Goal: Communication & Community: Answer question/provide support

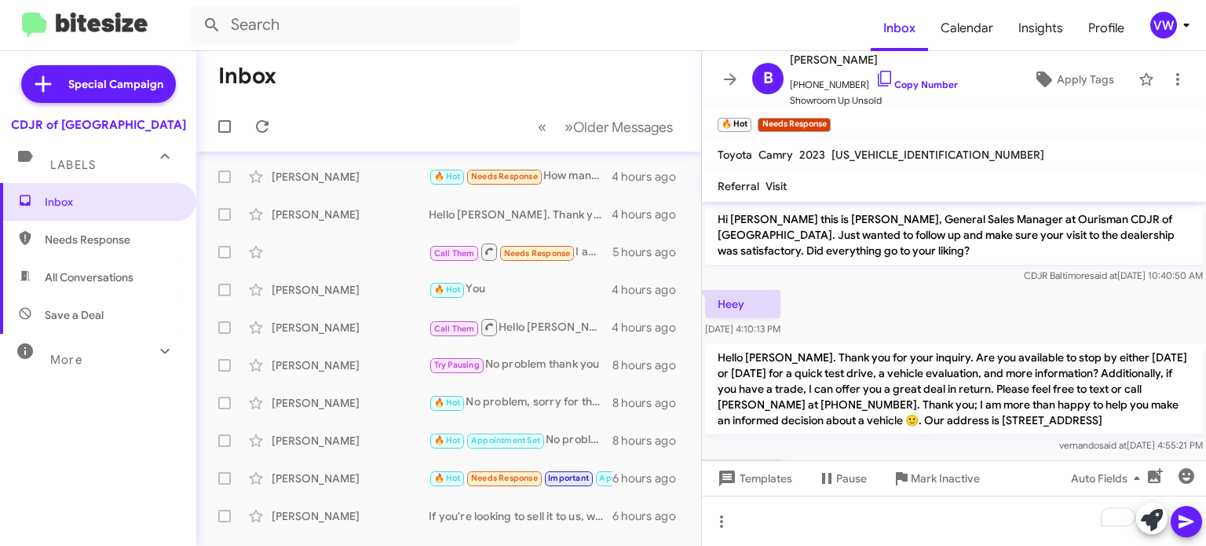
scroll to position [236, 0]
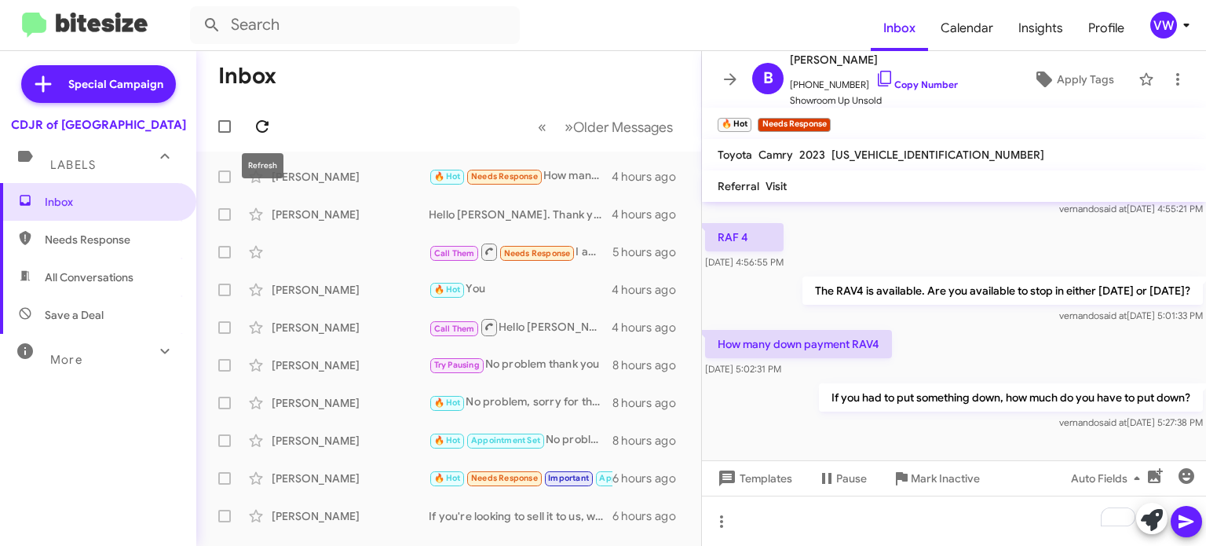
click at [265, 123] on icon at bounding box center [262, 126] width 19 height 19
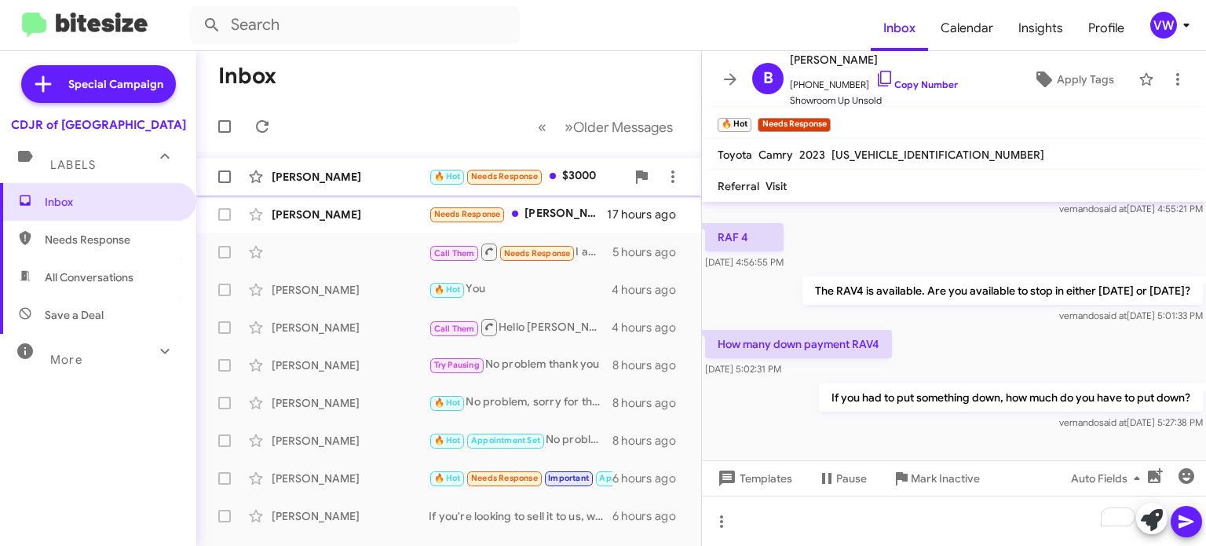
click at [485, 179] on span "Needs Response" at bounding box center [504, 176] width 67 height 10
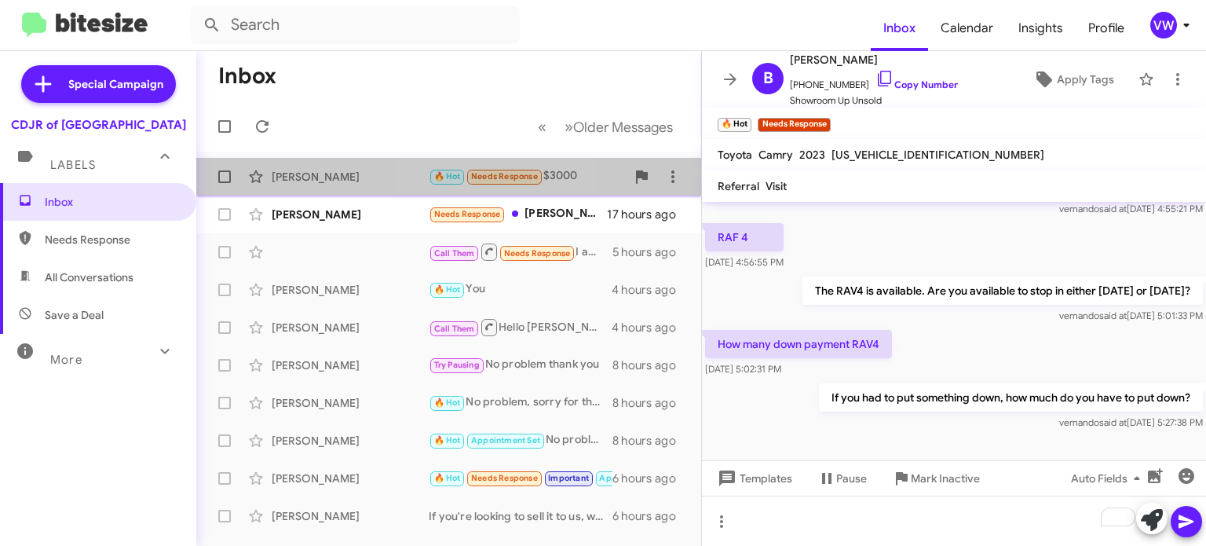
click at [491, 178] on span "Needs Response" at bounding box center [504, 176] width 67 height 10
click at [496, 175] on span "Needs Response" at bounding box center [504, 176] width 67 height 10
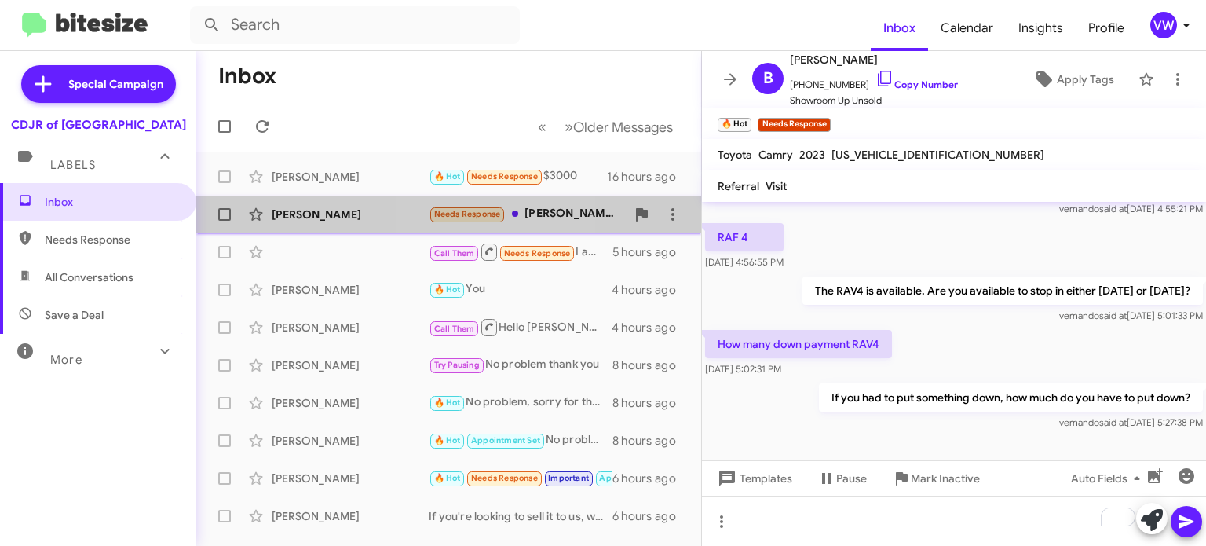
click at [490, 216] on span "Needs Response" at bounding box center [467, 214] width 67 height 10
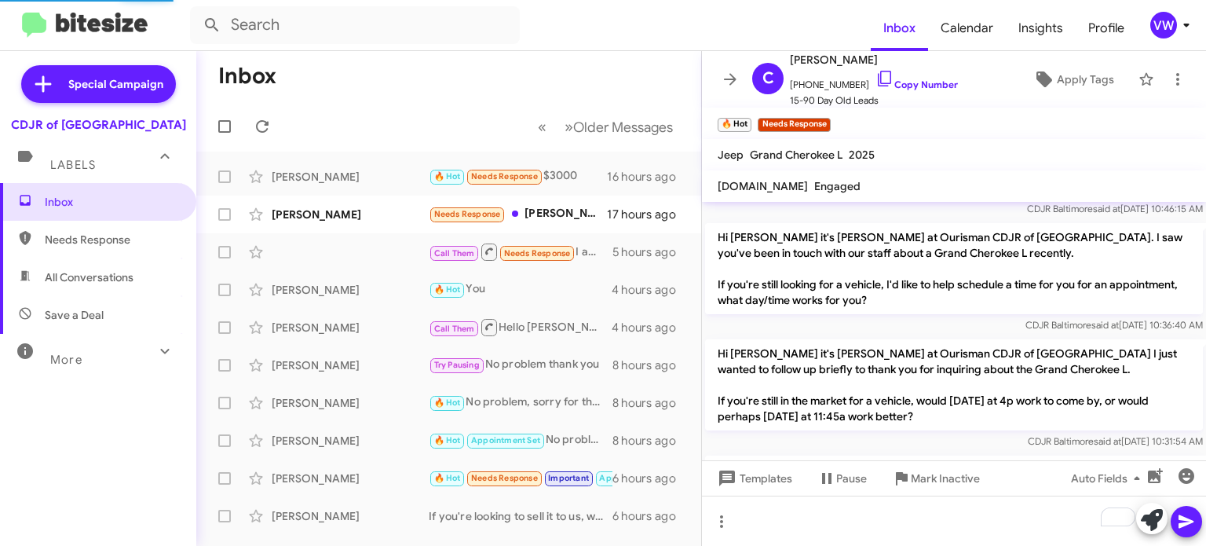
scroll to position [1418, 0]
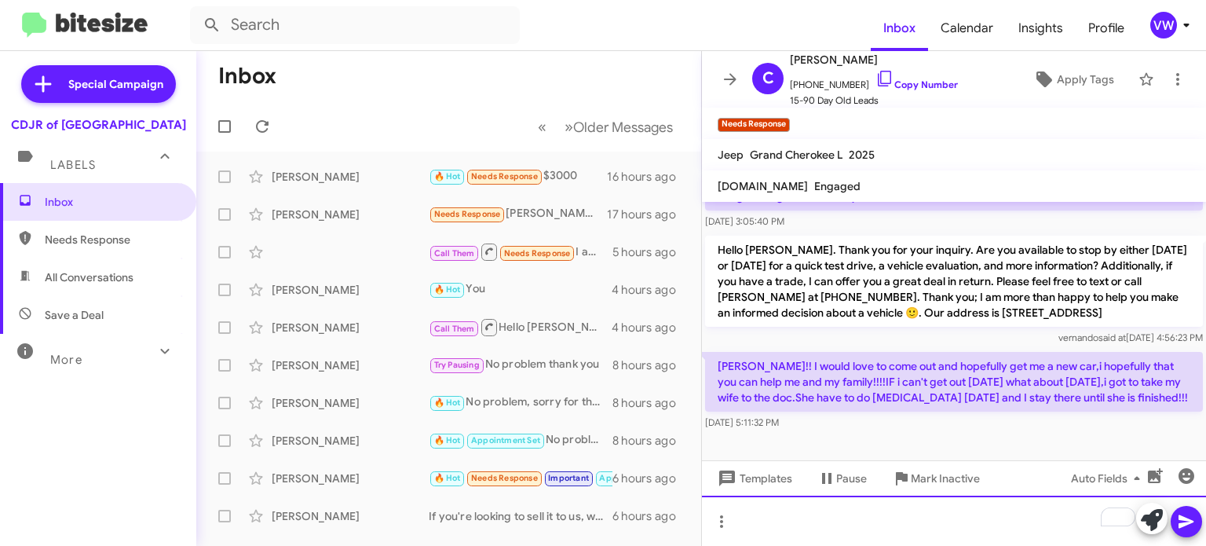
click at [793, 521] on div "To enrich screen reader interactions, please activate Accessibility in Grammarl…" at bounding box center [954, 521] width 504 height 50
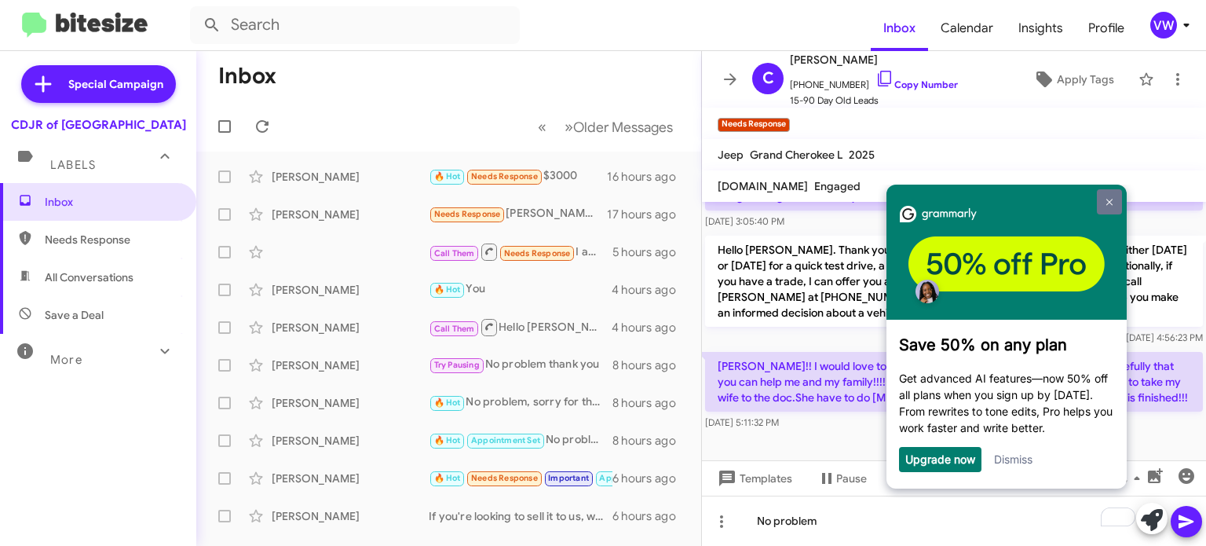
click at [1115, 208] on link at bounding box center [1109, 201] width 25 height 25
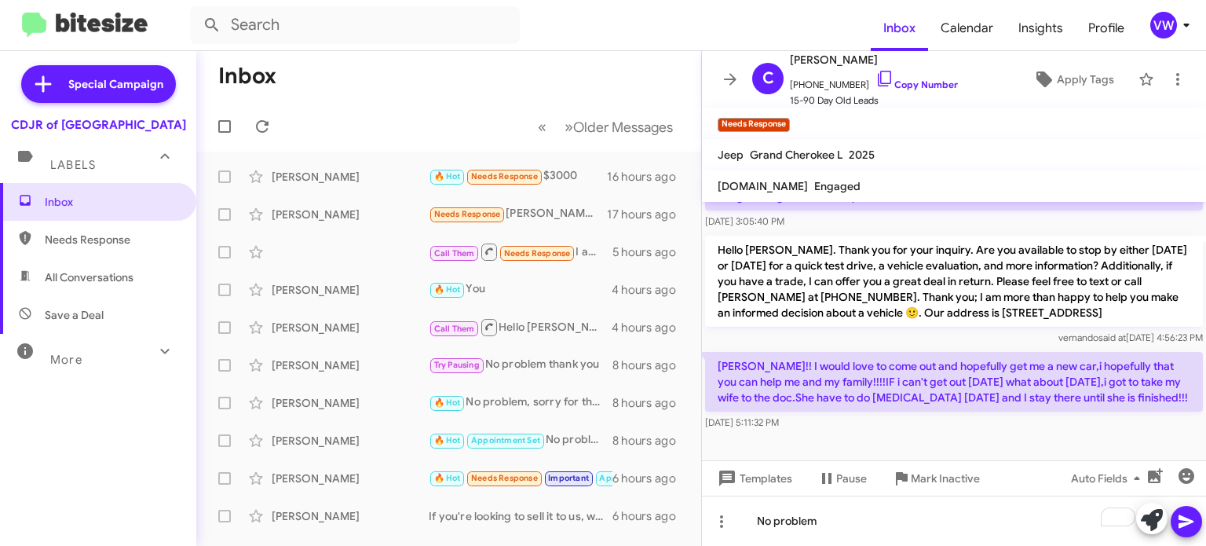
click at [770, 434] on div at bounding box center [954, 463] width 504 height 59
click at [501, 182] on small "Needs Response" at bounding box center [504, 177] width 74 height 15
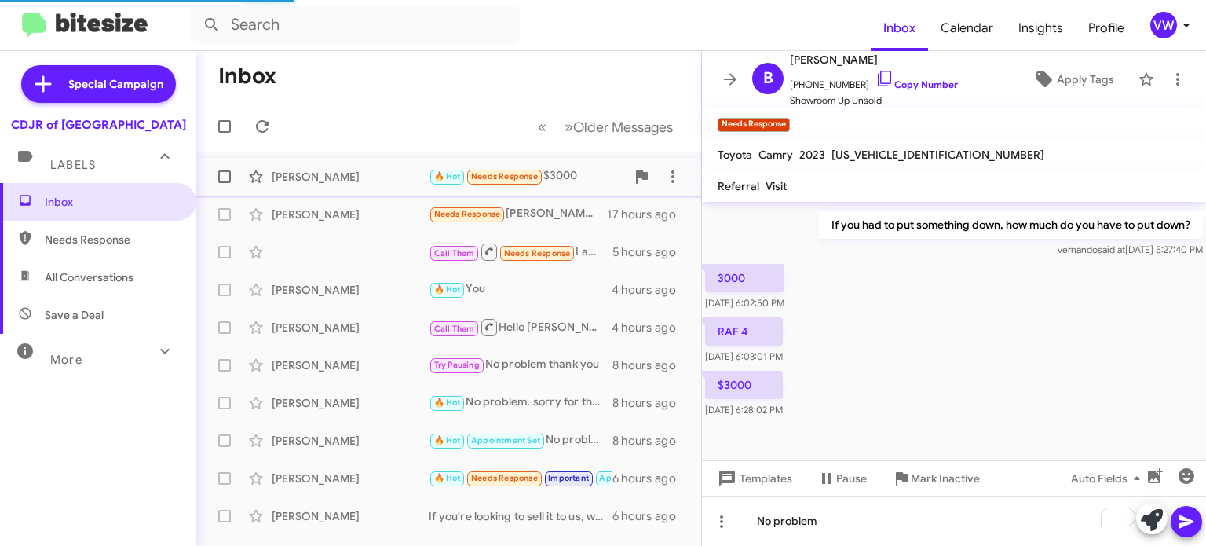
scroll to position [408, 0]
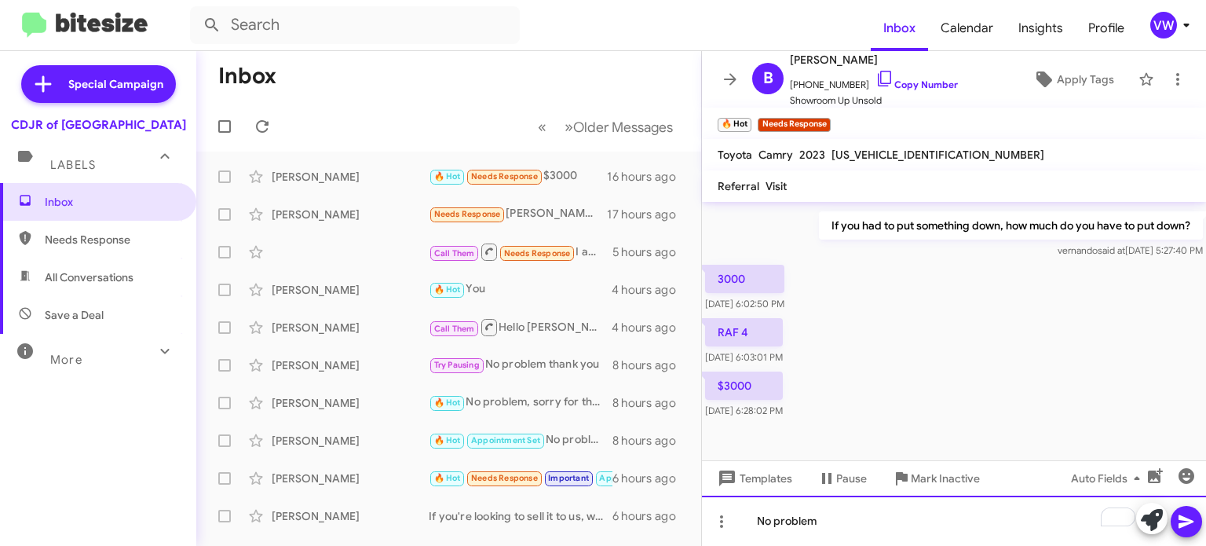
click at [868, 518] on div "No problem" at bounding box center [954, 521] width 504 height 50
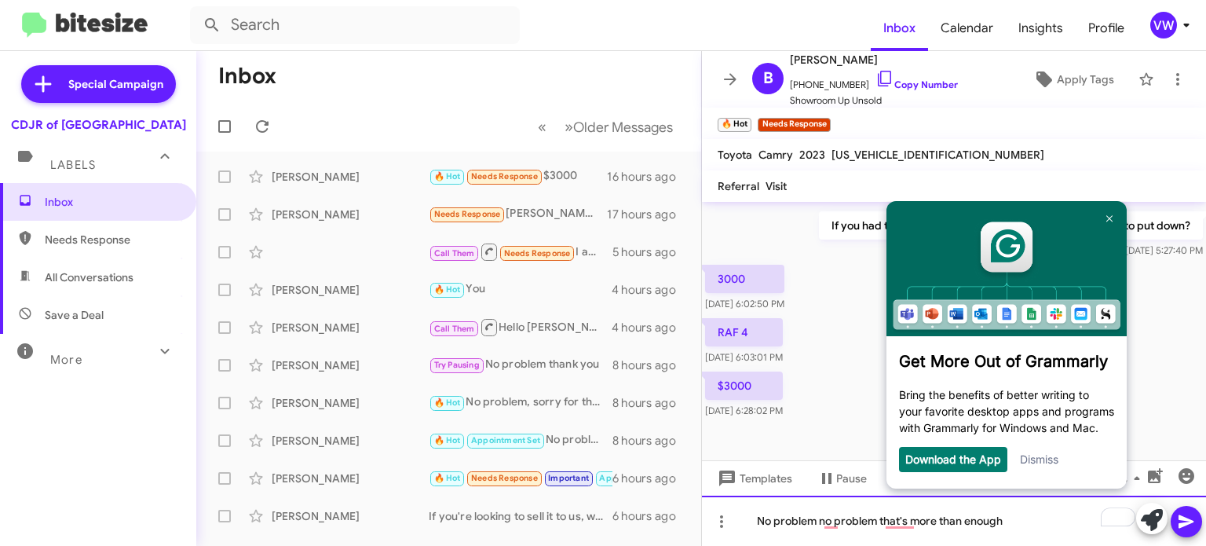
scroll to position [0, 0]
click at [1191, 510] on div "No problem that's enough" at bounding box center [954, 521] width 504 height 50
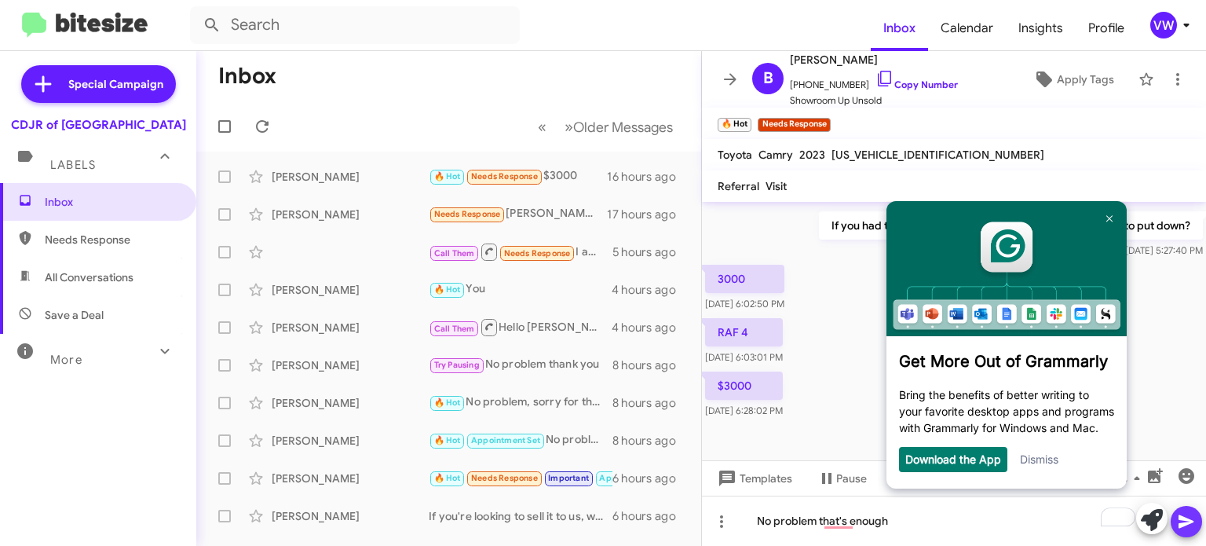
click at [1191, 512] on icon at bounding box center [1186, 521] width 19 height 19
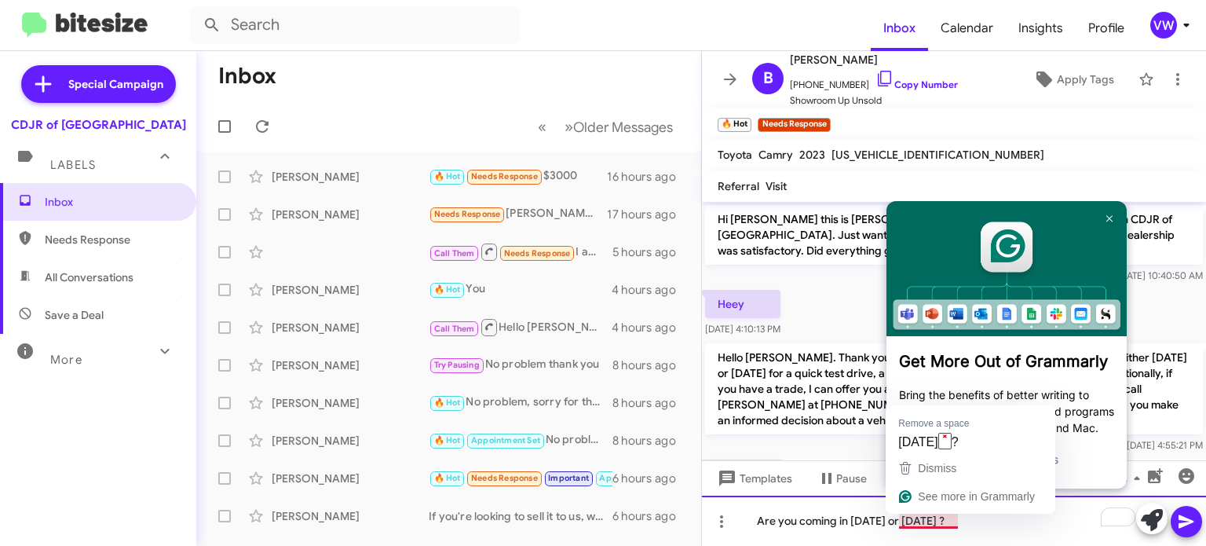
click at [909, 520] on div "Are you coming in today or tomorrow ?" at bounding box center [954, 521] width 504 height 50
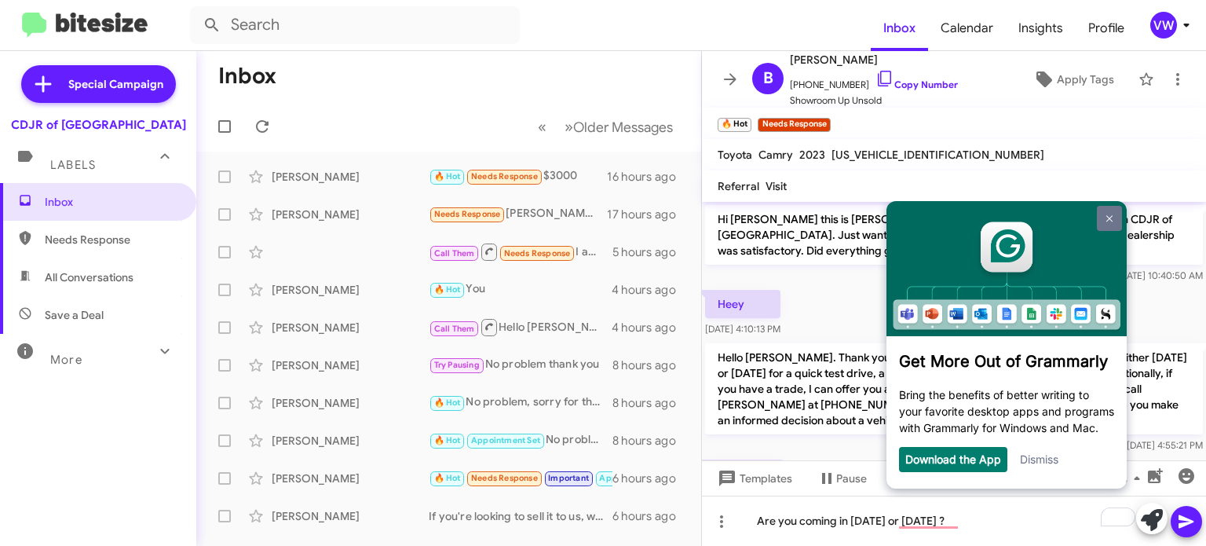
click at [1117, 210] on link at bounding box center [1109, 218] width 25 height 25
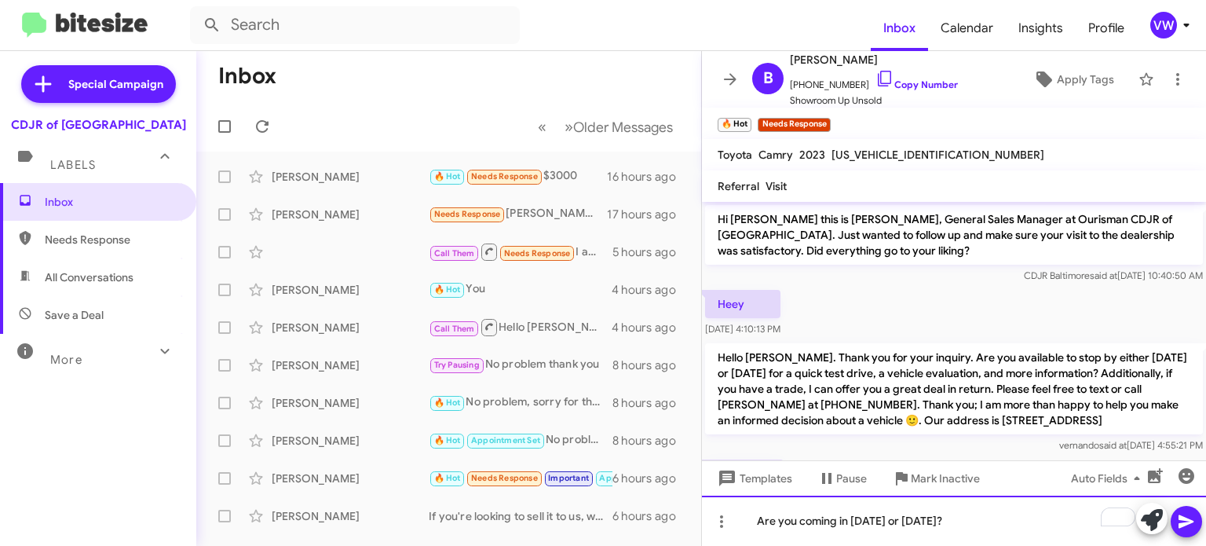
click at [1018, 517] on div "Are you coming in today or tomorrow?" at bounding box center [954, 521] width 504 height 50
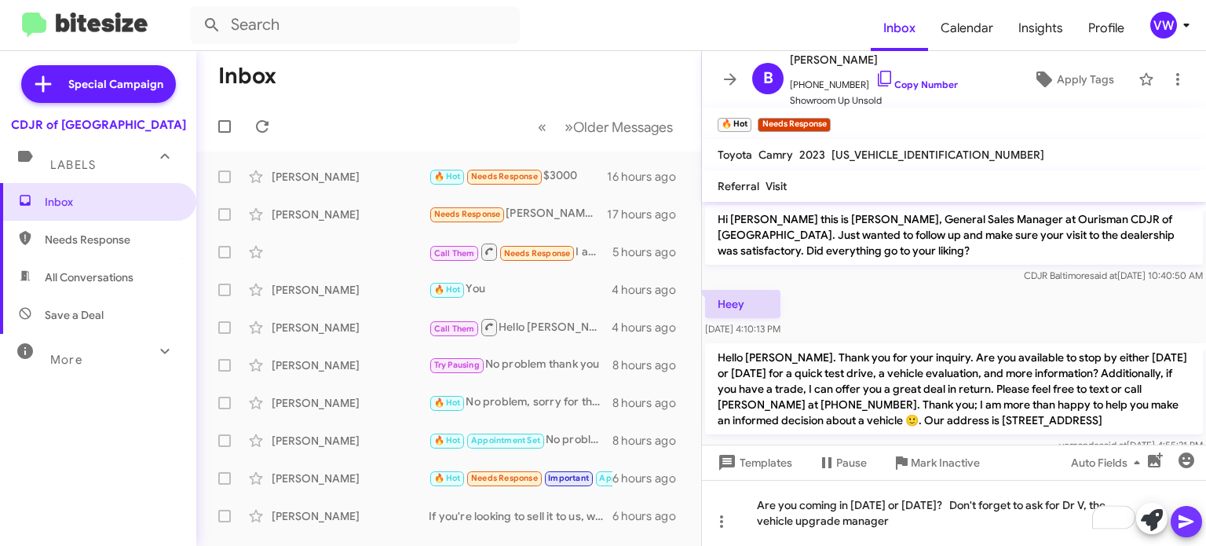
click at [1190, 535] on span at bounding box center [1186, 521] width 19 height 31
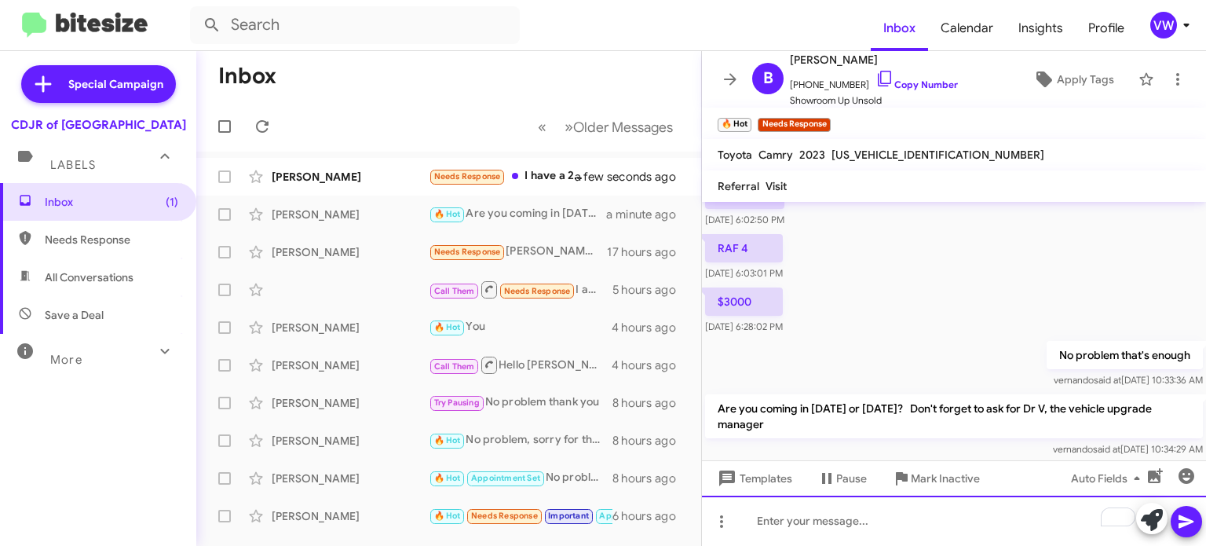
scroll to position [493, 0]
click at [843, 525] on div "To enrich screen reader interactions, please activate Accessibility in Grammarl…" at bounding box center [954, 521] width 504 height 50
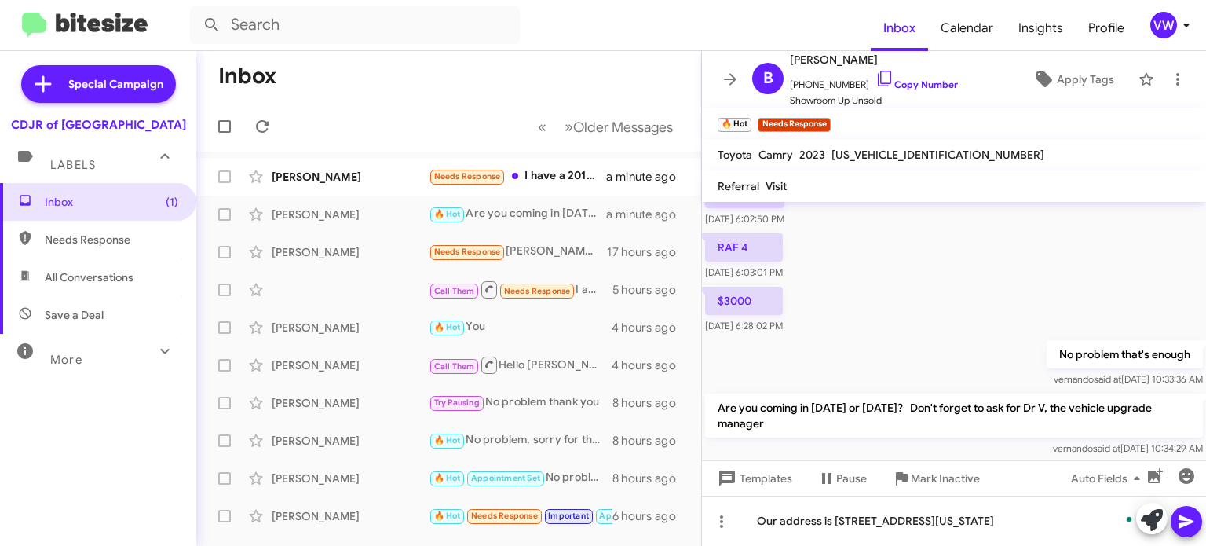
click at [1185, 525] on icon at bounding box center [1186, 521] width 19 height 19
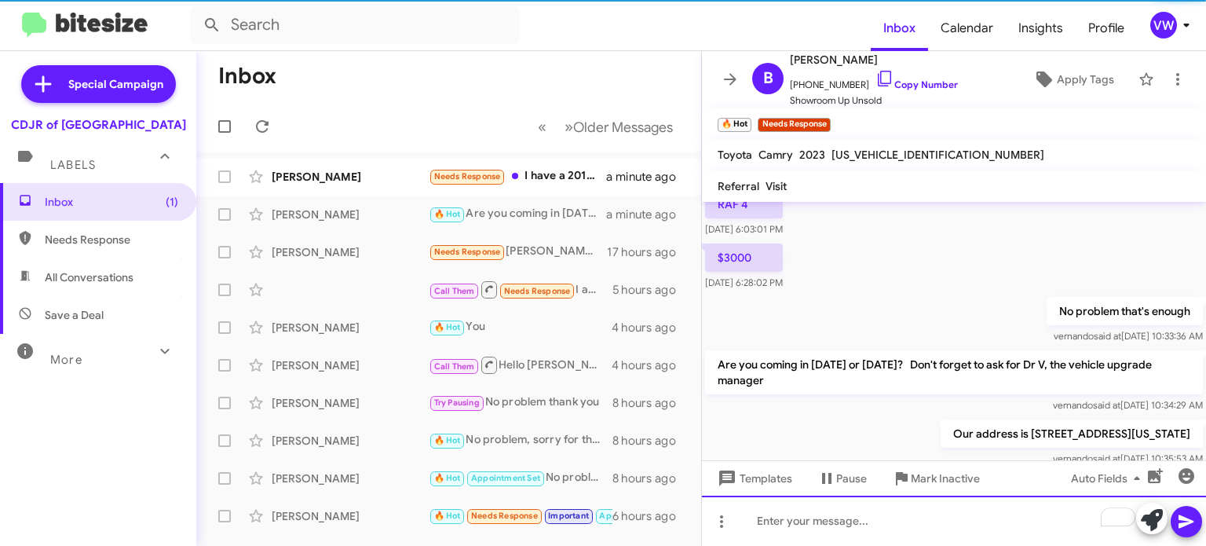
scroll to position [596, 0]
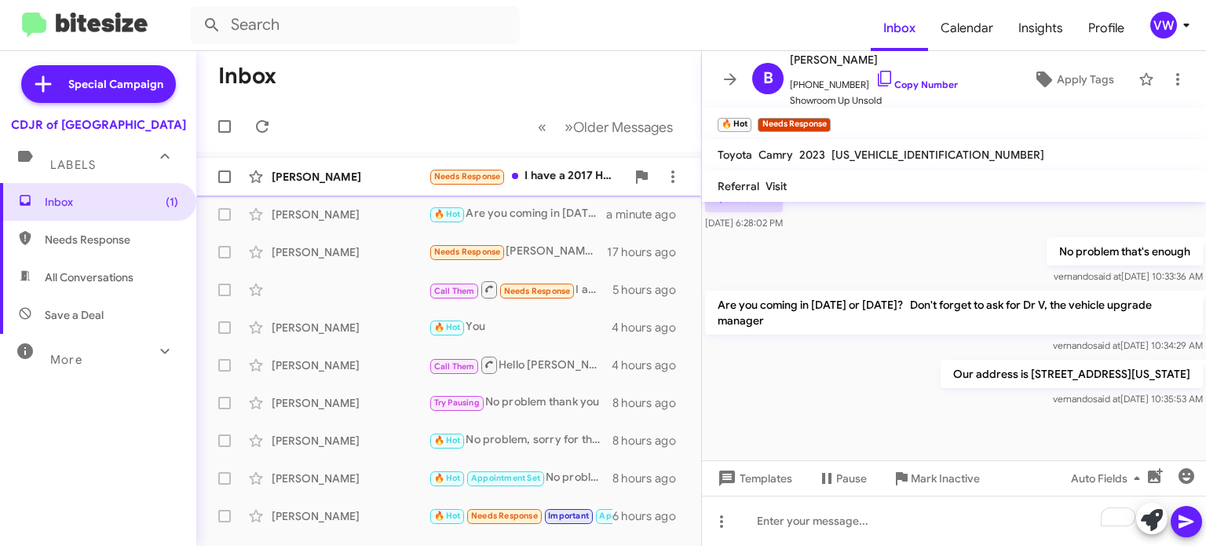
click at [454, 189] on div "Leonard Gray Needs Response I have a 2017 Hyundai Santa fe 4 door wagon, used t…" at bounding box center [449, 176] width 480 height 31
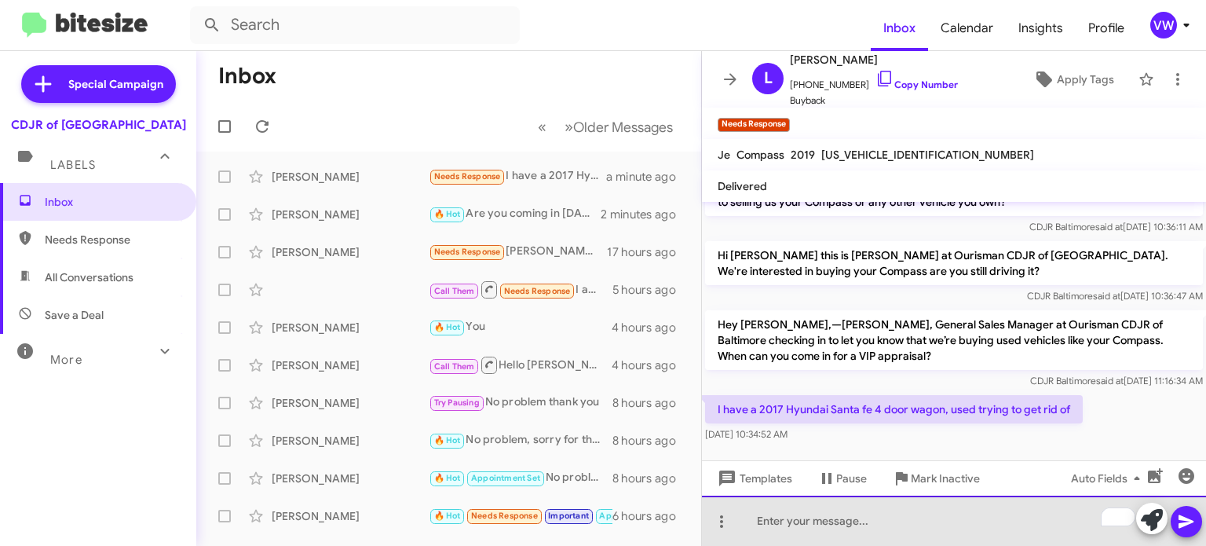
scroll to position [159, 0]
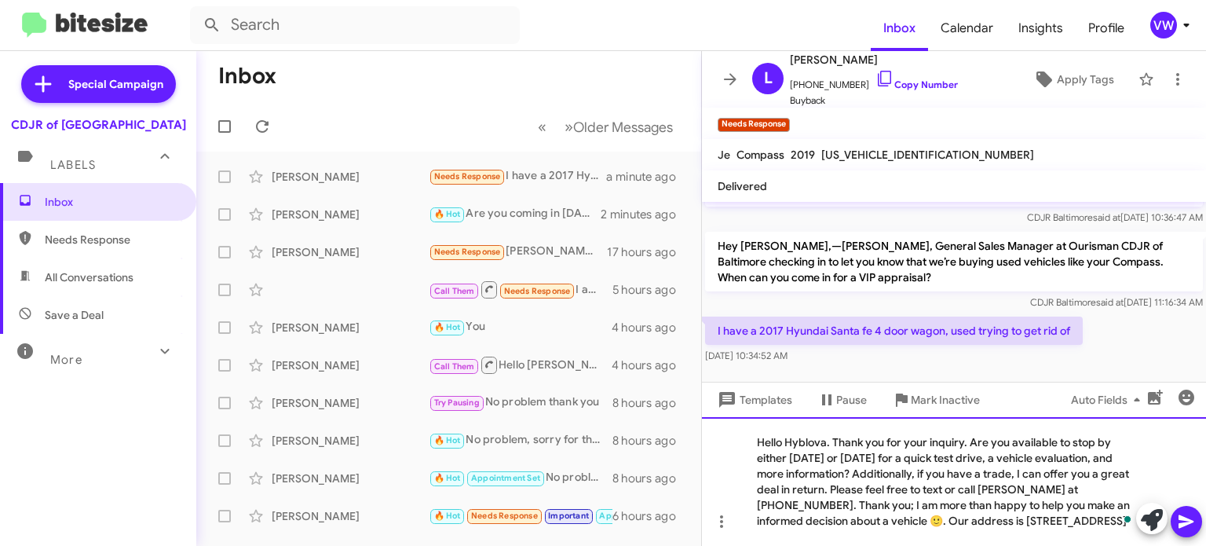
click at [827, 444] on div "Hello Hyblova. Thank you for your inquiry. Are you available to stop by either …" at bounding box center [954, 481] width 504 height 129
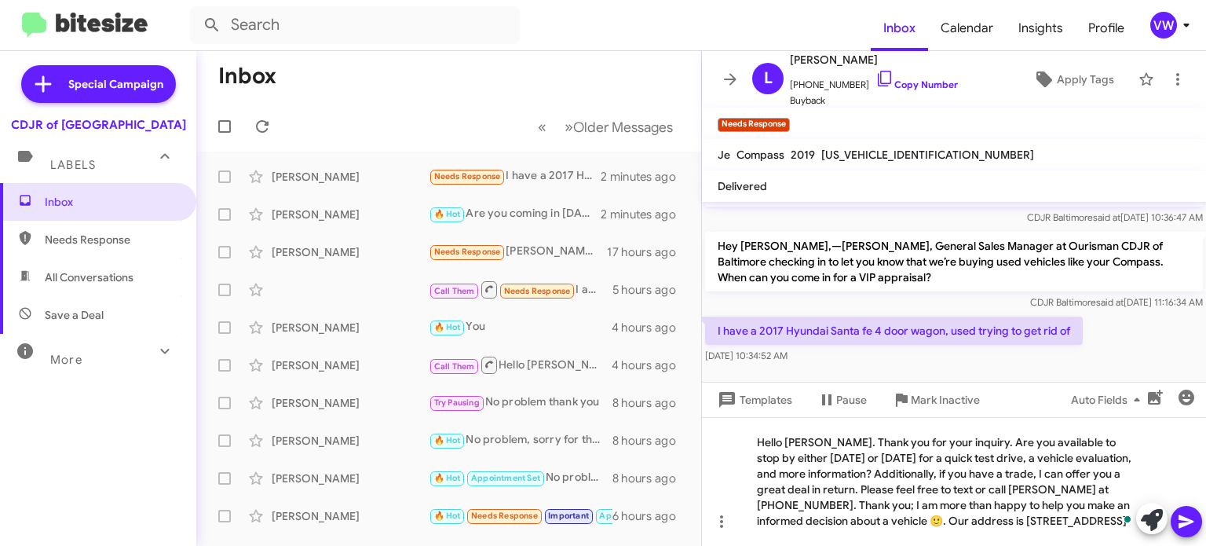
click at [1184, 524] on icon at bounding box center [1186, 521] width 15 height 13
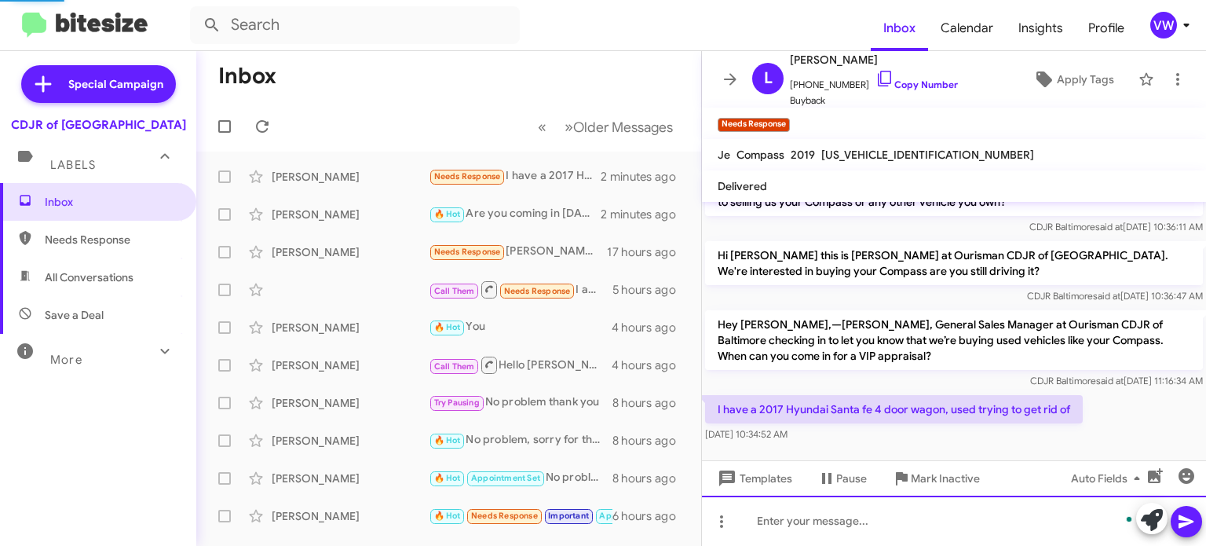
scroll to position [200, 0]
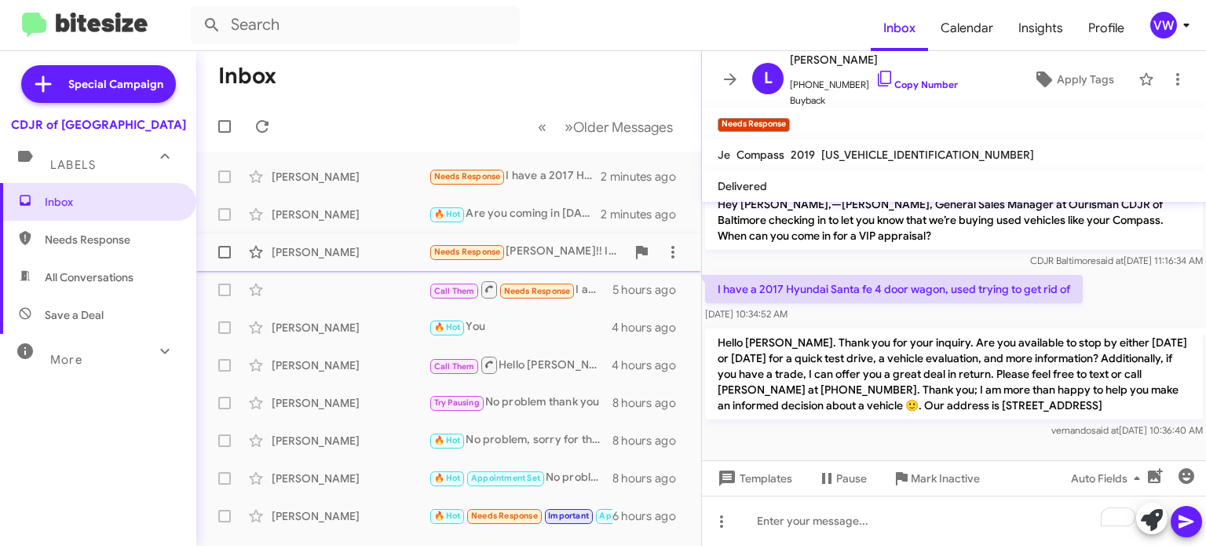
click at [459, 256] on span "Needs Response" at bounding box center [467, 252] width 67 height 10
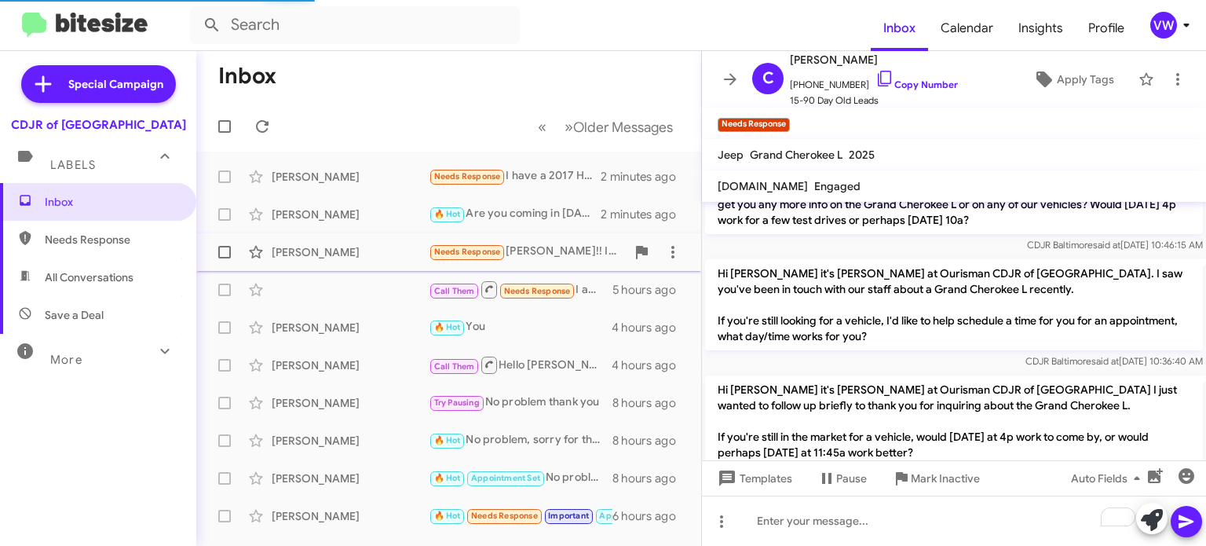
scroll to position [1418, 0]
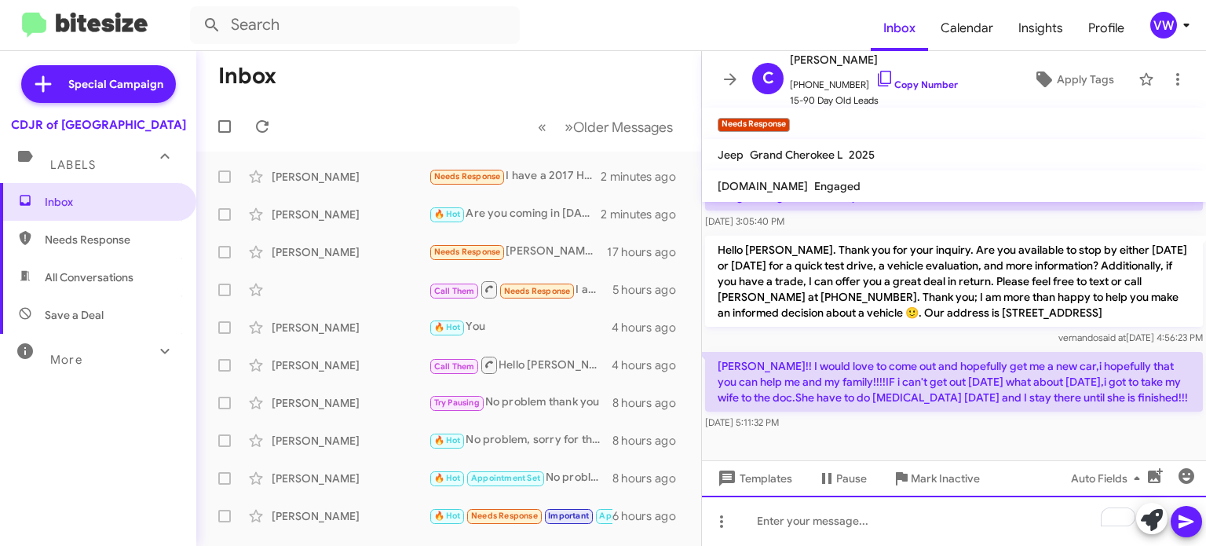
click at [889, 527] on div "To enrich screen reader interactions, please activate Accessibility in Grammarl…" at bounding box center [954, 521] width 504 height 50
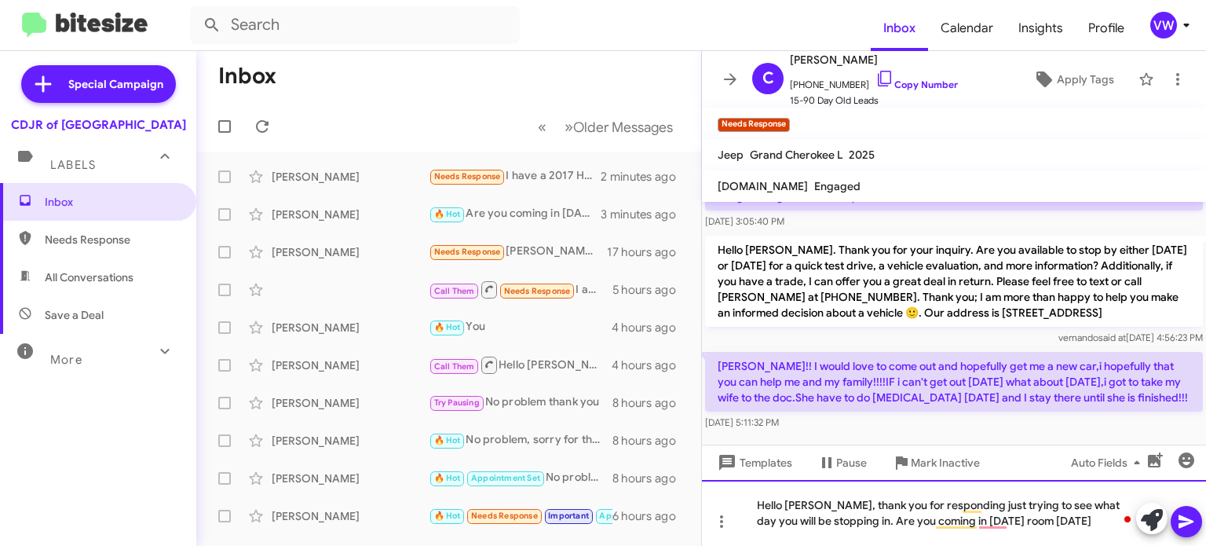
click at [1008, 521] on div "Hello Charles, thank you for responding just trying to see what day you will be…" at bounding box center [954, 513] width 504 height 66
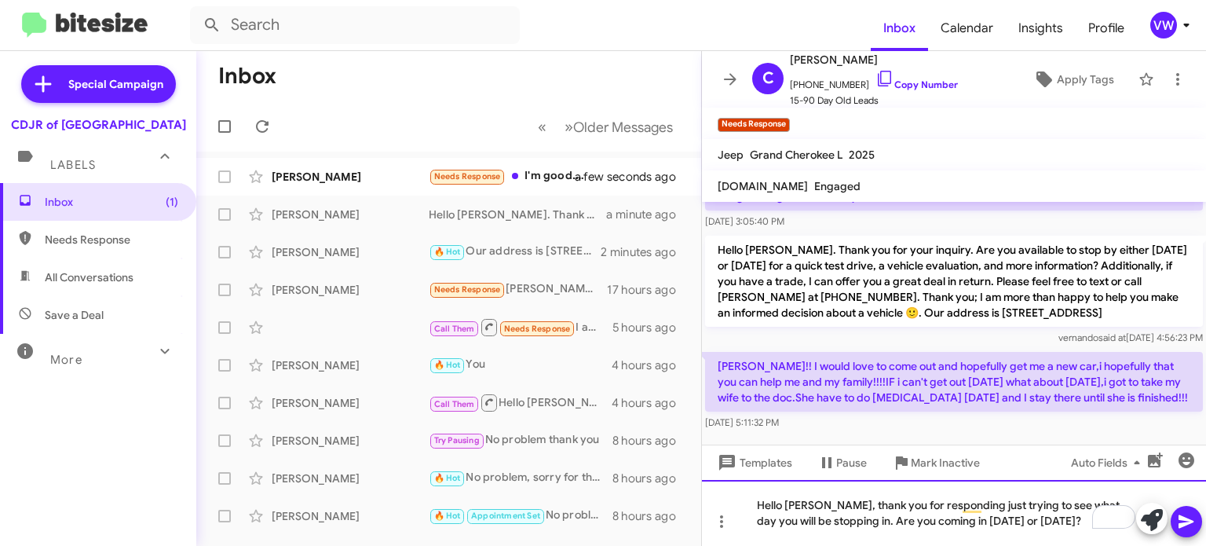
click at [958, 509] on div "Hello Charles, thank you for responding just trying to see what day you will be…" at bounding box center [954, 513] width 504 height 66
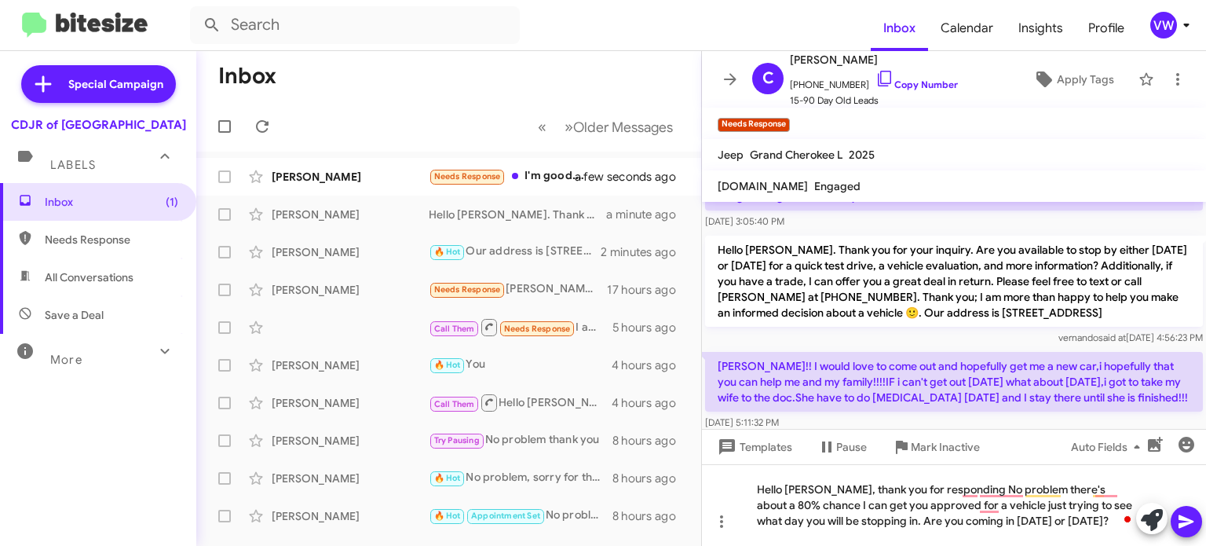
click at [940, 396] on cdk-virtual-scroll-viewport "Hi Charles this is Vernando Ware, General Sales Manager at Ourisman CDJR of Bal…" at bounding box center [954, 315] width 504 height 227
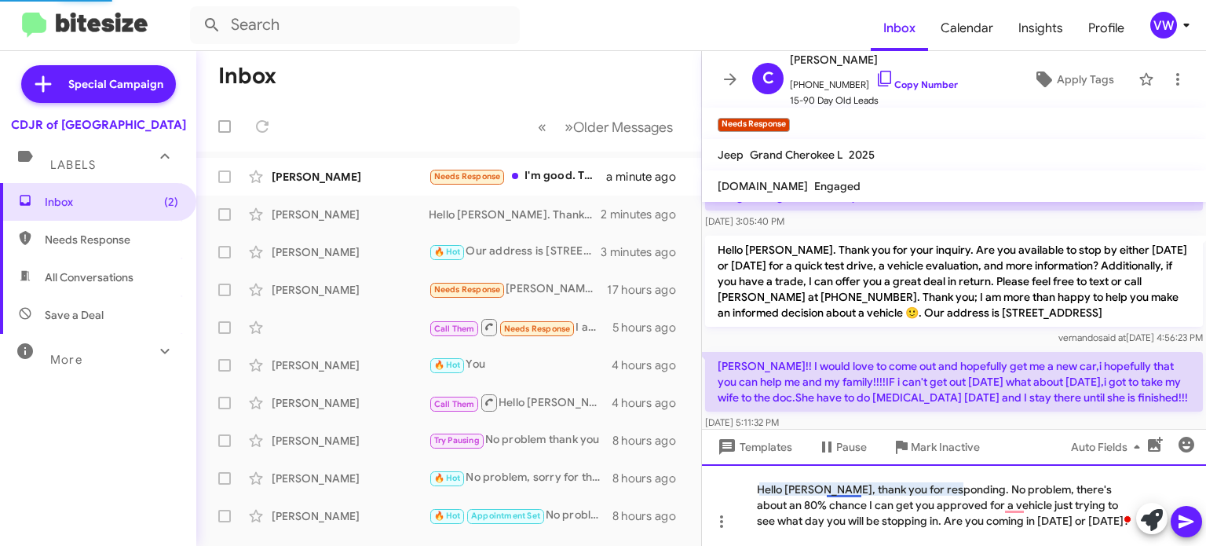
click at [847, 488] on div "Hello Charles, thank you for responding. No problem, there's about an 80% chanc…" at bounding box center [954, 505] width 504 height 82
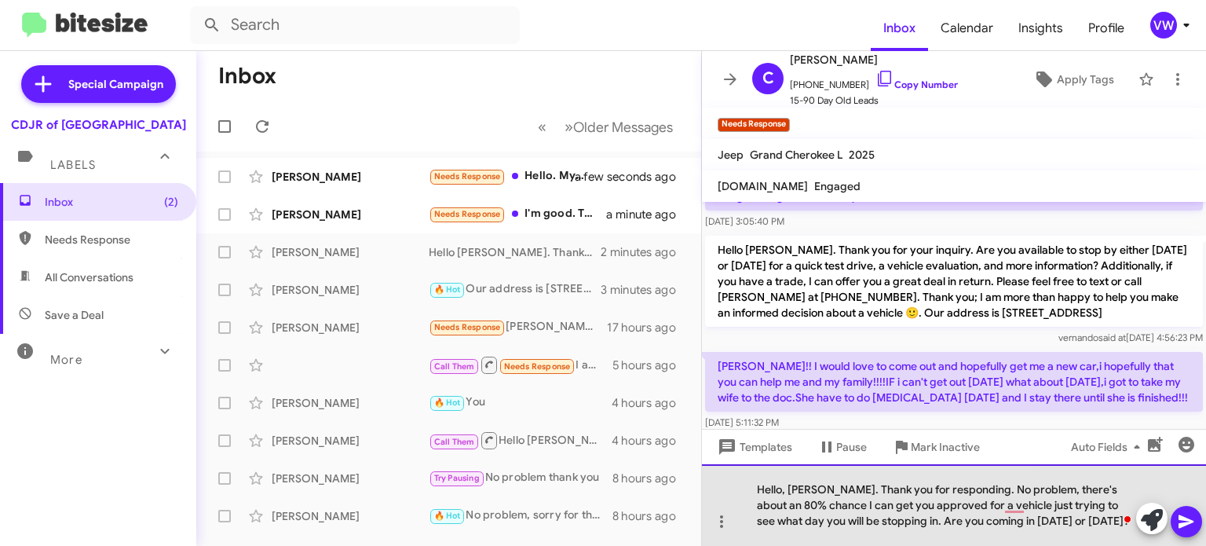
click at [825, 503] on div "Hello, Charles. Thank you for responding. No problem, there's about an 80% chan…" at bounding box center [954, 505] width 504 height 82
click at [820, 506] on div "Hello, Charles. Thank you for responding. No problem, there's about an 80% chan…" at bounding box center [954, 505] width 504 height 82
click at [1117, 488] on div "Hello, Charles. Thank you for responding. No problem, there's about an I can ge…" at bounding box center [954, 505] width 504 height 82
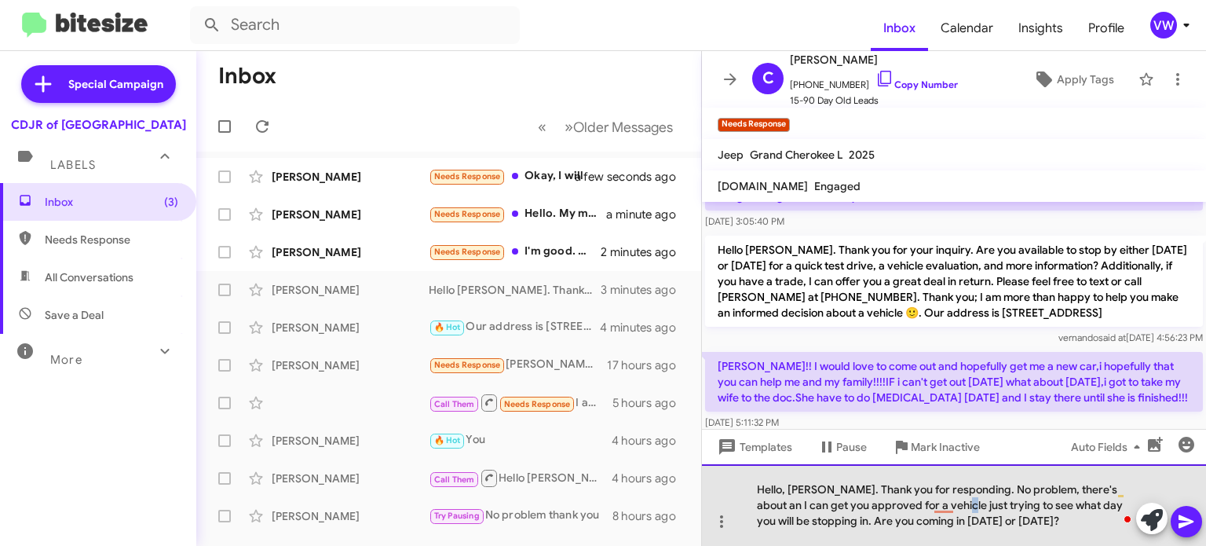
click at [939, 509] on div "Hello, Charles. Thank you for responding. No problem, there's about an I can ge…" at bounding box center [954, 505] width 504 height 82
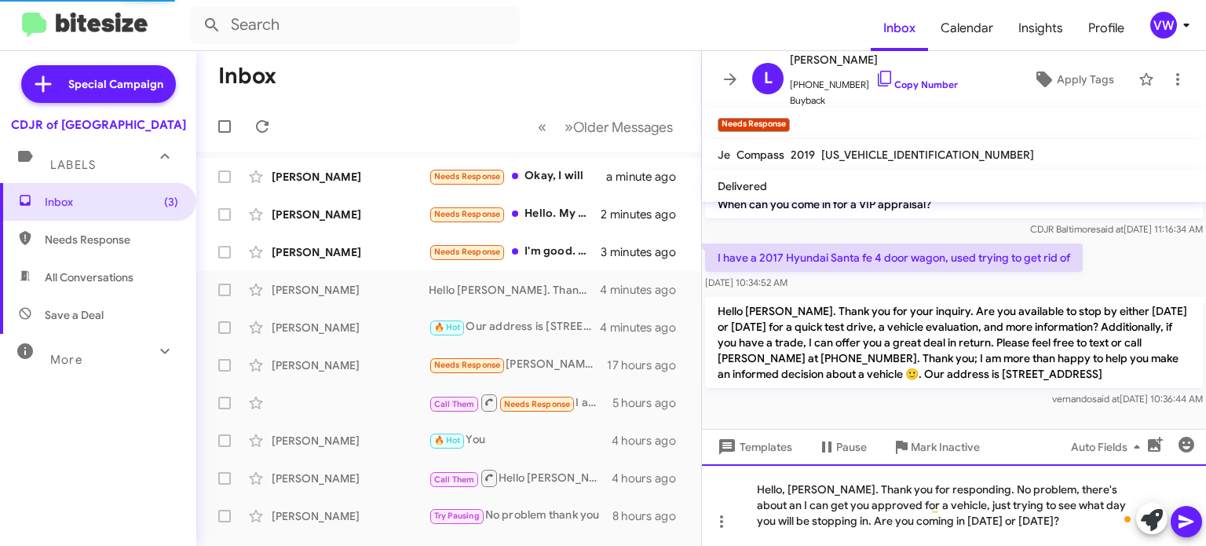
scroll to position [200, 0]
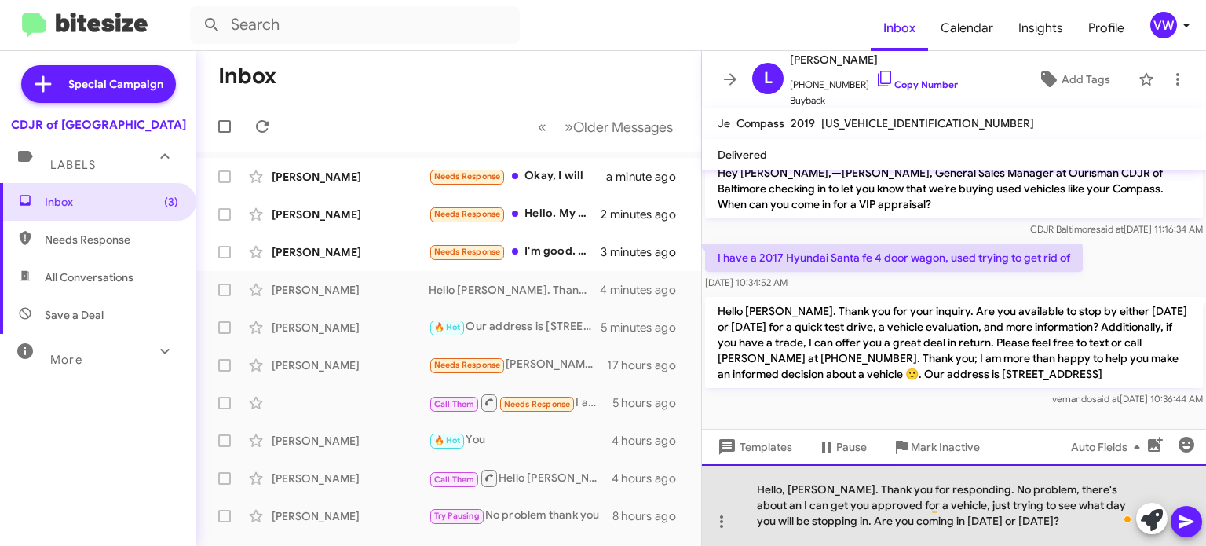
click at [1026, 525] on div "Hello, Charles. Thank you for responding. No problem, there's about an I can ge…" at bounding box center [954, 505] width 504 height 82
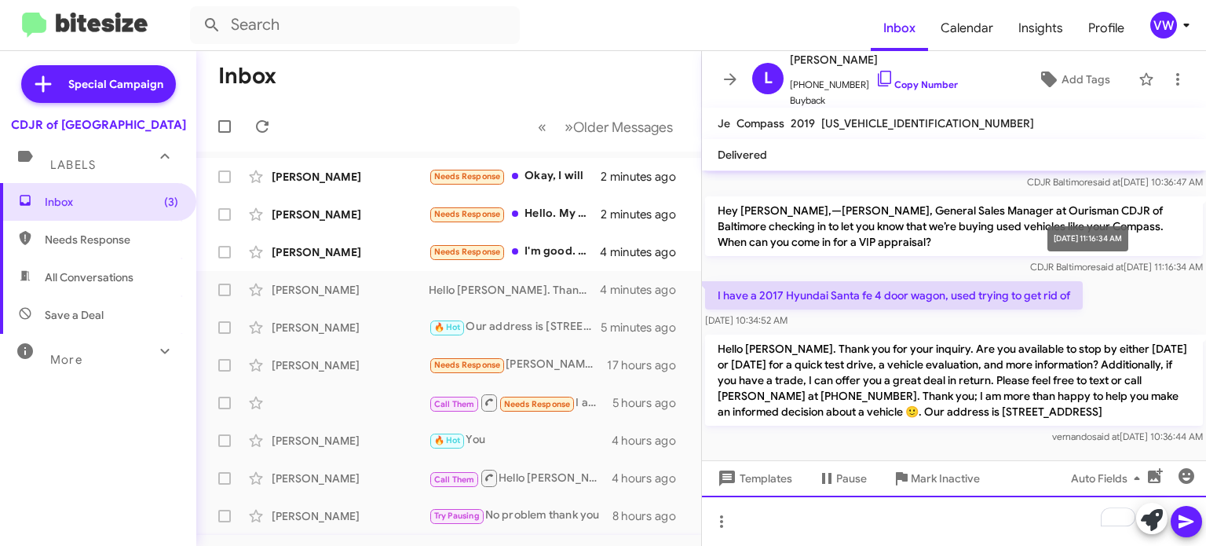
scroll to position [161, 0]
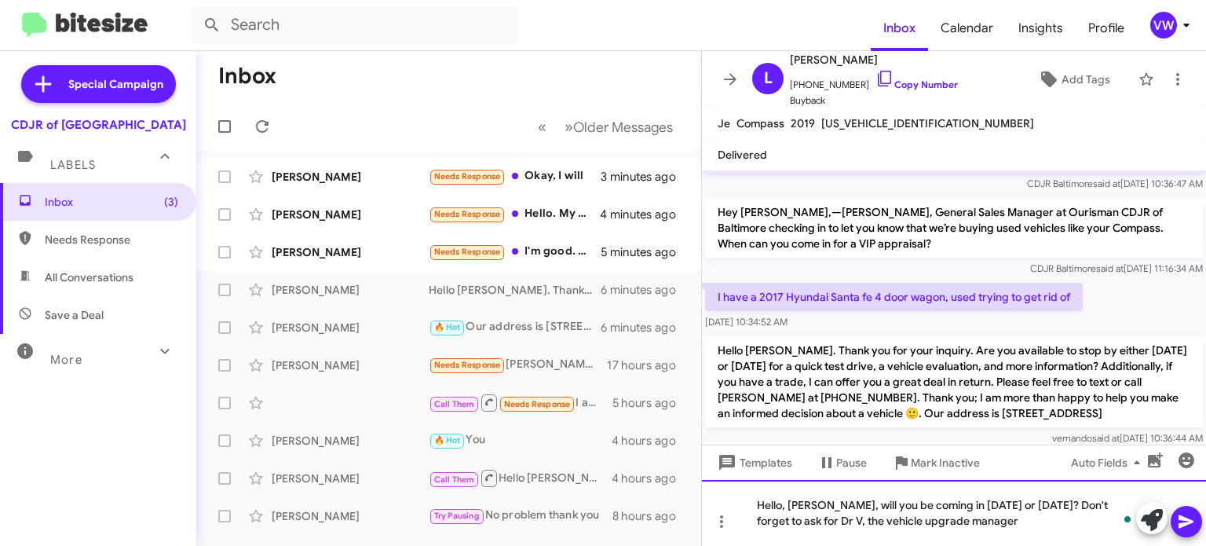
click at [1044, 523] on div "Hello, Mr Charles, will you be coming in today or tomorrow? Don't forget to ask…" at bounding box center [954, 513] width 504 height 66
click at [847, 504] on div "Hello, Mr Charles, will you be coming in today or tomorrow? Don't forget to ask…" at bounding box center [954, 513] width 504 height 66
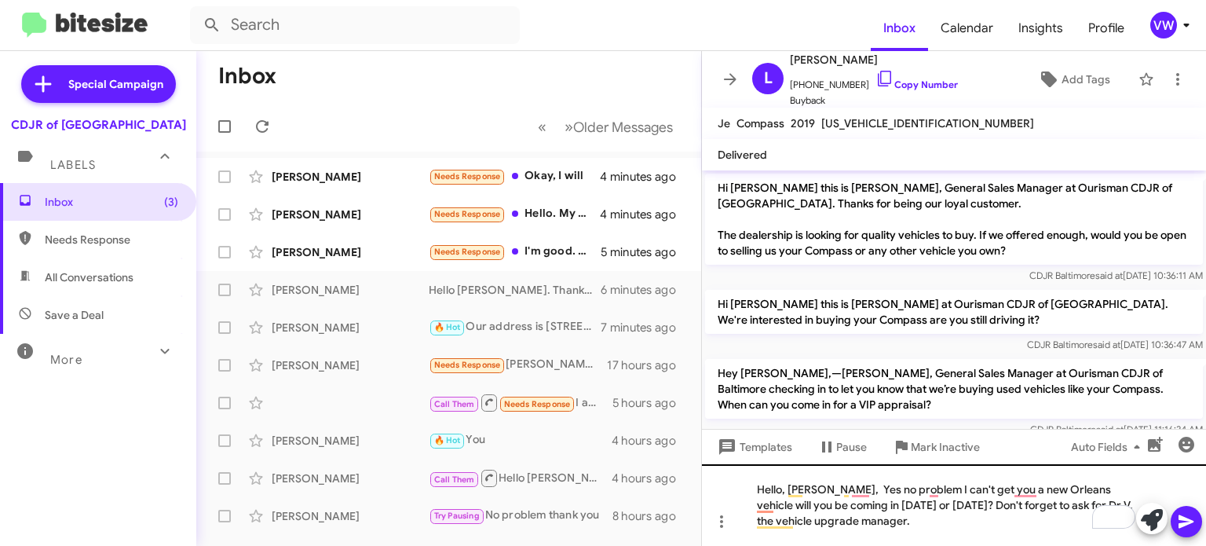
scroll to position [161, 0]
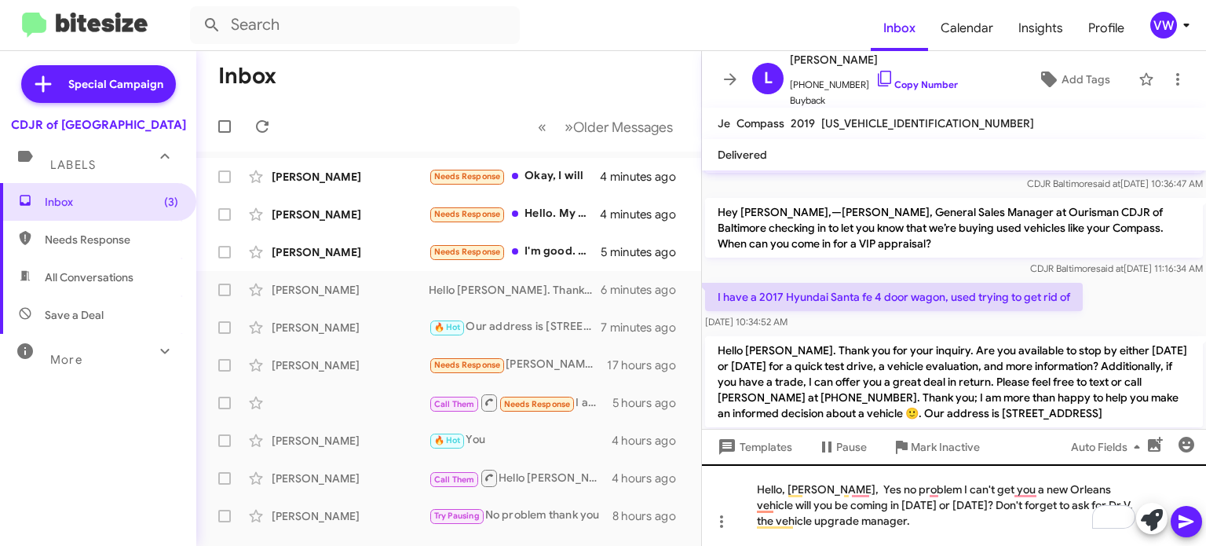
click at [1081, 488] on div "Hello, [PERSON_NAME], Yes no problem I can't get you a new Orleans vehicle will…" at bounding box center [954, 505] width 504 height 82
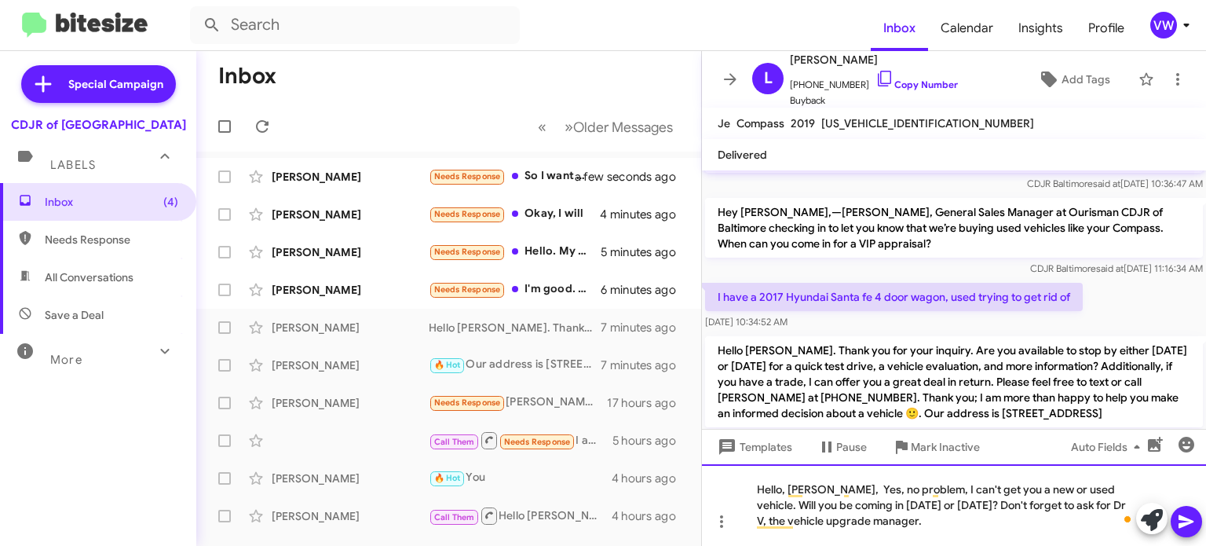
click at [927, 521] on div "Hello, [PERSON_NAME], Yes, no problem, I can't get you a new or used vehicle. W…" at bounding box center [954, 505] width 504 height 82
click at [870, 542] on div "Hello, [PERSON_NAME], Yes, no problem, I can't get you a new or used vehicle. W…" at bounding box center [954, 505] width 504 height 82
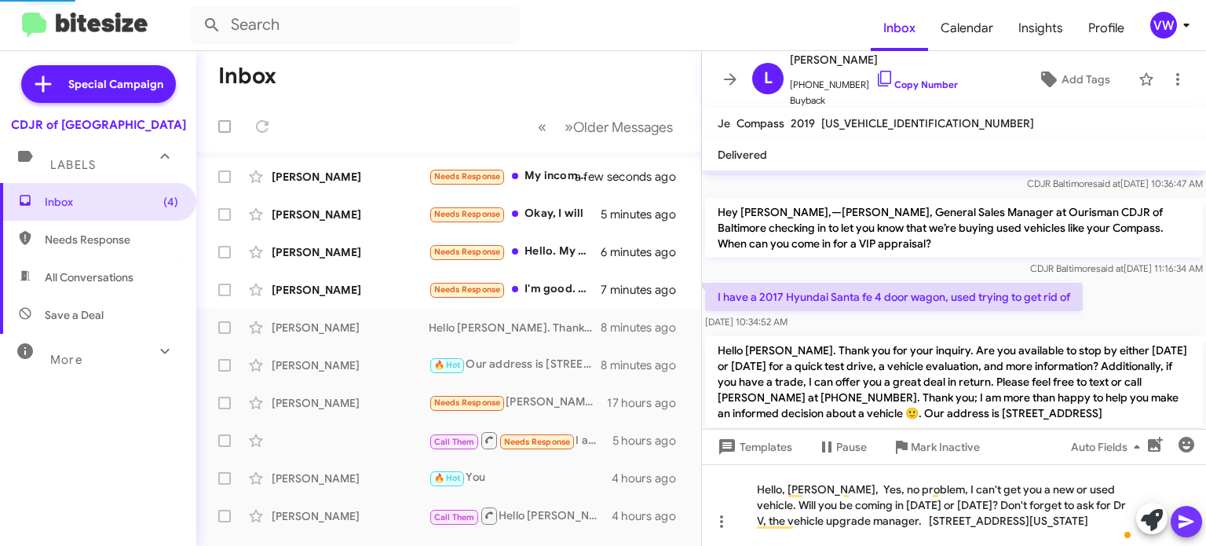
click at [1194, 521] on icon at bounding box center [1186, 521] width 19 height 19
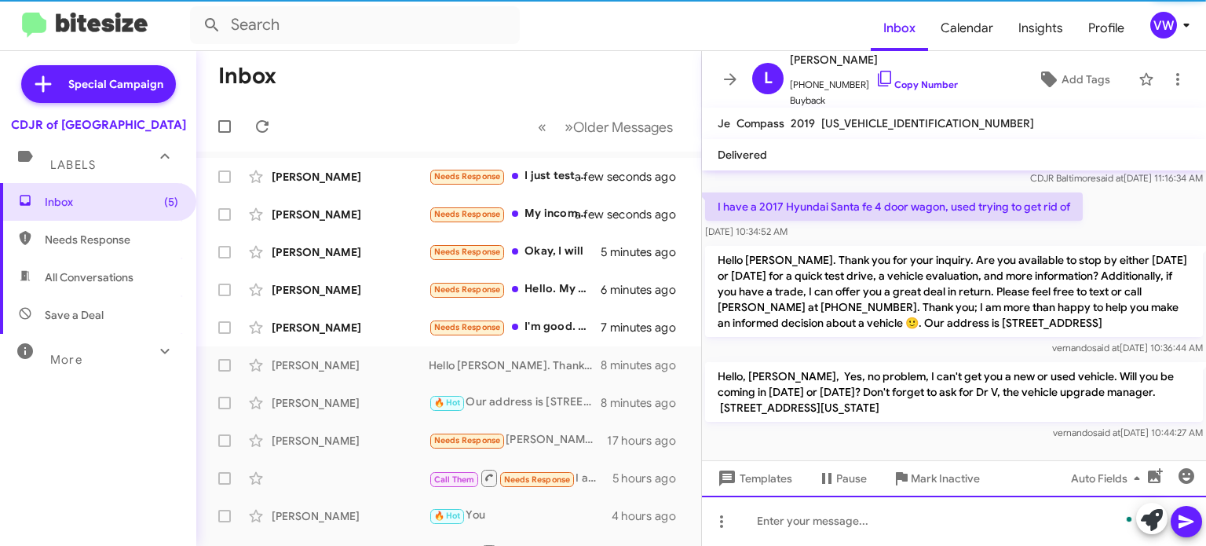
scroll to position [258, 0]
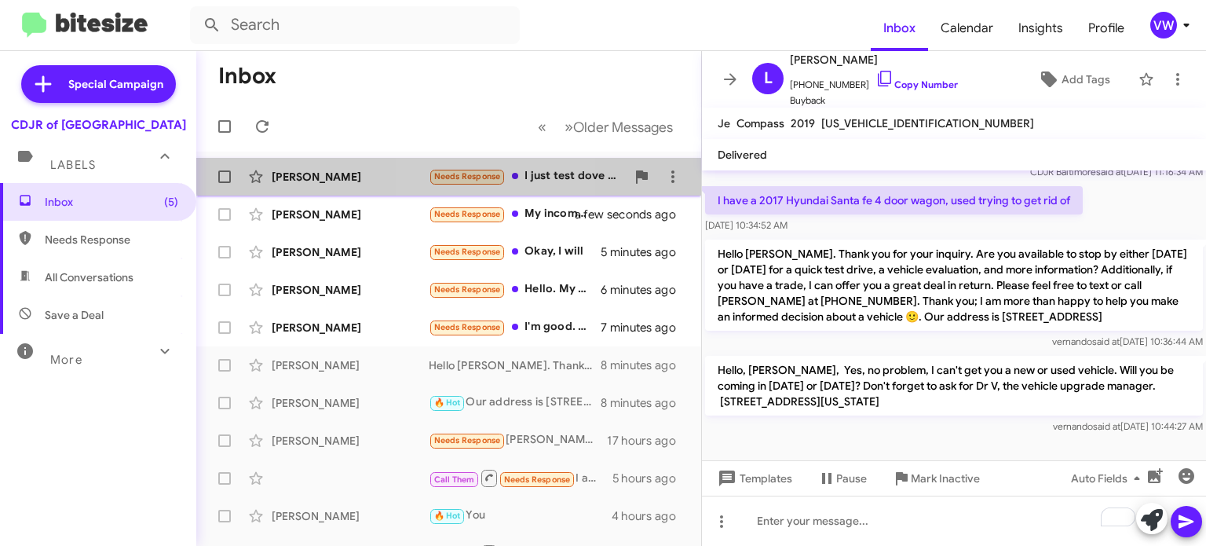
click at [477, 172] on span "Needs Response" at bounding box center [467, 176] width 67 height 10
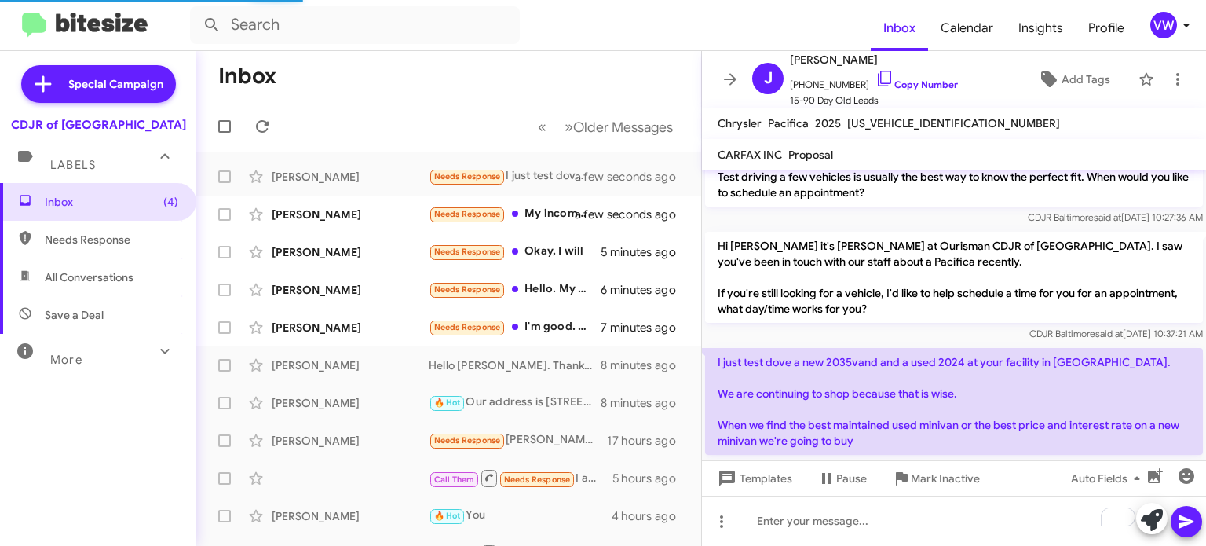
scroll to position [190, 0]
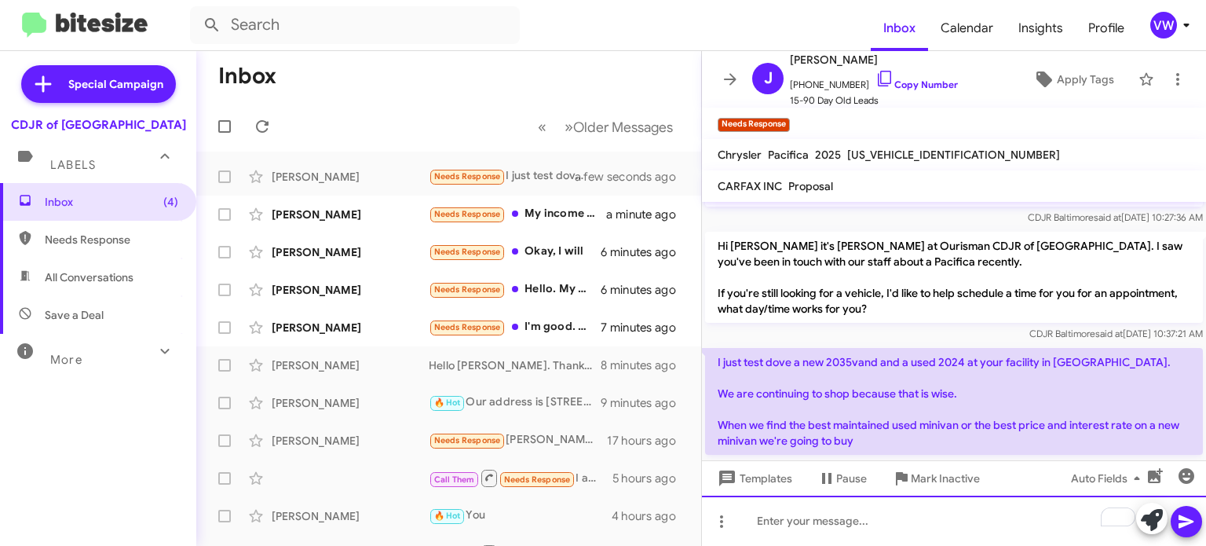
click at [915, 537] on div "To enrich screen reader interactions, please activate Accessibility in Grammarl…" at bounding box center [954, 521] width 504 height 50
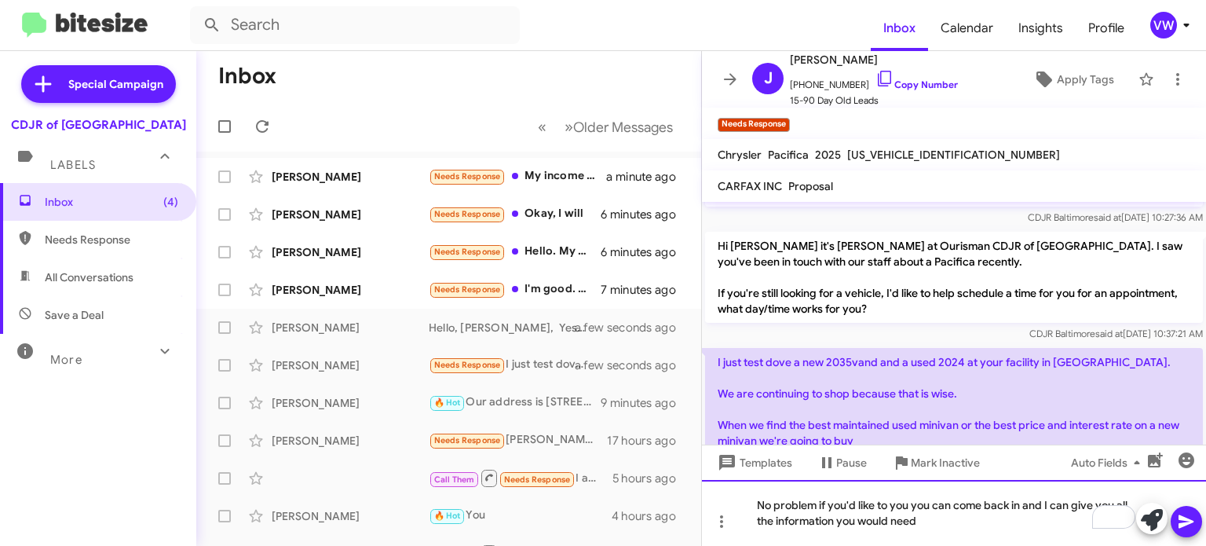
scroll to position [206, 0]
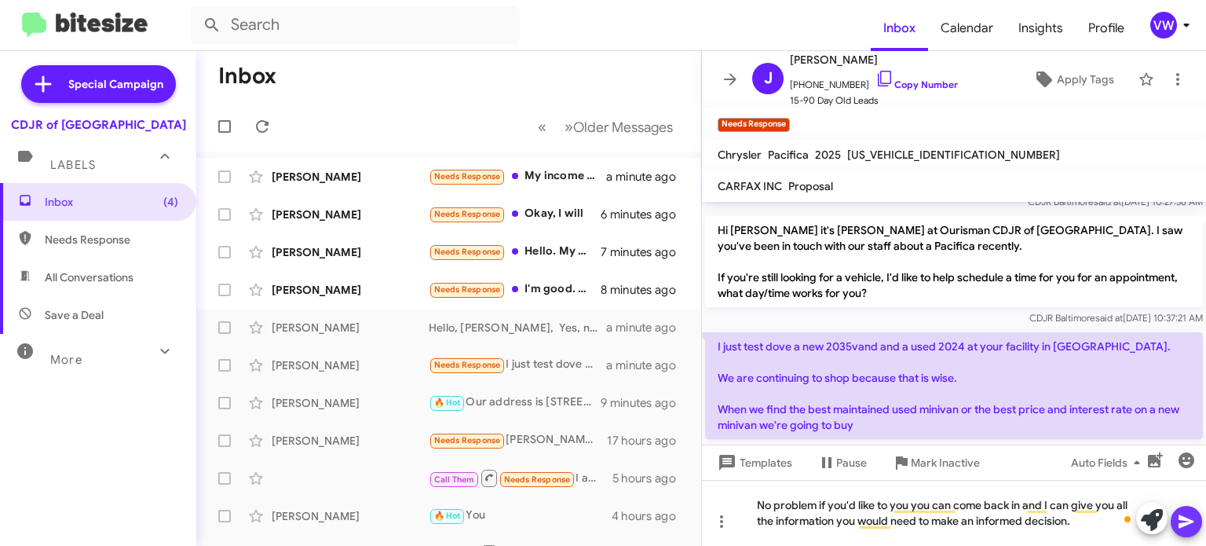
click at [1187, 519] on icon at bounding box center [1186, 521] width 15 height 13
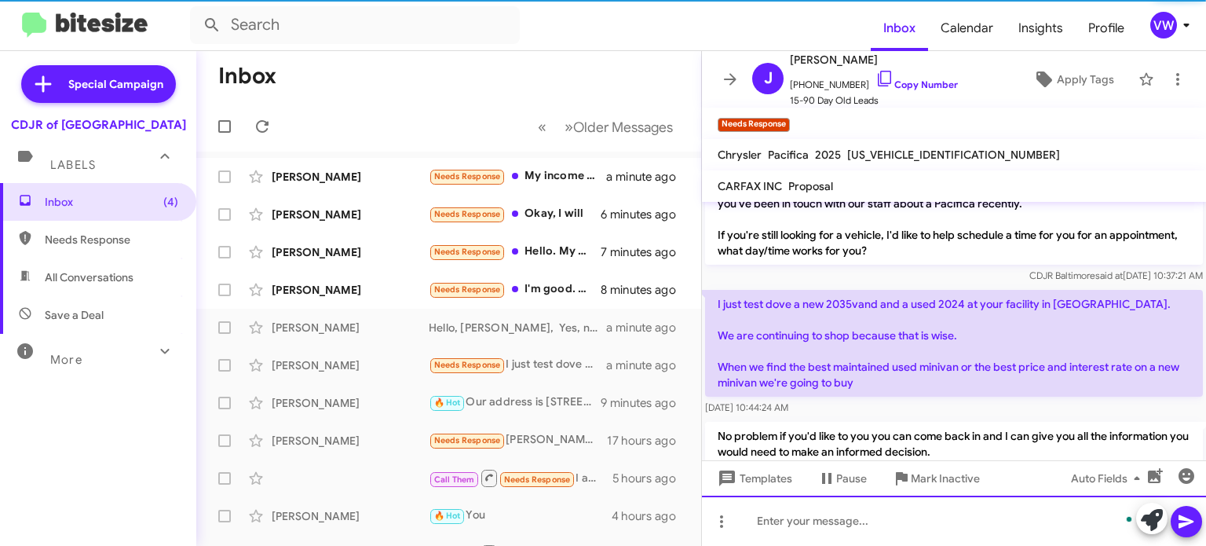
scroll to position [263, 0]
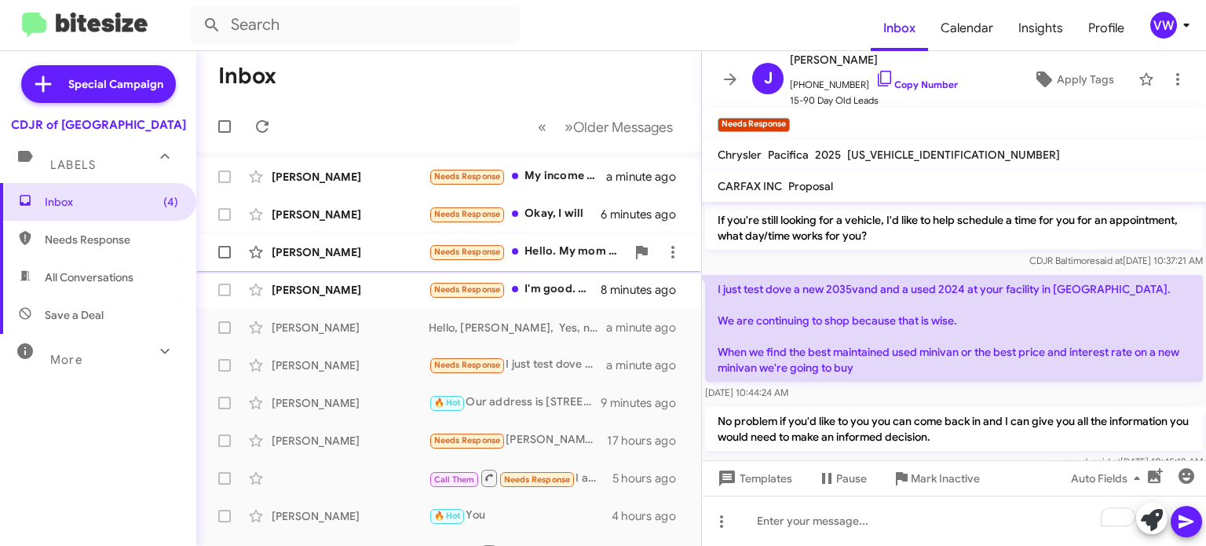
drag, startPoint x: 452, startPoint y: 228, endPoint x: 470, endPoint y: 248, distance: 26.7
click at [453, 217] on div "Moffat Garner Needs Response Okay, I will 6 minutes ago" at bounding box center [449, 214] width 480 height 31
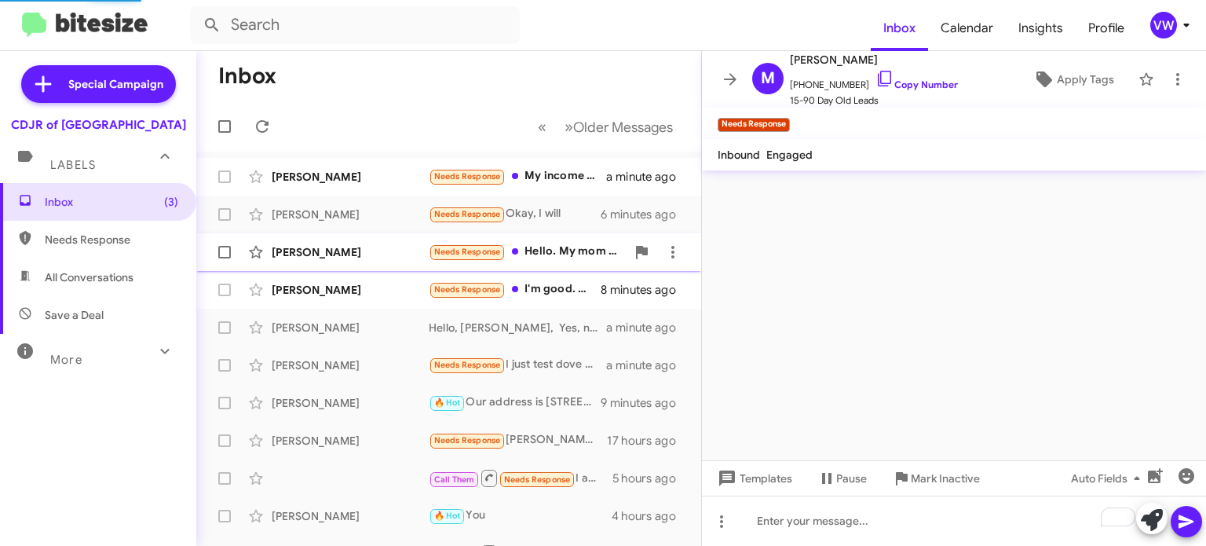
scroll to position [305, 0]
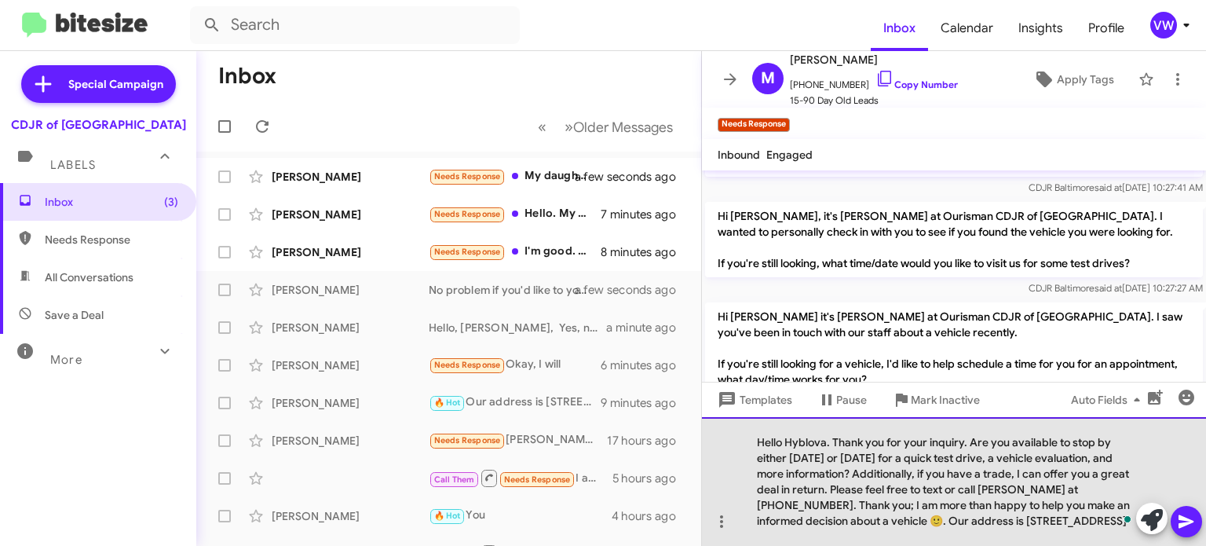
click at [827, 436] on div "Hello Hyblova. Thank you for your inquiry. Are you available to stop by either …" at bounding box center [954, 481] width 504 height 129
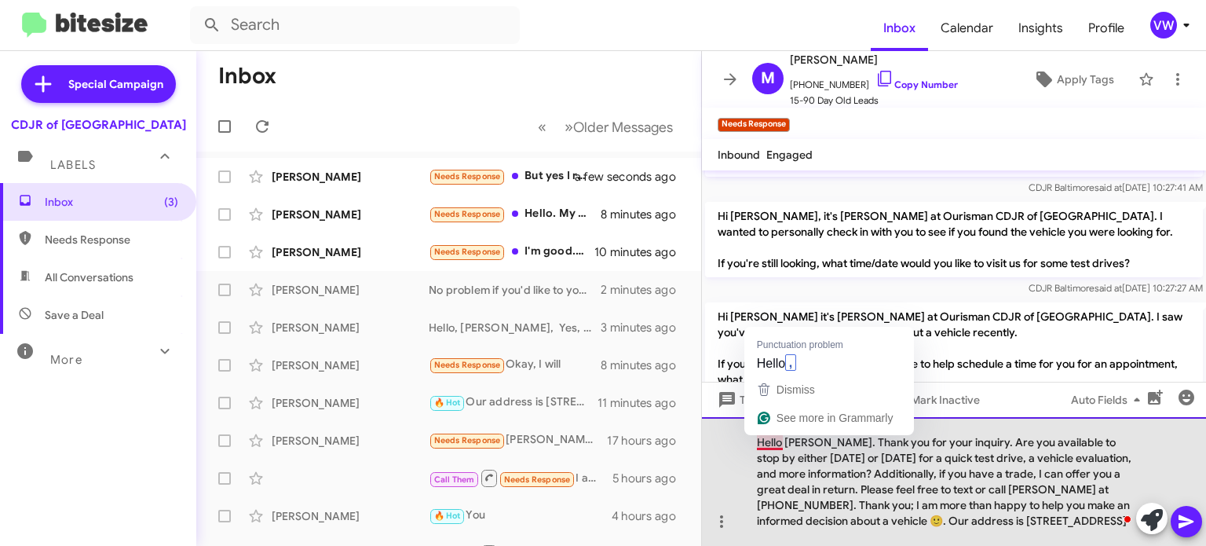
click at [760, 448] on div "Hello Mr. Moffat. Thank you for your inquiry. Are you available to stop by eith…" at bounding box center [954, 481] width 504 height 129
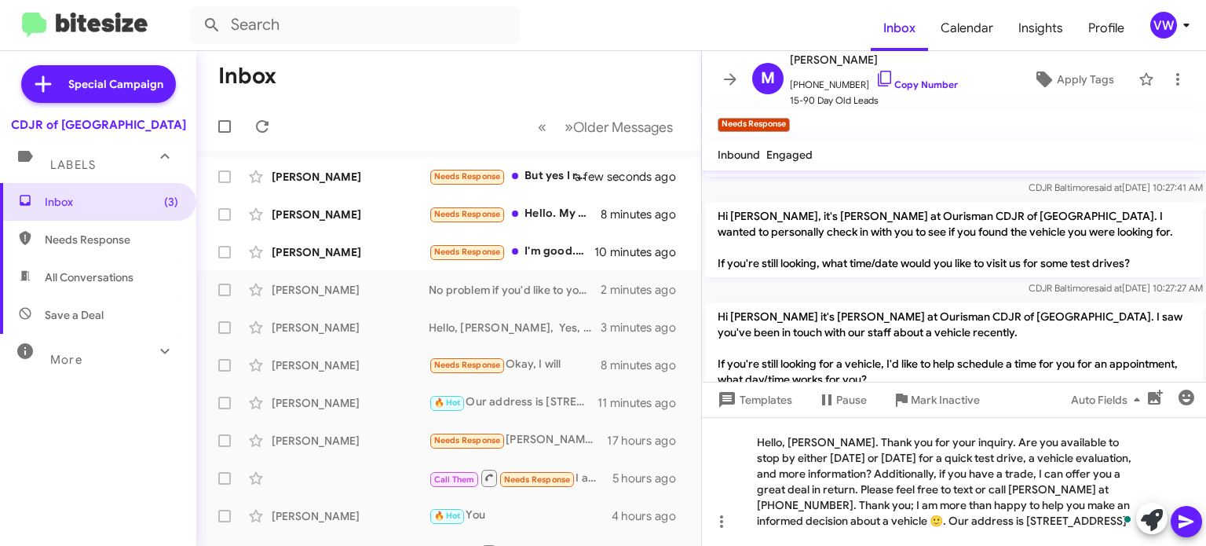
click at [1182, 529] on icon at bounding box center [1186, 521] width 19 height 19
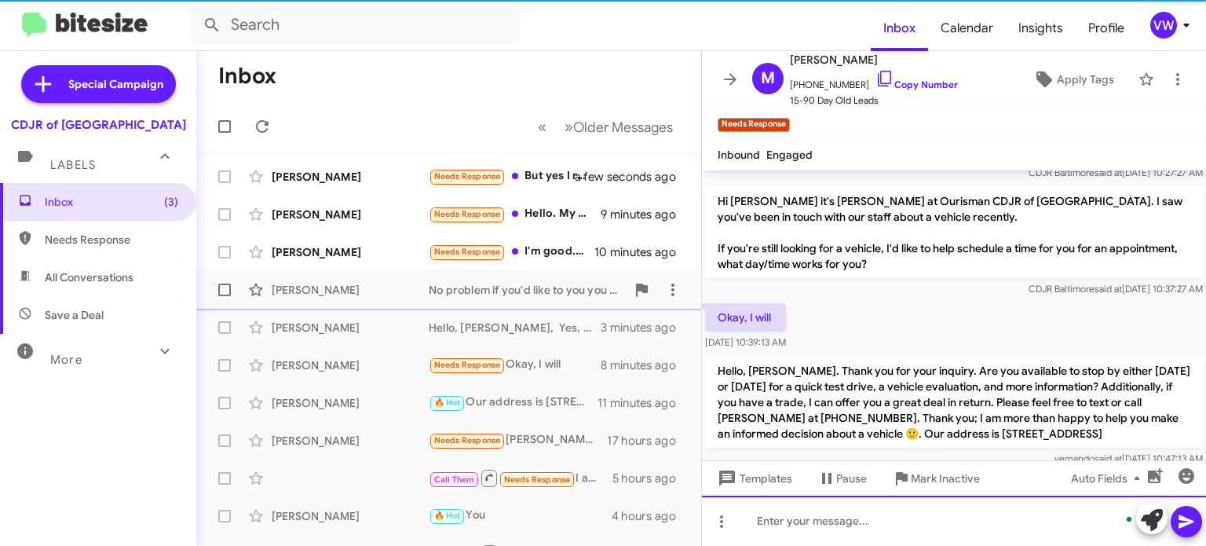
scroll to position [425, 0]
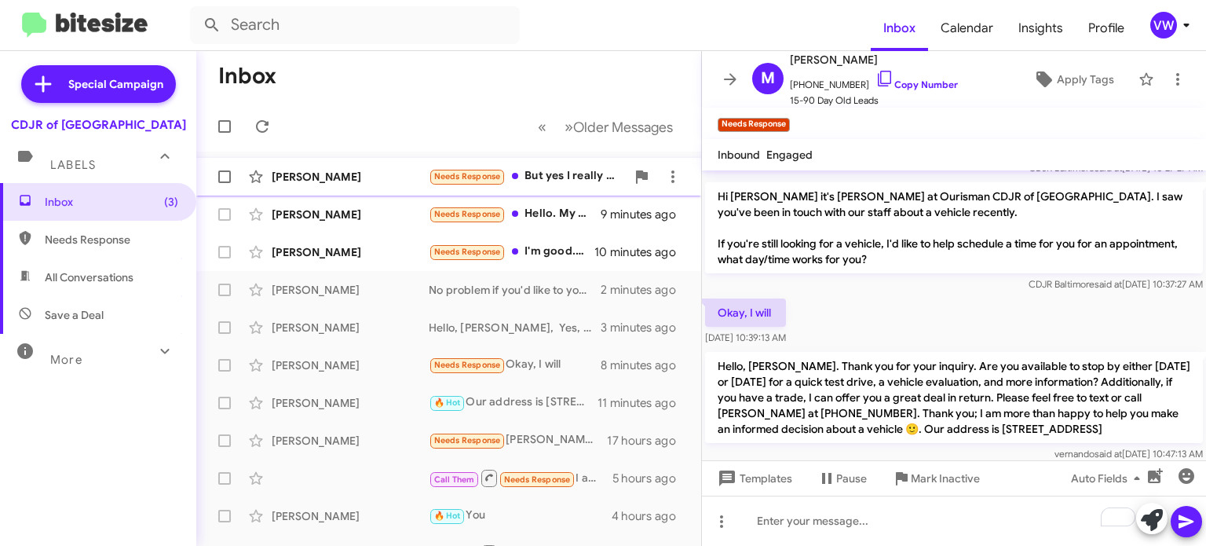
click at [455, 178] on span "Needs Response" at bounding box center [467, 176] width 67 height 10
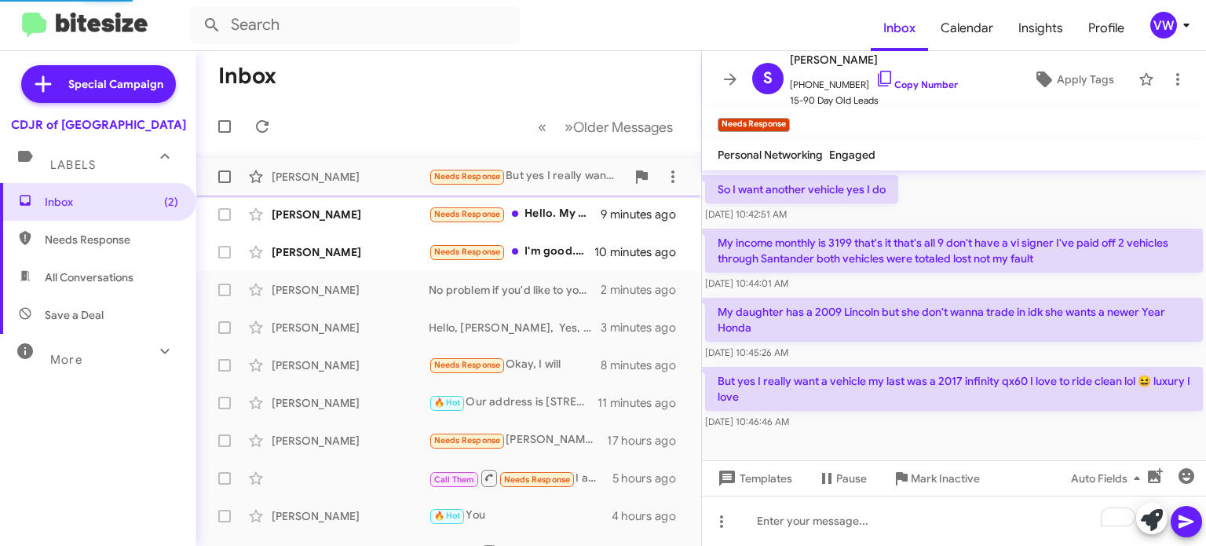
scroll to position [284, 0]
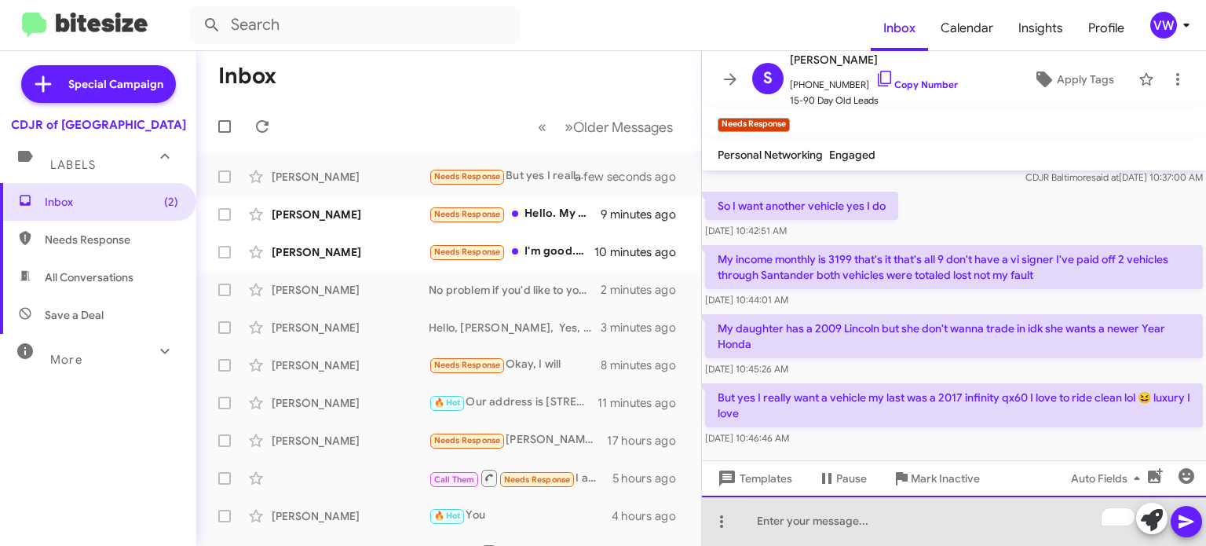
click at [878, 540] on div "To enrich screen reader interactions, please activate Accessibility in Grammarl…" at bounding box center [954, 521] width 504 height 50
click at [788, 519] on div "To enrich screen reader interactions, please activate Accessibility in Grammarl…" at bounding box center [954, 521] width 504 height 50
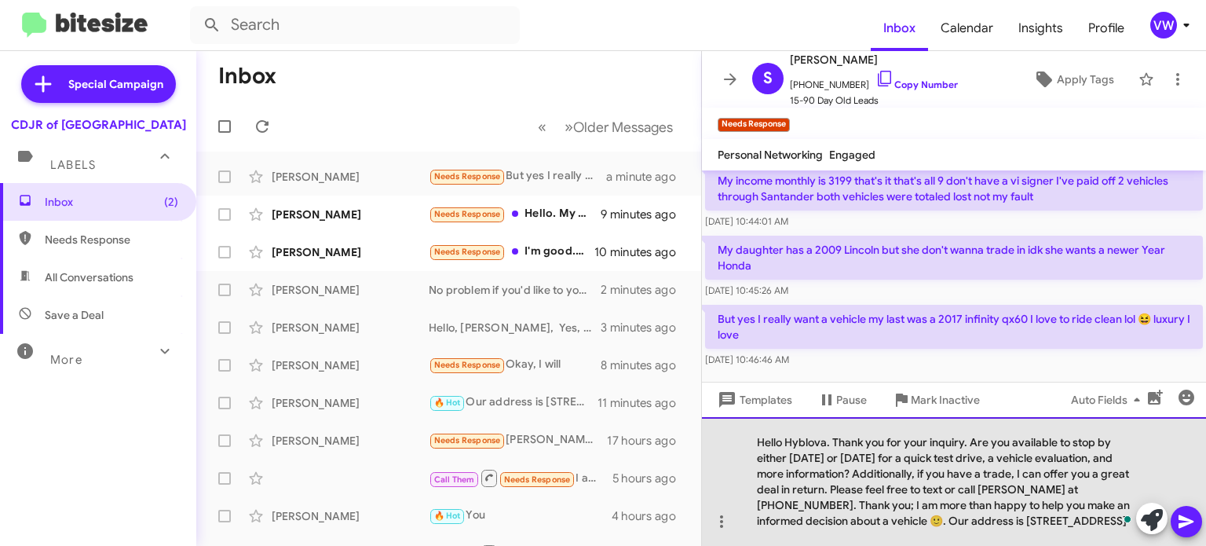
click at [825, 441] on div "Hello Hyblova. Thank you for your inquiry. Are you available to stop by either …" at bounding box center [954, 481] width 504 height 129
click at [836, 437] on div "Good Morning. Thank you for your inquiry. Are you available to stop by either […" at bounding box center [954, 481] width 504 height 129
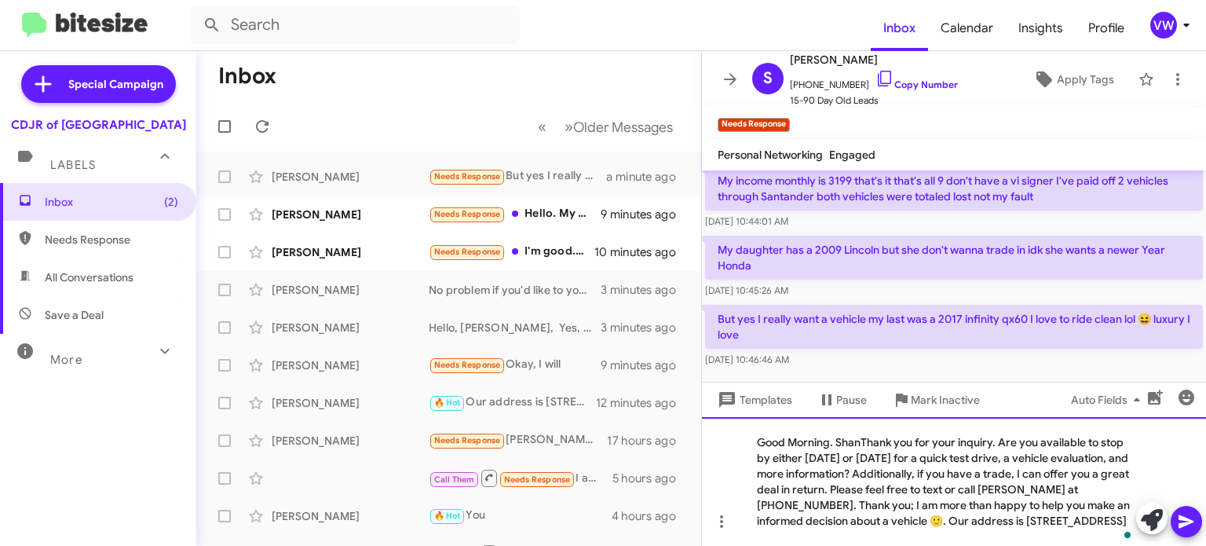
scroll to position [378, 0]
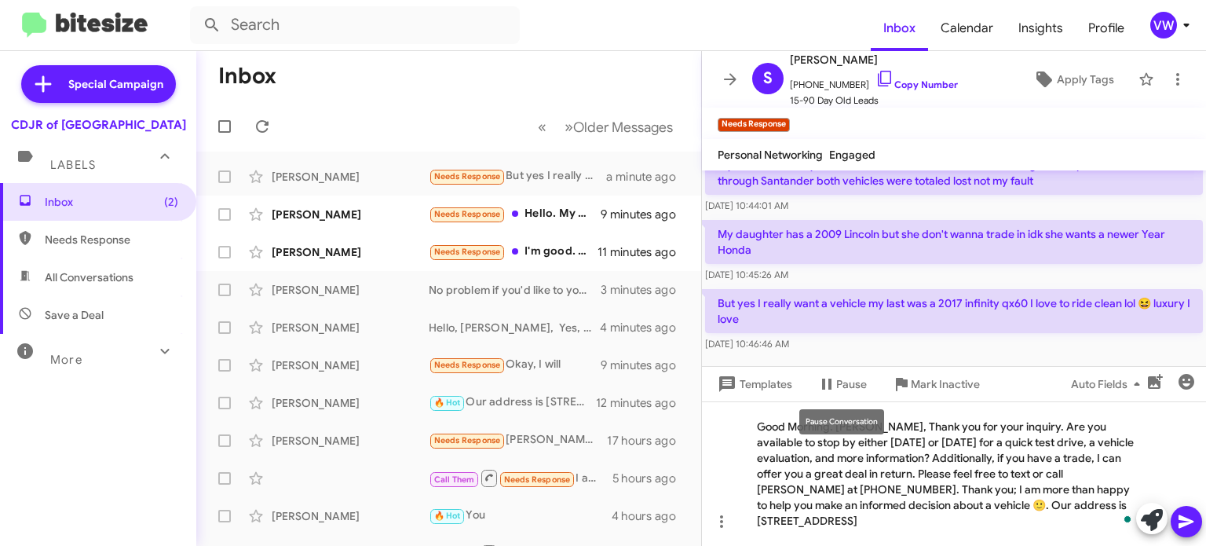
click at [889, 426] on mat-tooltip-component "Pause Conversation" at bounding box center [841, 421] width 107 height 47
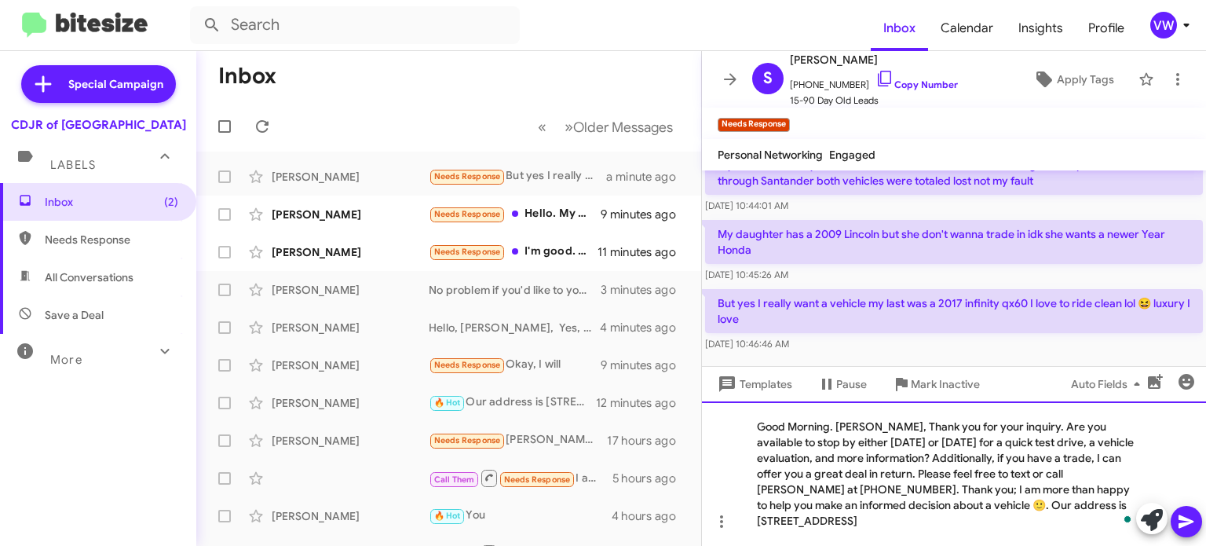
click at [906, 424] on div "Good Morning. [PERSON_NAME], Thank you for your inquiry. Are you available to s…" at bounding box center [954, 473] width 504 height 145
click at [1187, 525] on icon at bounding box center [1186, 521] width 19 height 19
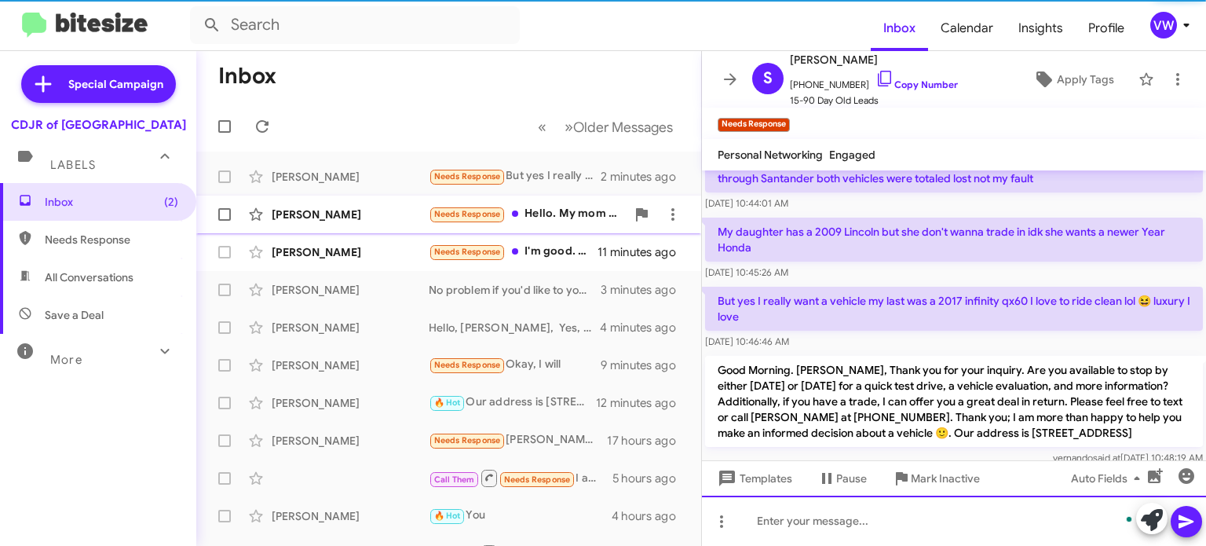
scroll to position [404, 0]
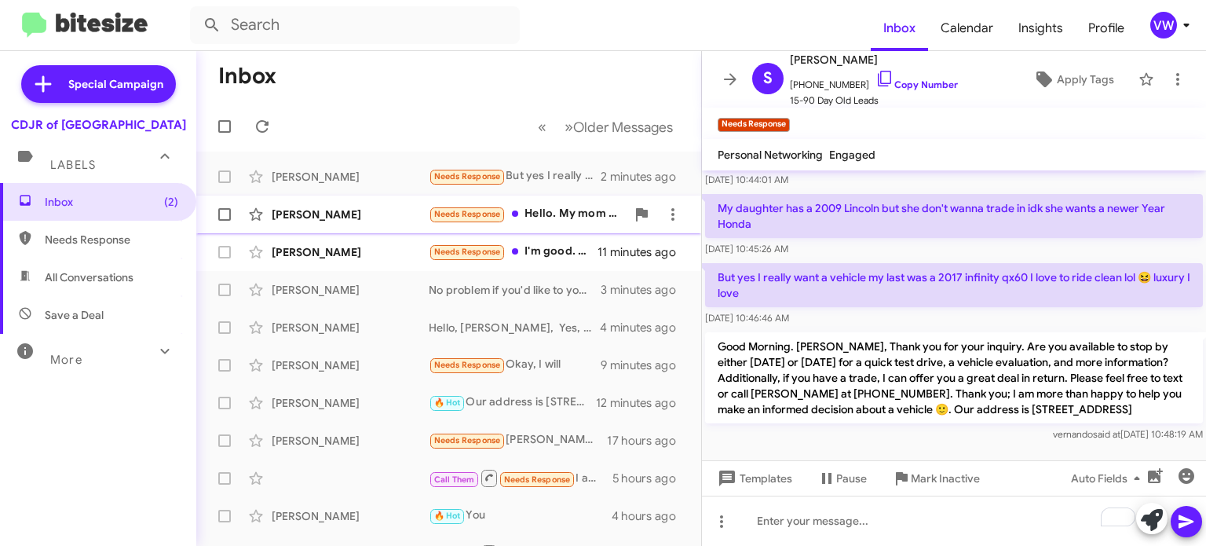
click at [463, 220] on small "Needs Response" at bounding box center [467, 214] width 74 height 15
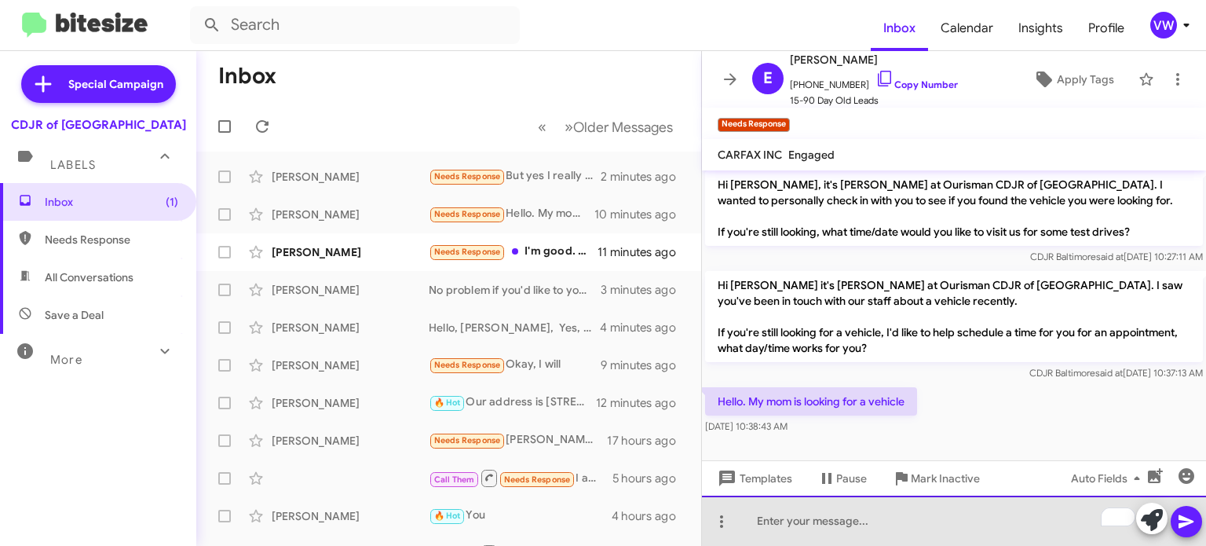
click at [859, 514] on div "To enrich screen reader interactions, please activate Accessibility in Grammarl…" at bounding box center [954, 521] width 504 height 50
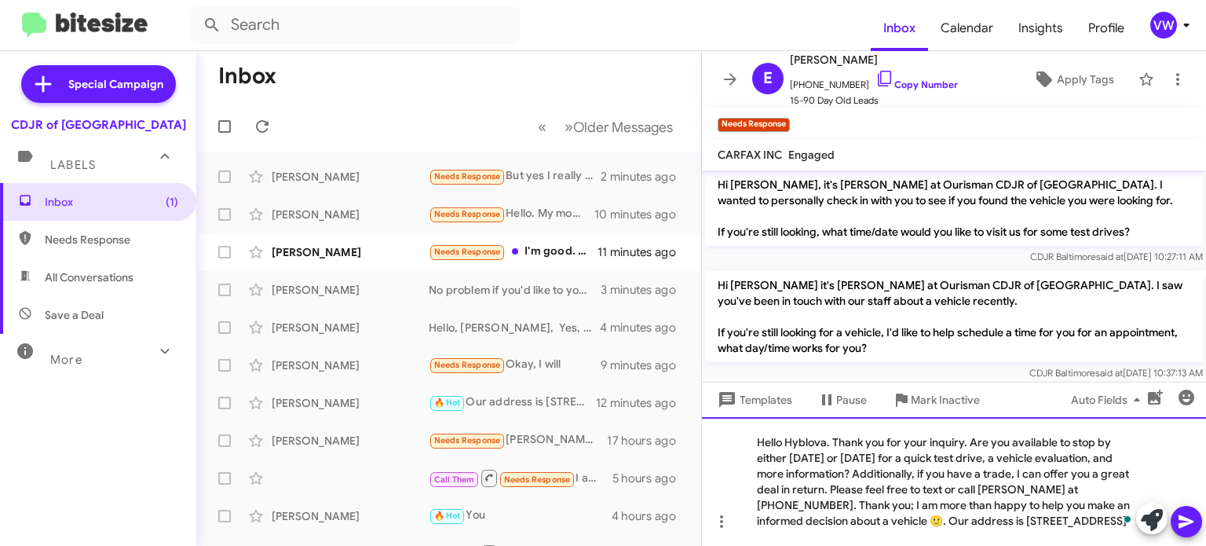
click at [828, 443] on div "Hello Hyblova. Thank you for your inquiry. Are you available to stop by either …" at bounding box center [954, 481] width 504 height 129
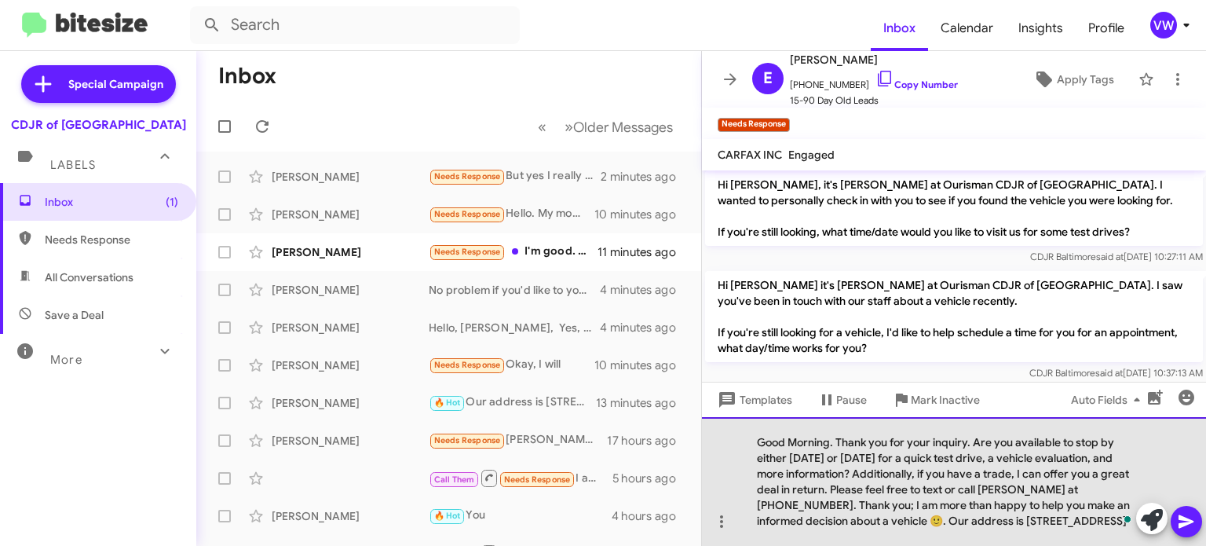
click at [835, 444] on div "Good Morning. Thank you for your inquiry. Are you available to stop by either […" at bounding box center [954, 481] width 504 height 129
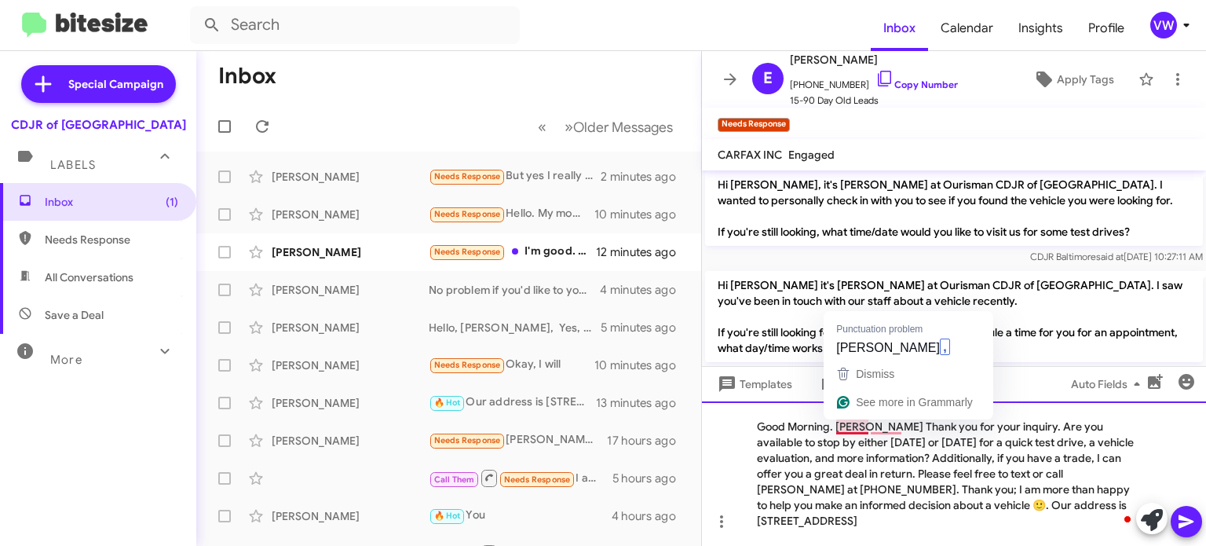
click at [866, 313] on div "Punctuation problem Emma ," at bounding box center [909, 335] width 170 height 49
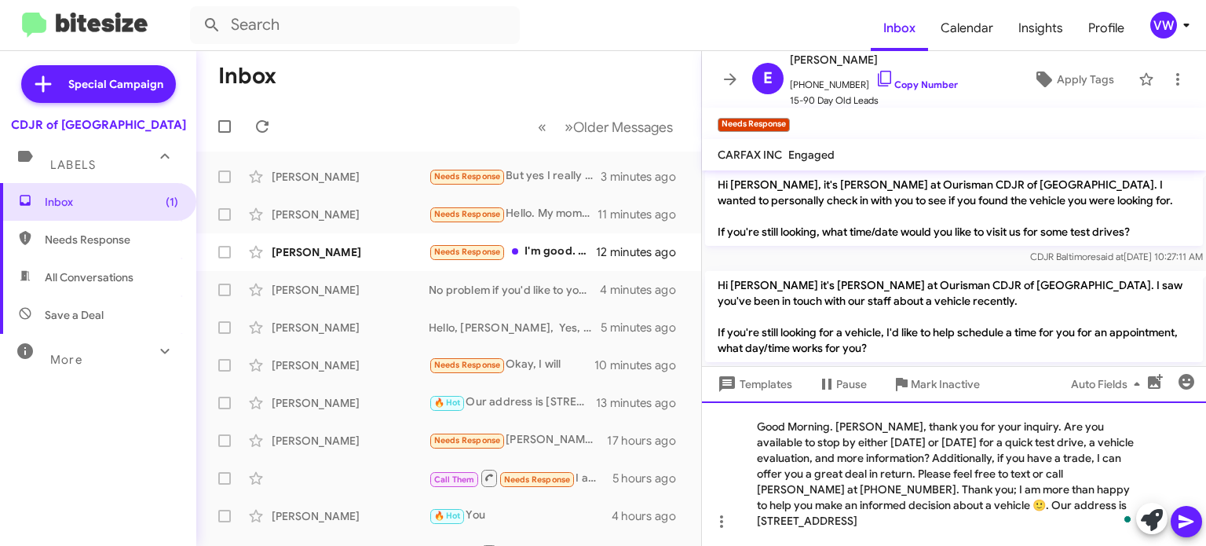
click at [1010, 428] on div "Good Morning. Emma, thank you for your inquiry. Are you available to stop by ei…" at bounding box center [954, 473] width 504 height 145
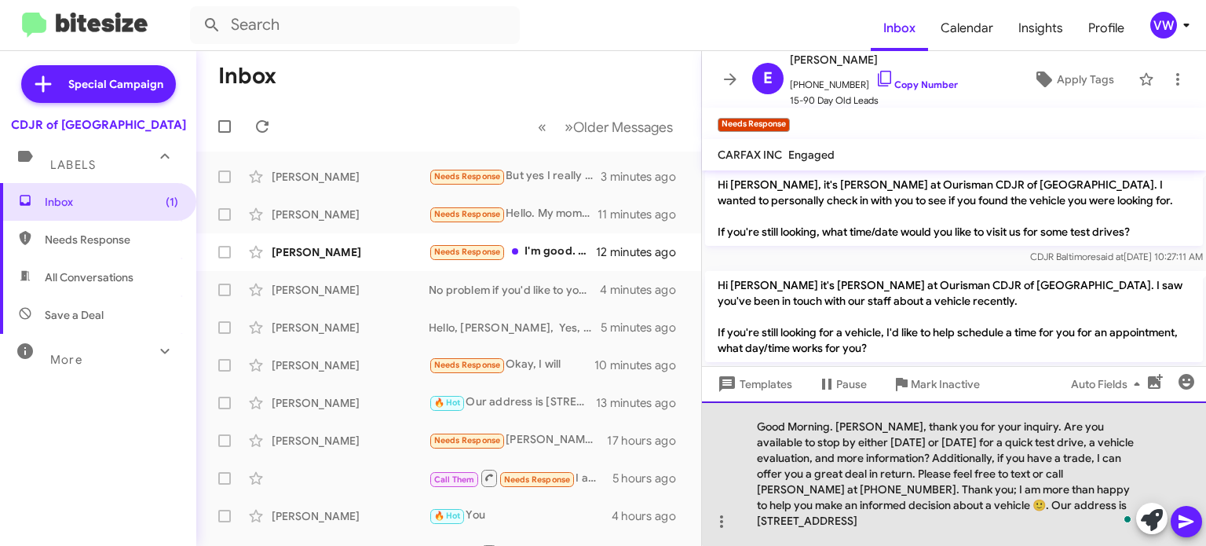
click at [1030, 423] on div "Good Morning. Emma, thank you for your inquiry. Are you available to stop by ei…" at bounding box center [954, 473] width 504 height 145
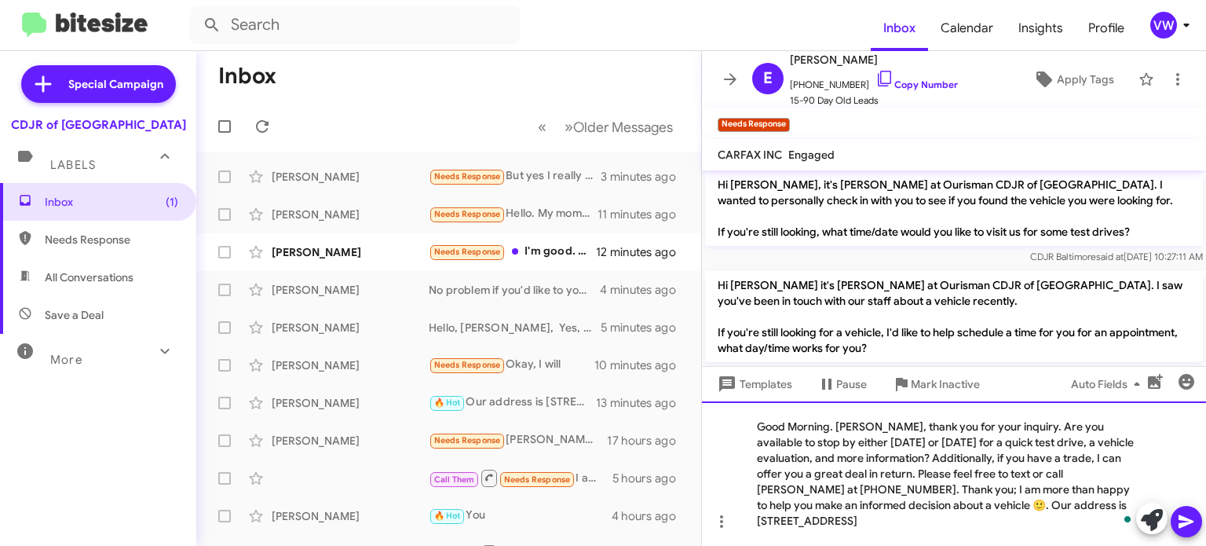
click at [1052, 426] on div "Good Morning. Emma, thank you for your inquiry. Are you available to stop by ei…" at bounding box center [954, 473] width 504 height 145
click at [1192, 529] on icon at bounding box center [1186, 521] width 19 height 19
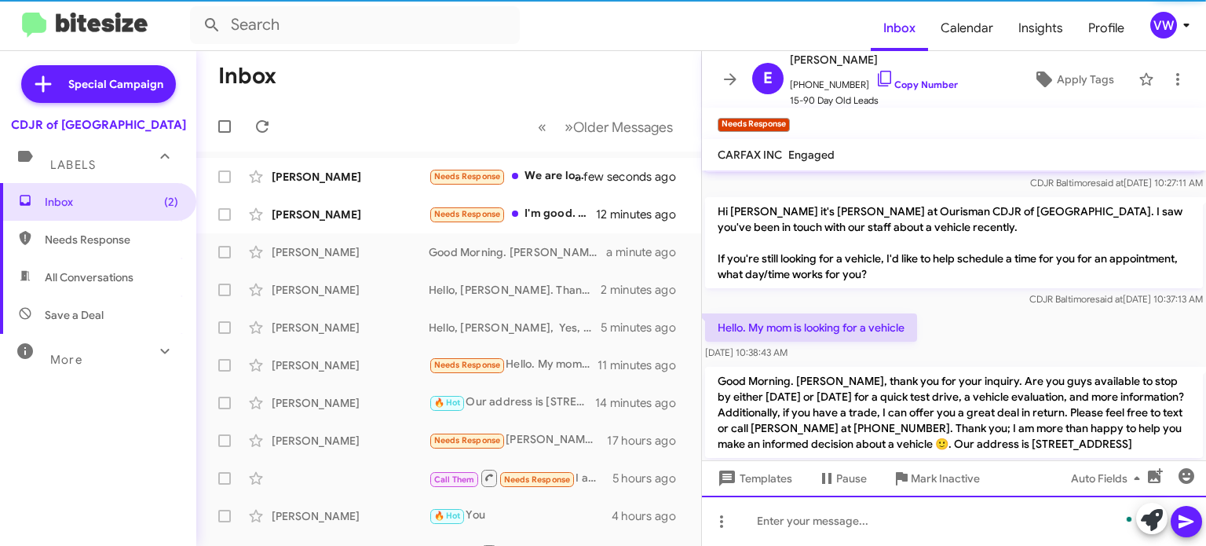
scroll to position [566, 0]
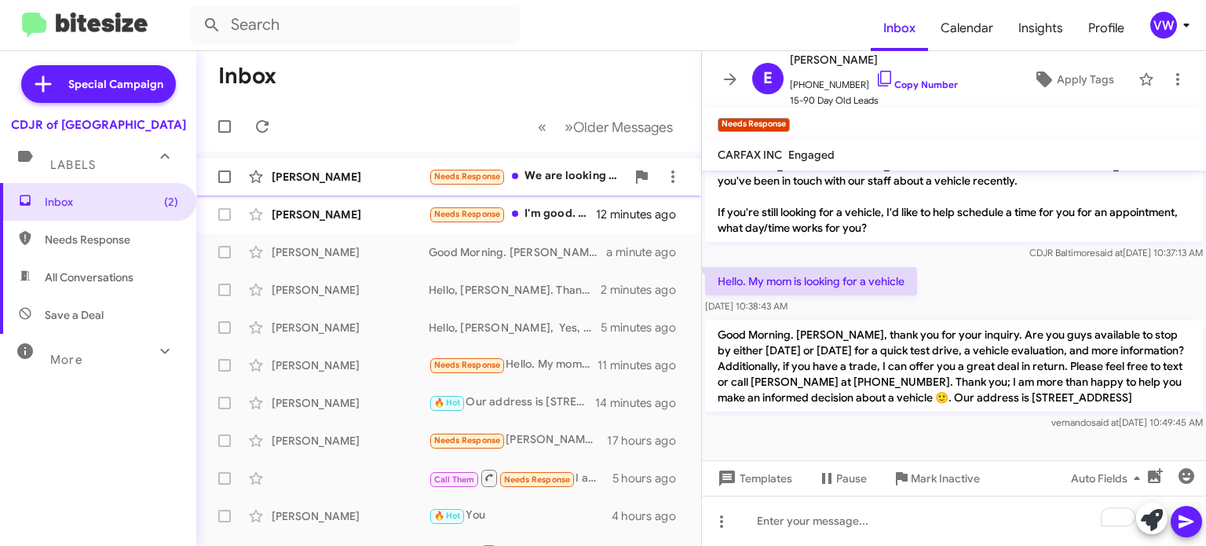
click at [489, 180] on span "Needs Response" at bounding box center [467, 176] width 67 height 10
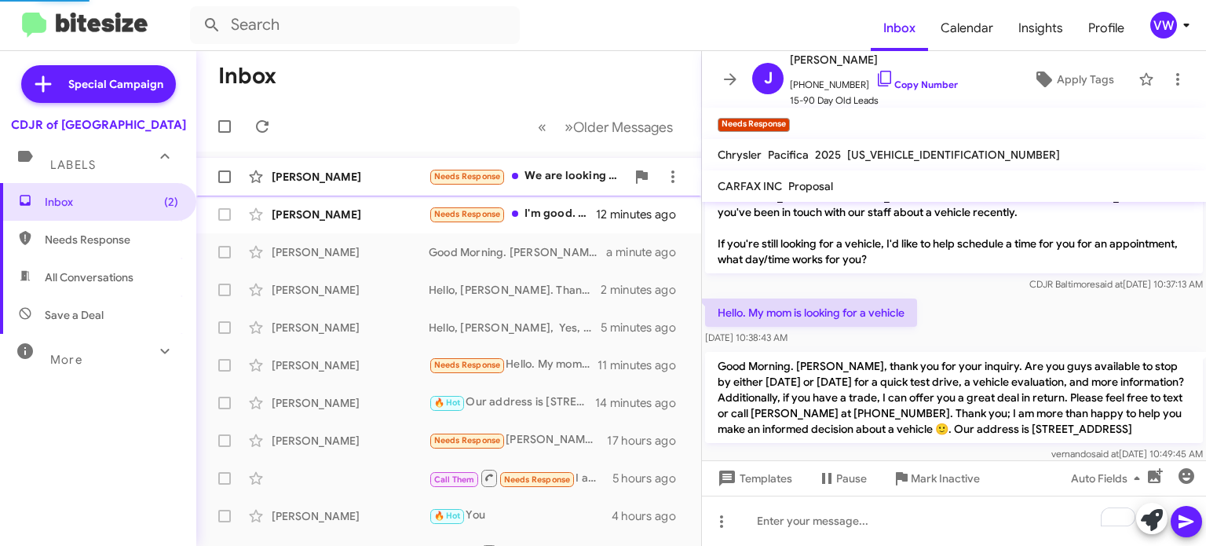
scroll to position [352, 0]
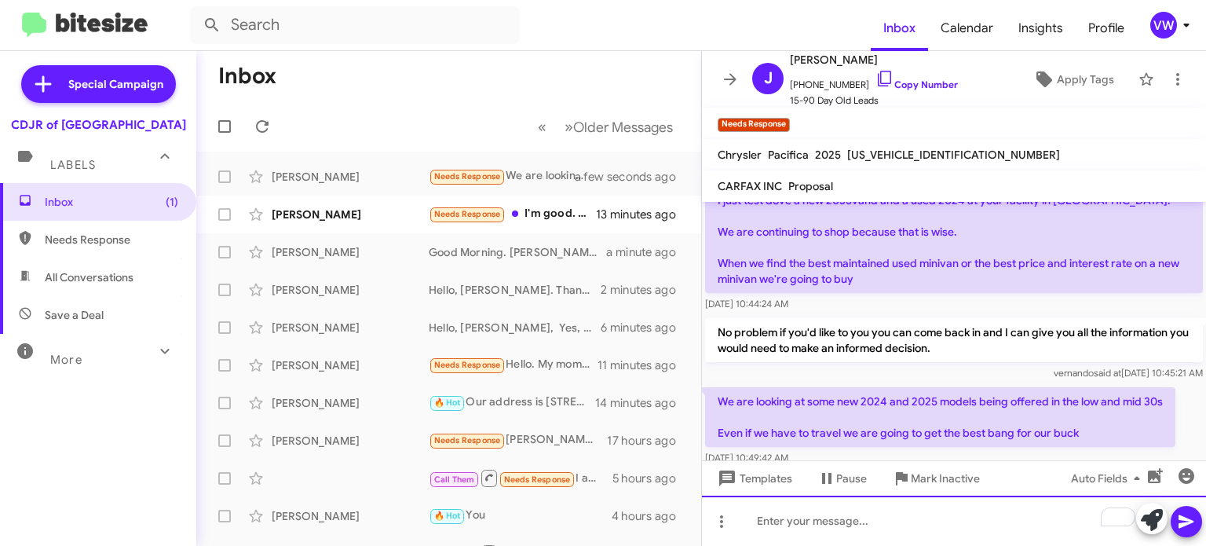
click at [840, 537] on div "To enrich screen reader interactions, please activate Accessibility in Grammarl…" at bounding box center [954, 521] width 504 height 50
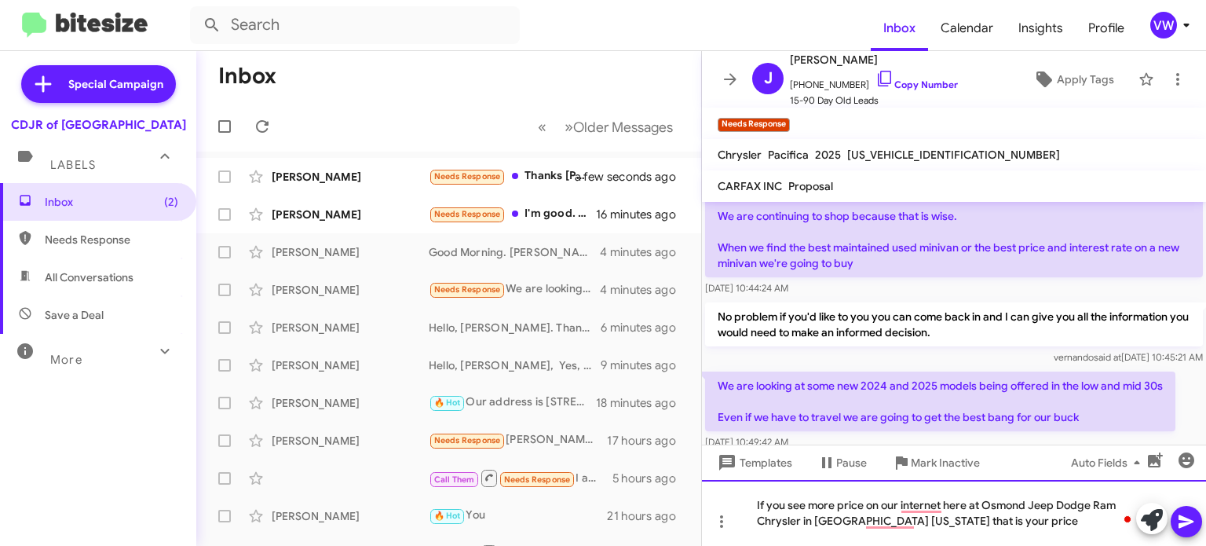
scroll to position [383, 0]
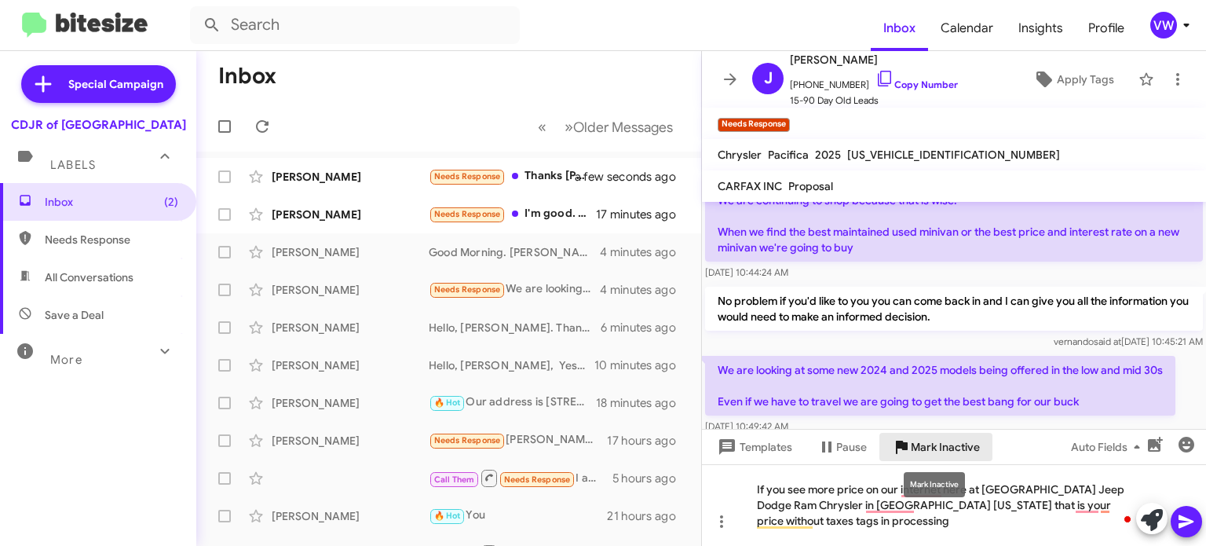
click at [899, 440] on icon at bounding box center [901, 446] width 19 height 19
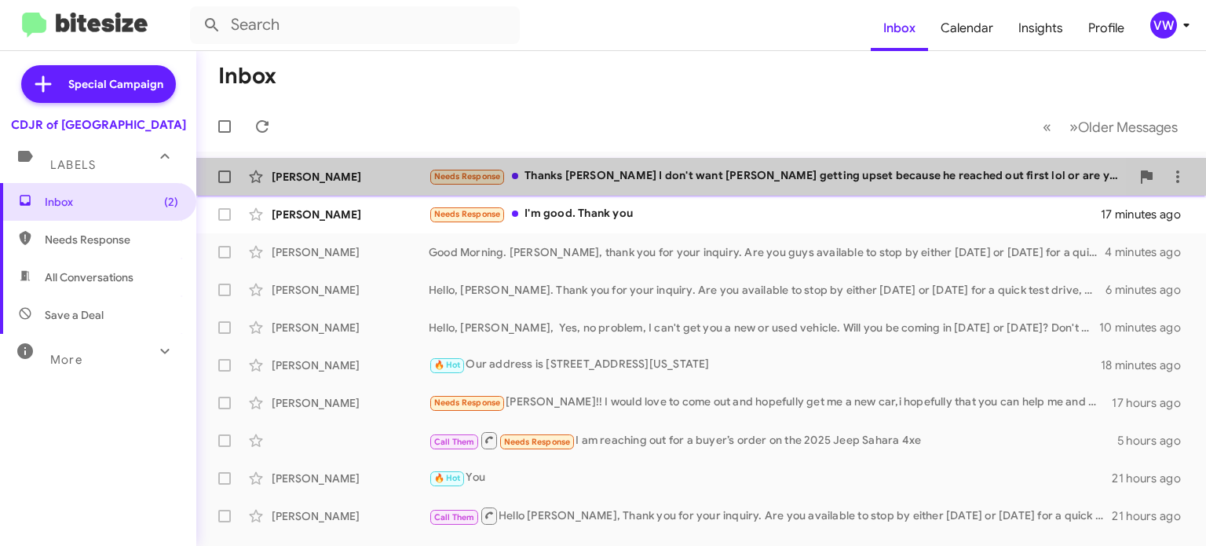
click at [468, 185] on div "Shanna Mccullough Needs Response Thanks Fernando I don't want Johnny getting up…" at bounding box center [701, 176] width 985 height 31
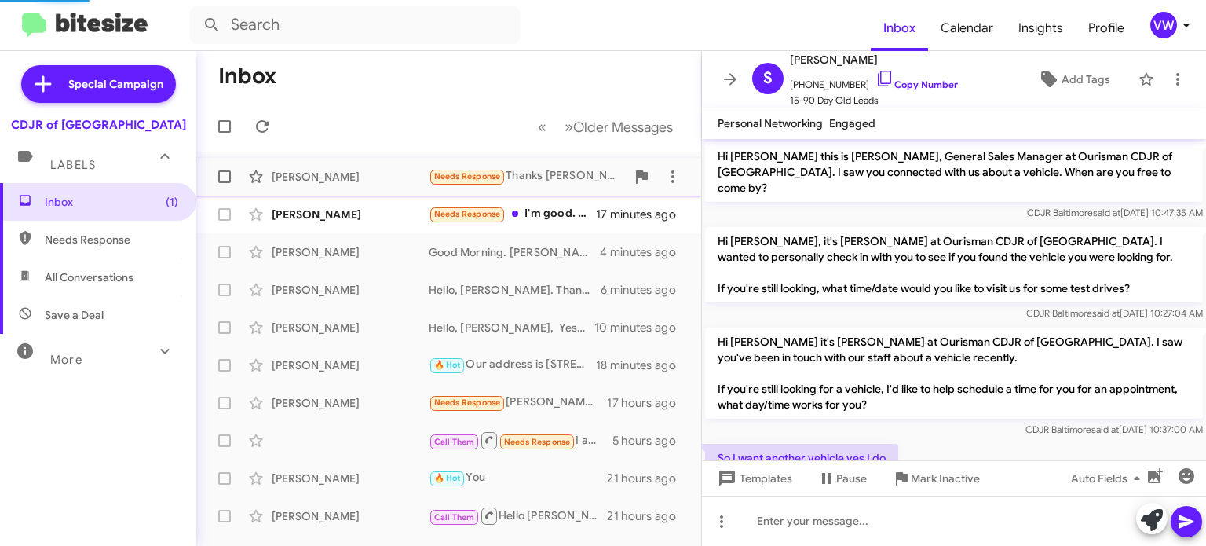
scroll to position [471, 0]
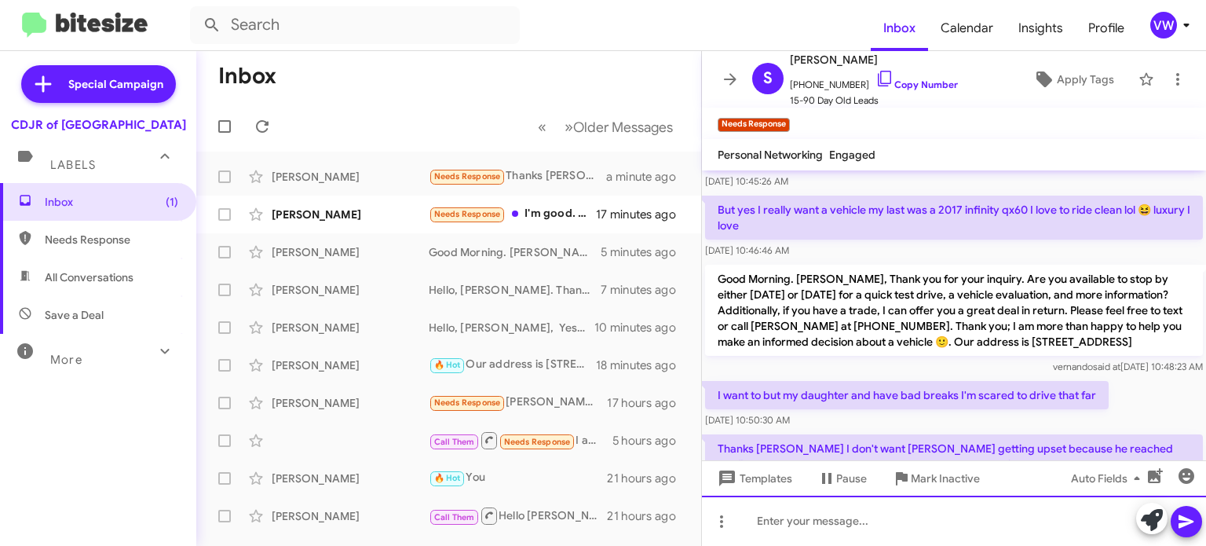
click at [943, 505] on div at bounding box center [954, 521] width 504 height 50
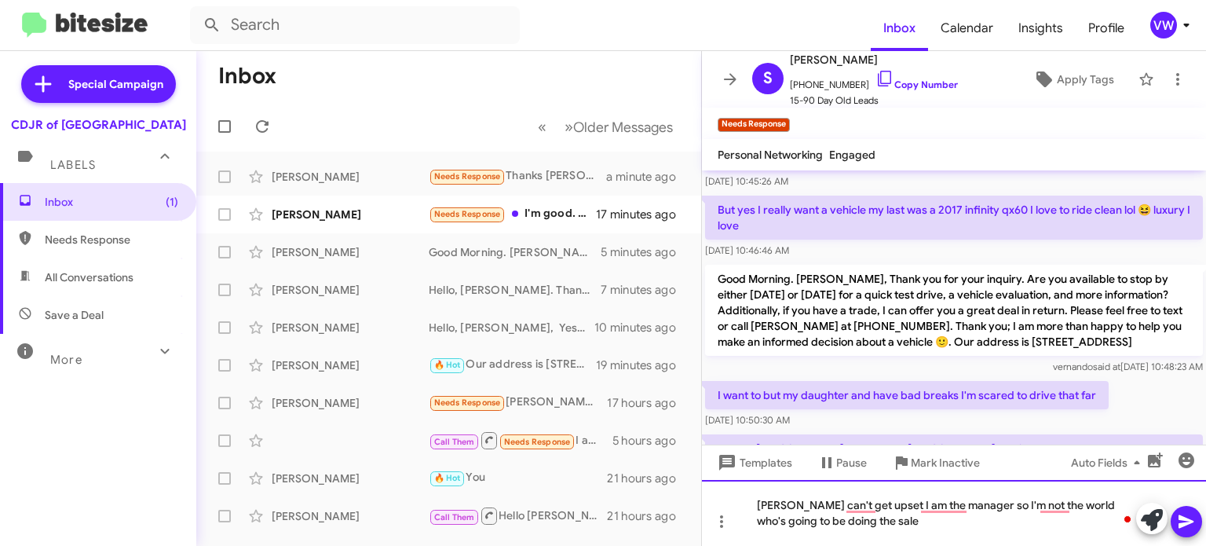
click at [755, 502] on div "Johnny can't get upset I am the manager so I'm not the world who's going to be …" at bounding box center [954, 513] width 504 height 66
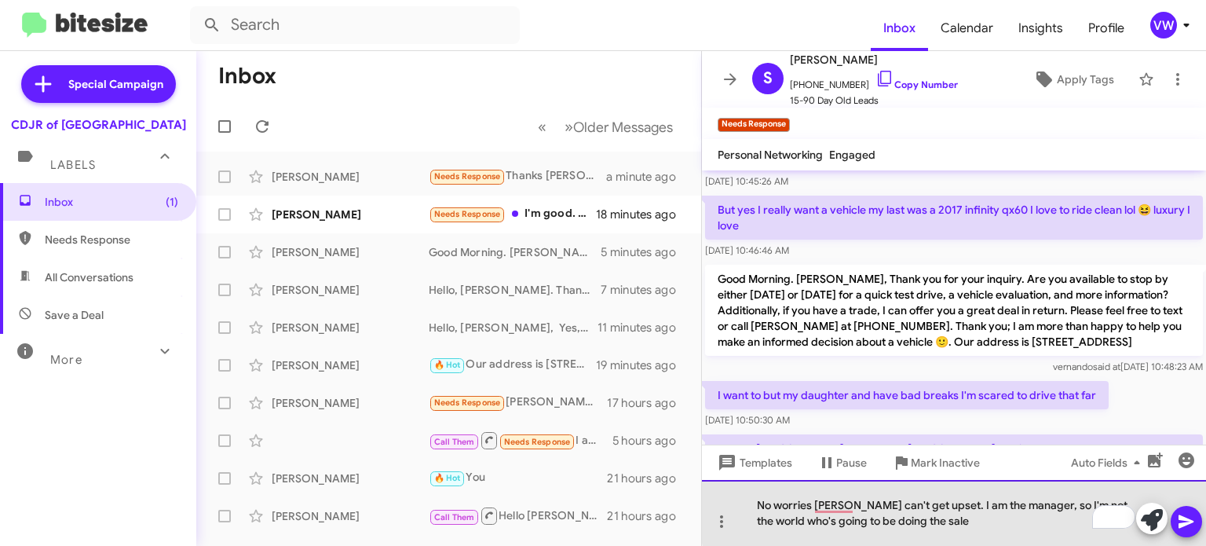
click at [1133, 499] on div "No worries Johnny can't get upset. I am the manager, so I'm not the world who's…" at bounding box center [954, 513] width 504 height 66
click at [978, 533] on div "No worries, Johnny can't get upset. I am the manager, so I'm not the one who's …" at bounding box center [954, 513] width 504 height 66
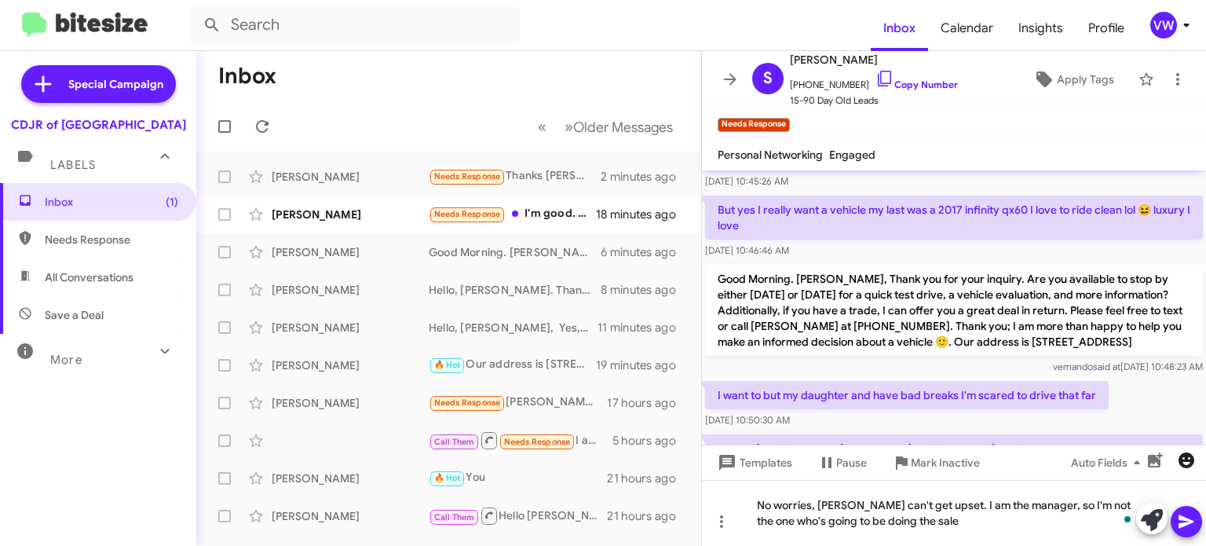
click at [1190, 458] on icon "button" at bounding box center [1186, 460] width 19 height 19
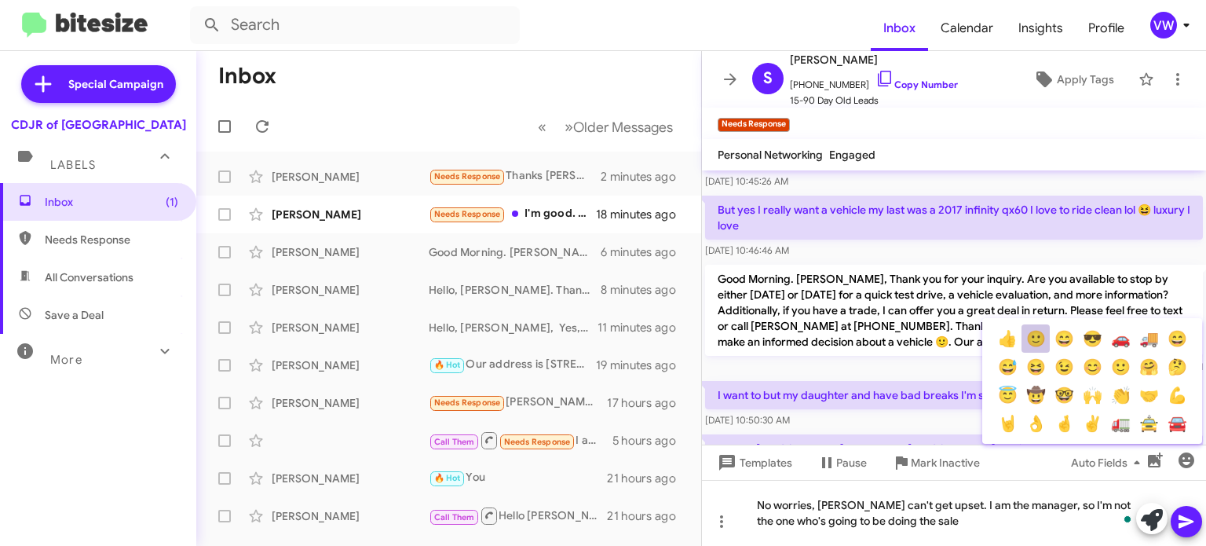
click at [1035, 344] on button "🙂" at bounding box center [1036, 338] width 28 height 28
click at [1053, 360] on span "vernando said at Aug 13, 2025, 10:48:23 AM" at bounding box center [1128, 366] width 150 height 12
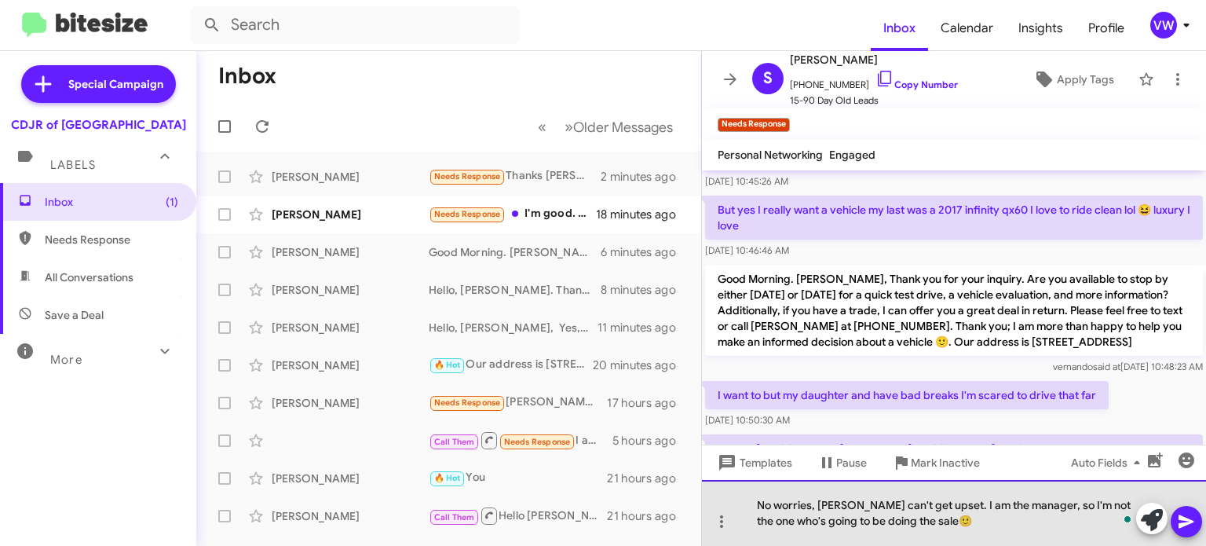
click at [1202, 527] on div "No worries, [PERSON_NAME] can't get upset. I am the manager, so I'm not the one…" at bounding box center [954, 513] width 504 height 66
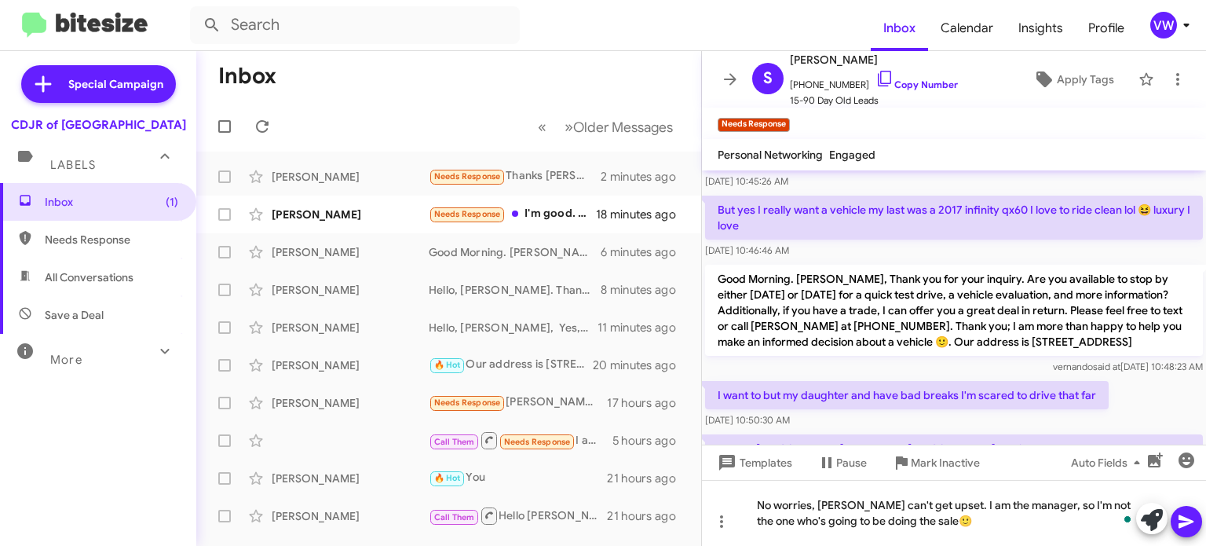
click at [1193, 524] on icon at bounding box center [1186, 521] width 19 height 19
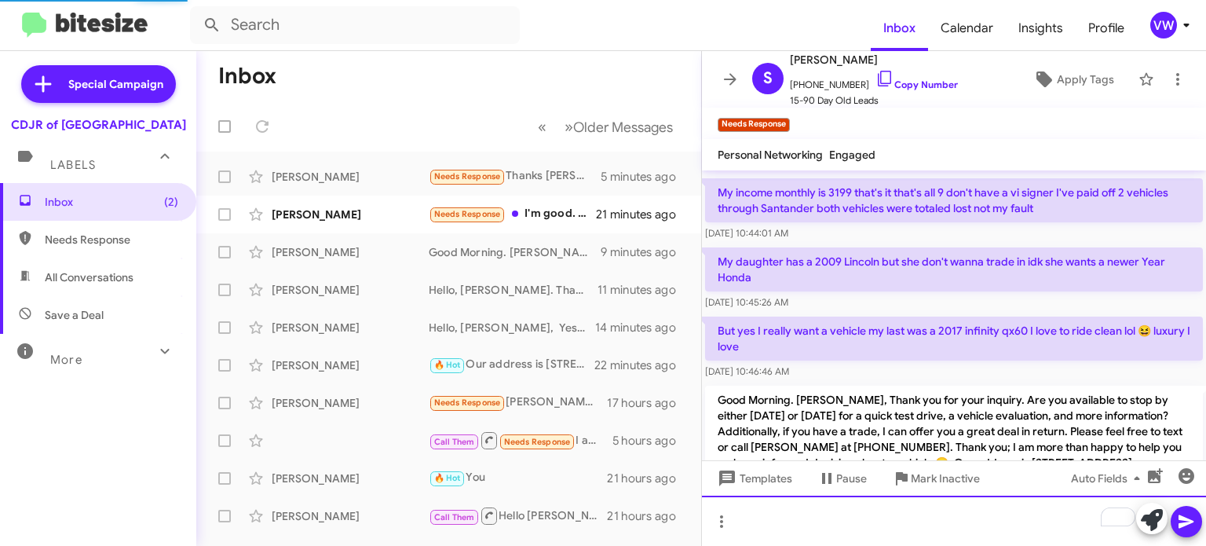
scroll to position [664, 0]
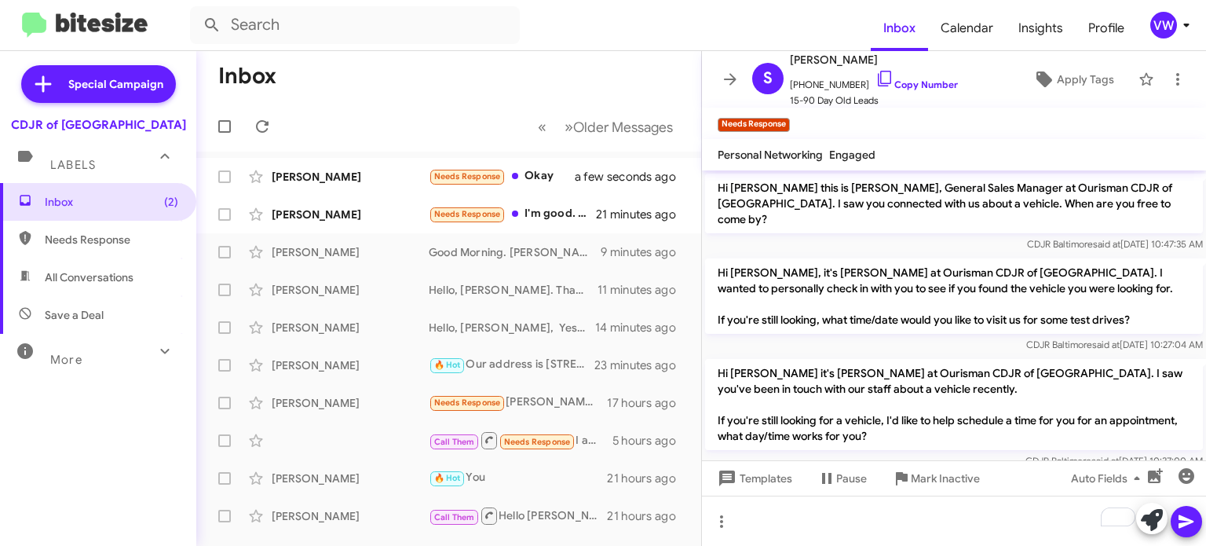
scroll to position [664, 0]
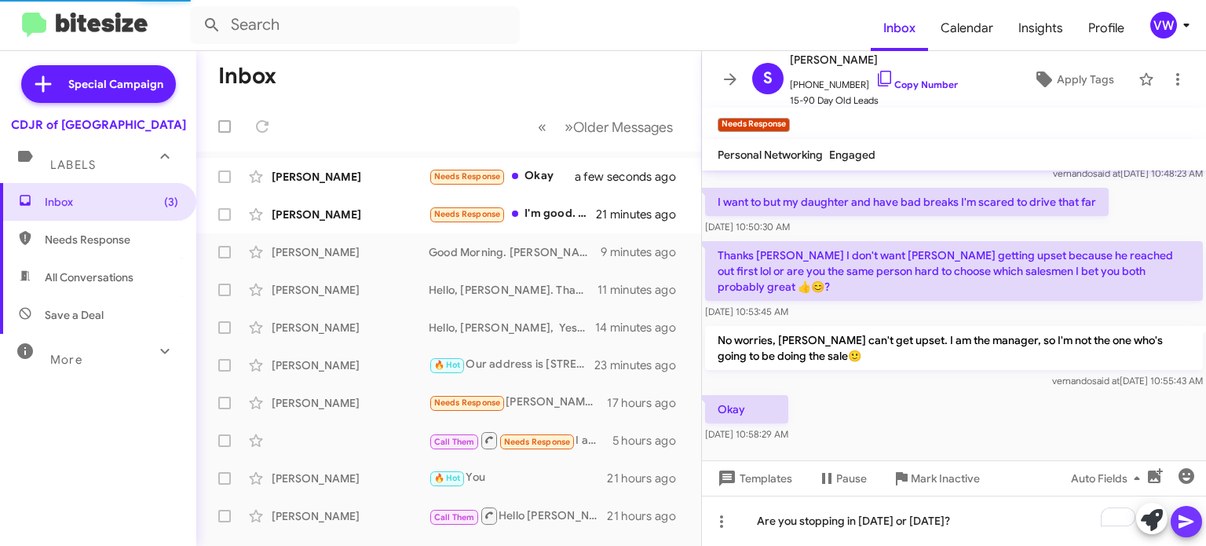
click at [1186, 524] on icon at bounding box center [1186, 521] width 15 height 13
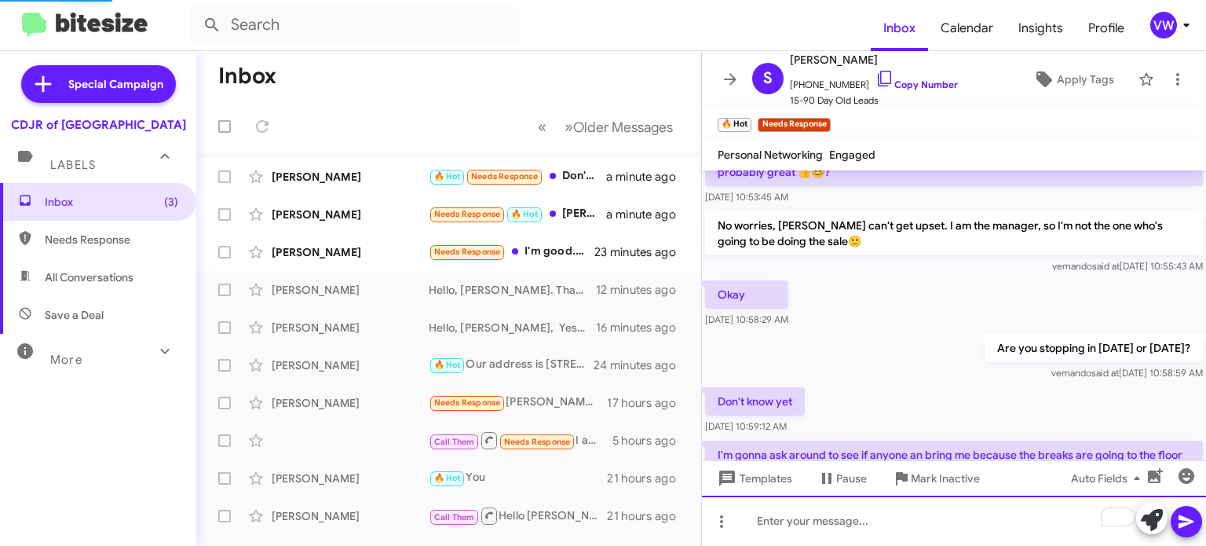
scroll to position [852, 0]
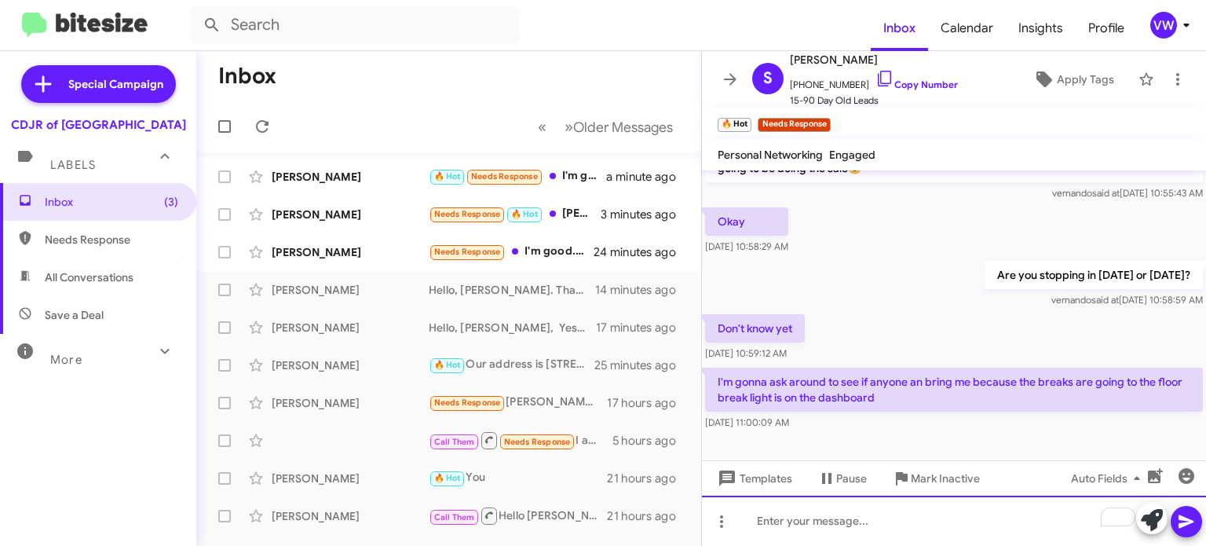
click at [813, 522] on div "To enrich screen reader interactions, please activate Accessibility in Grammarl…" at bounding box center [954, 521] width 504 height 50
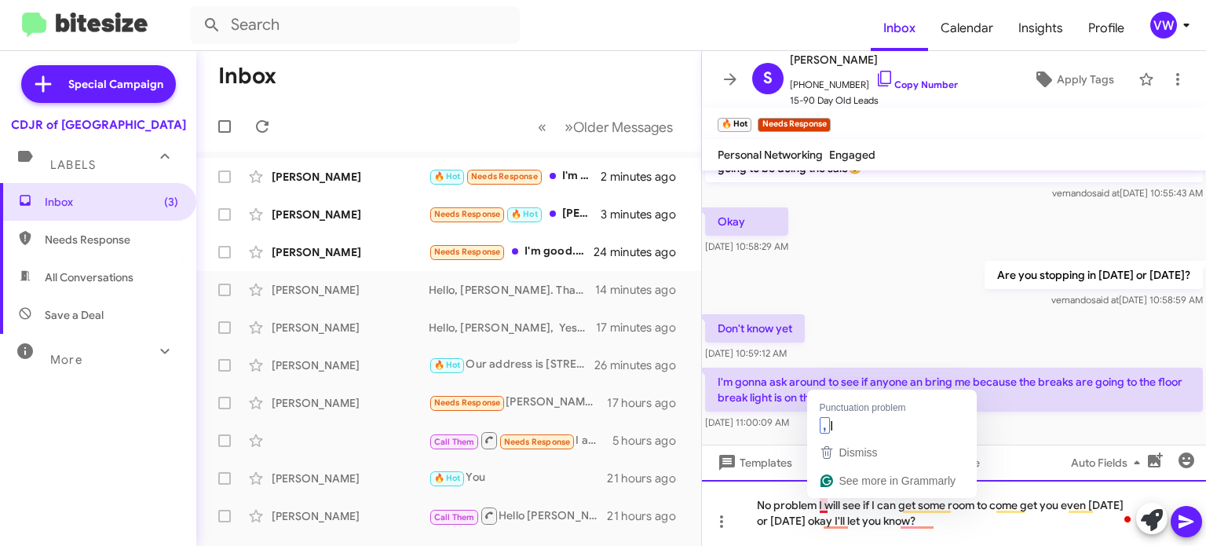
click at [822, 503] on div "No problem I will see if I can get some room to come get you even today or tomo…" at bounding box center [954, 513] width 504 height 66
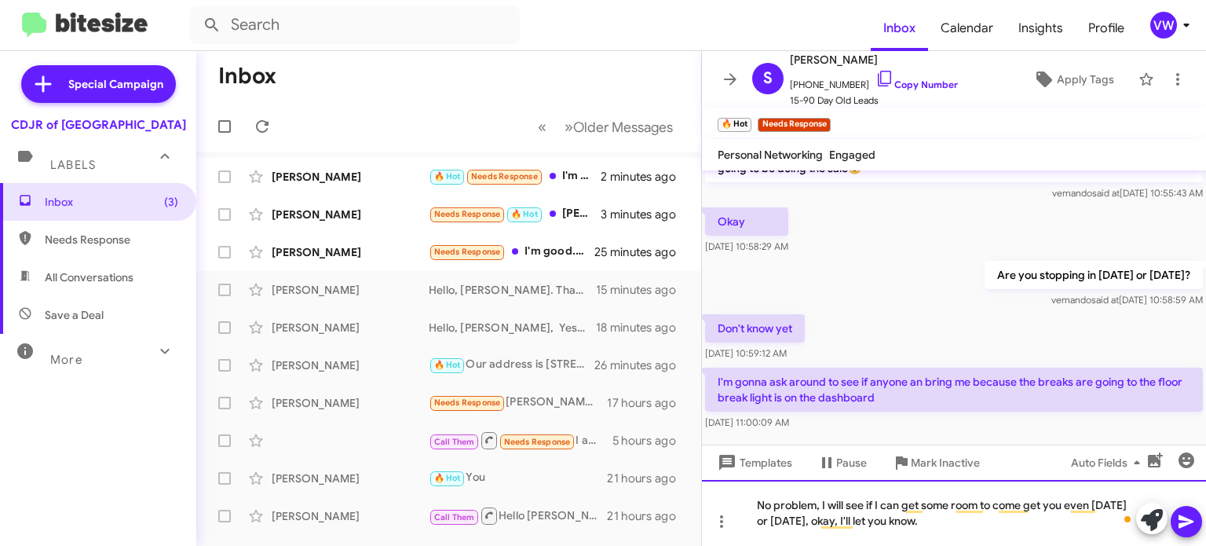
click at [971, 529] on div "No problem, I will see if I can get some room to come get you even today or tom…" at bounding box center [954, 513] width 504 height 66
click at [1074, 506] on div "No problem, I will see if I can get one of my lot attendants to come pick you u…" at bounding box center [954, 513] width 504 height 66
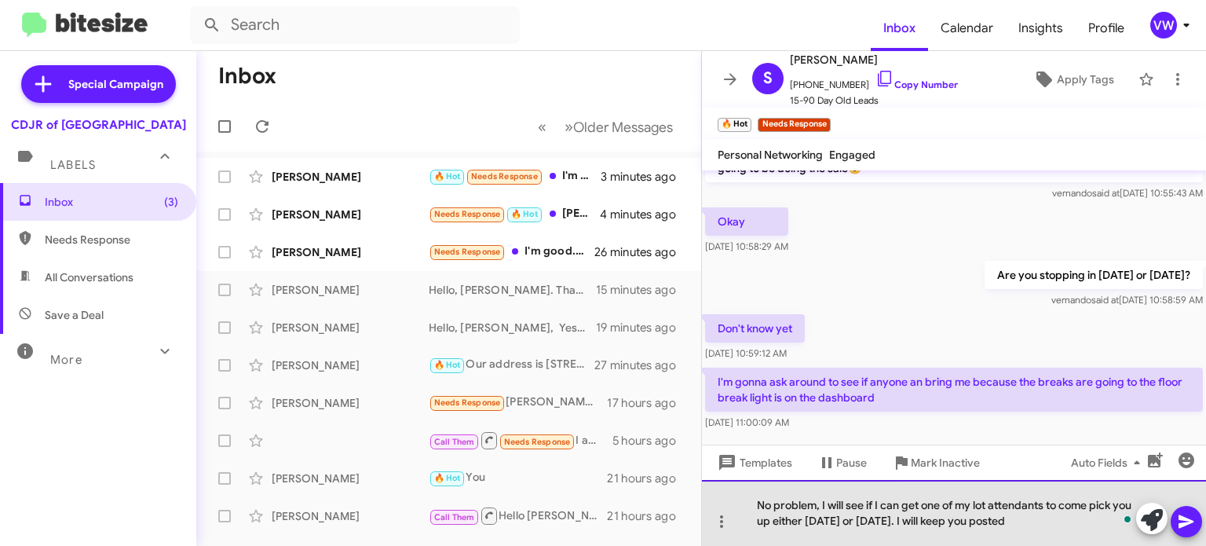
click at [1044, 524] on div "No problem, I will see if I can get one of my lot attendants to come pick you u…" at bounding box center [954, 513] width 504 height 66
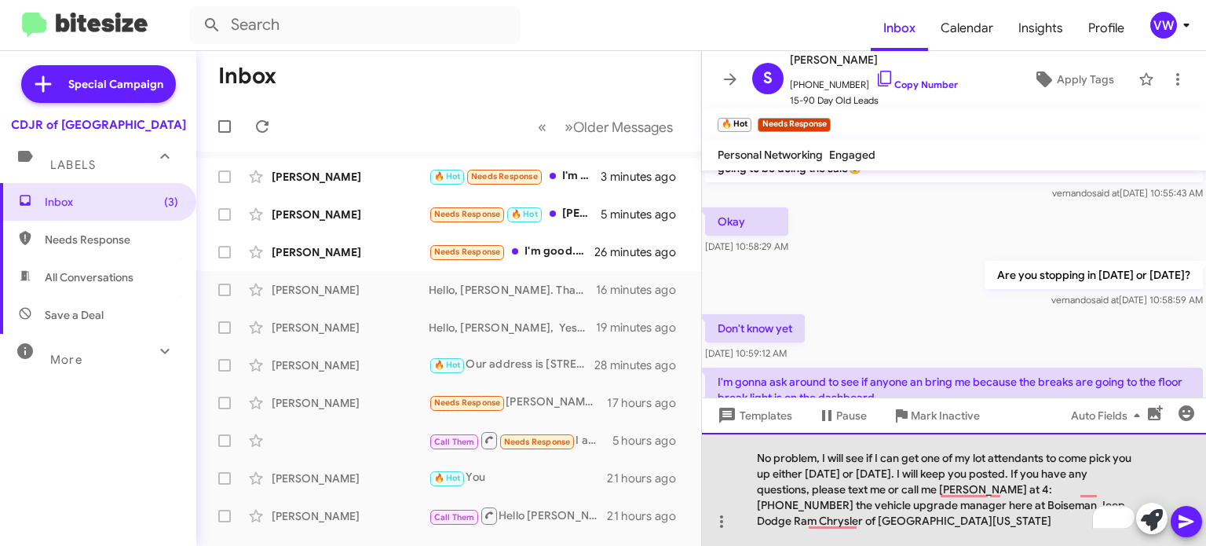
click at [980, 499] on div "No problem, I will see if I can get one of my lot attendants to come pick you u…" at bounding box center [954, 489] width 504 height 113
click at [975, 506] on div "No problem, I will see if I can get one of my lot attendants to come pick you u…" at bounding box center [954, 489] width 504 height 113
click at [886, 529] on div "No problem, I will see if I can get one of my lot attendants to come pick you u…" at bounding box center [954, 489] width 504 height 113
click at [1022, 484] on div "No problem, I will see if I can get one of my lot attendants to come pick you u…" at bounding box center [954, 489] width 504 height 113
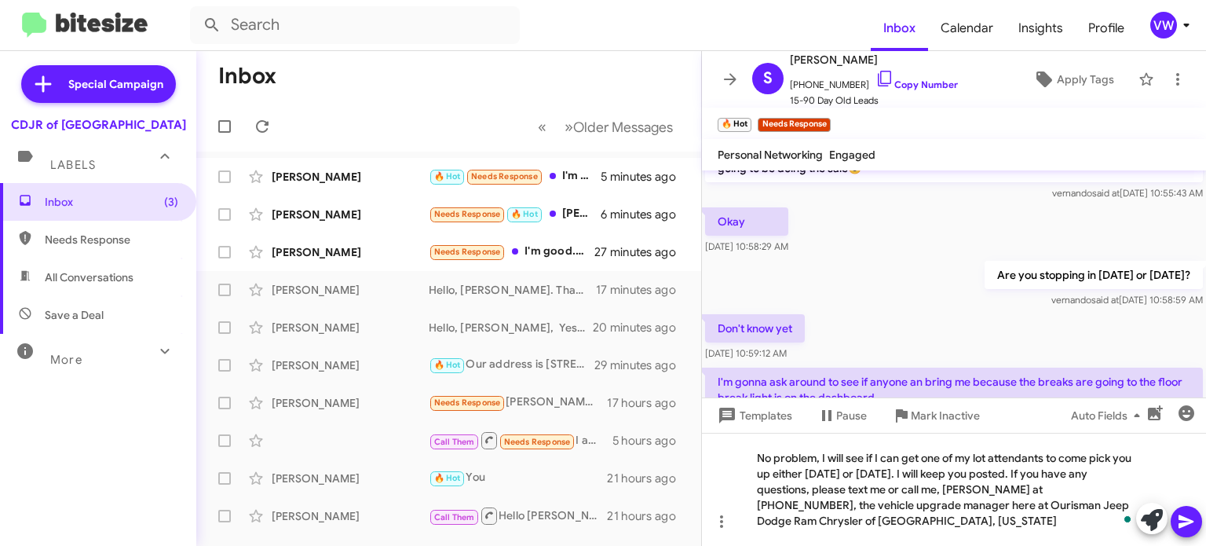
click at [1189, 520] on icon at bounding box center [1186, 521] width 15 height 13
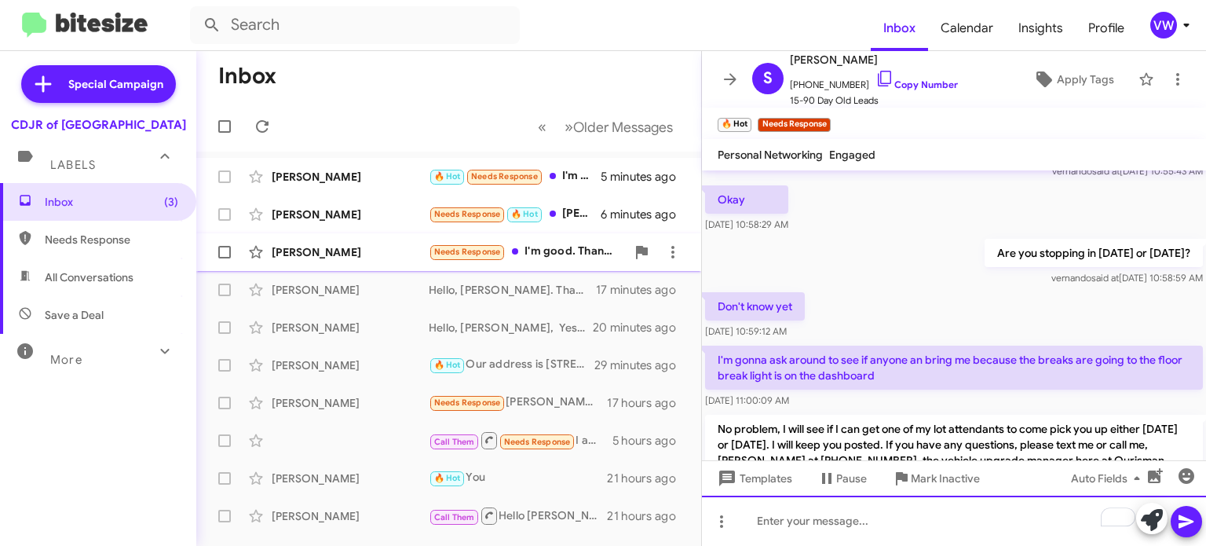
scroll to position [957, 0]
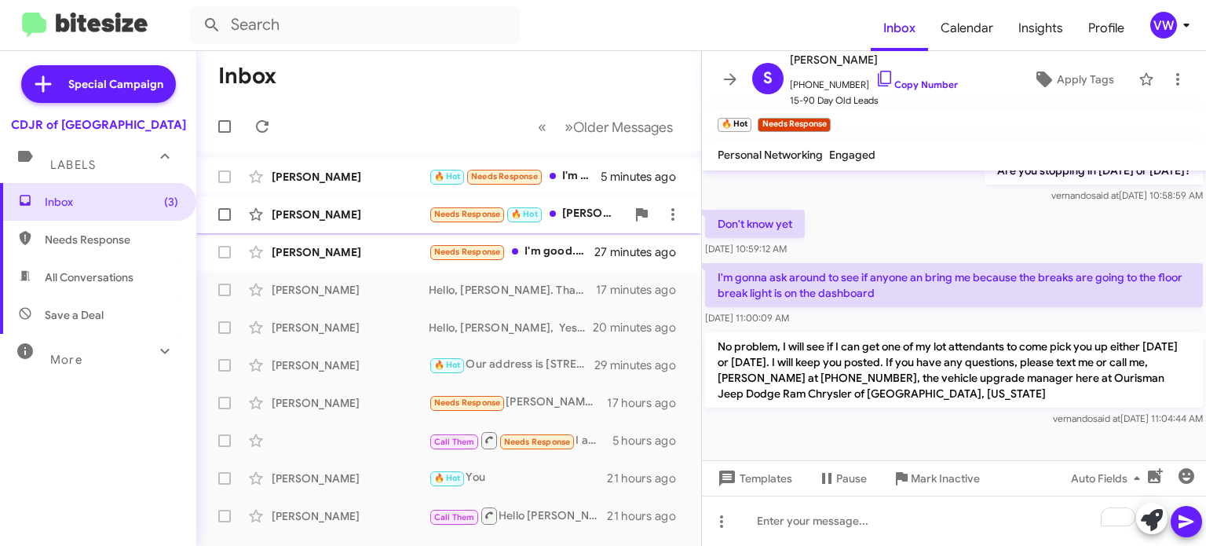
click at [475, 218] on span "Needs Response" at bounding box center [467, 214] width 67 height 10
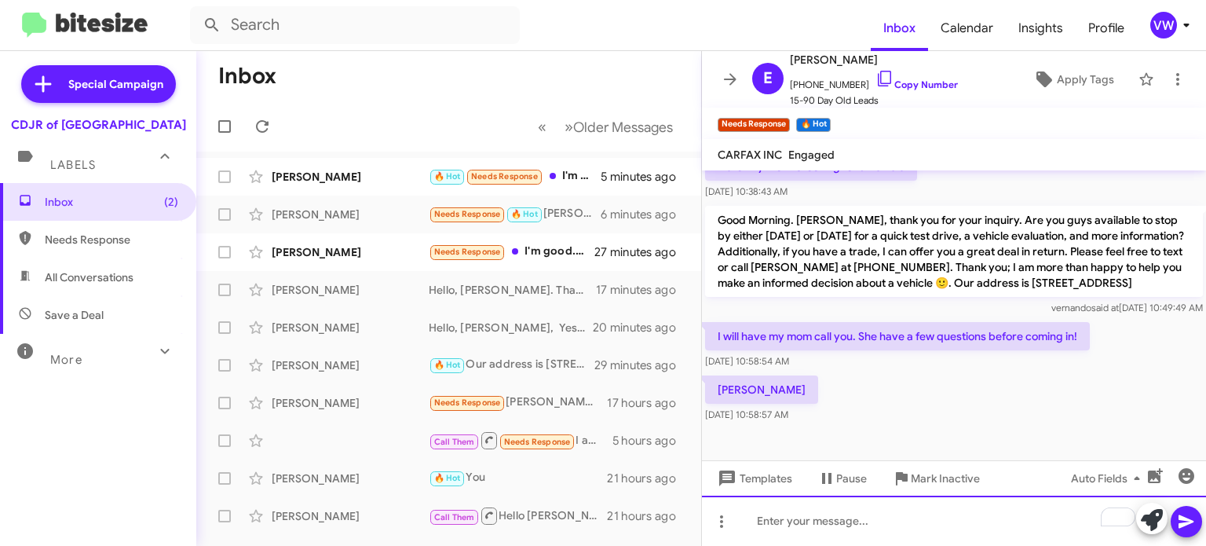
click at [853, 525] on div "To enrich screen reader interactions, please activate Accessibility in Grammarl…" at bounding box center [954, 521] width 504 height 50
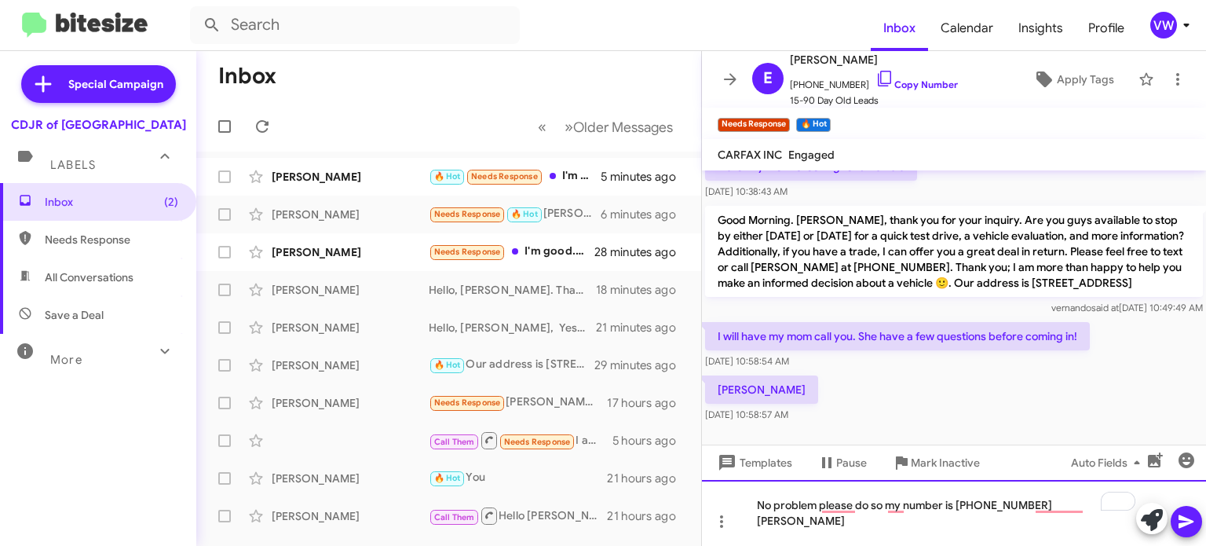
scroll to position [712, 0]
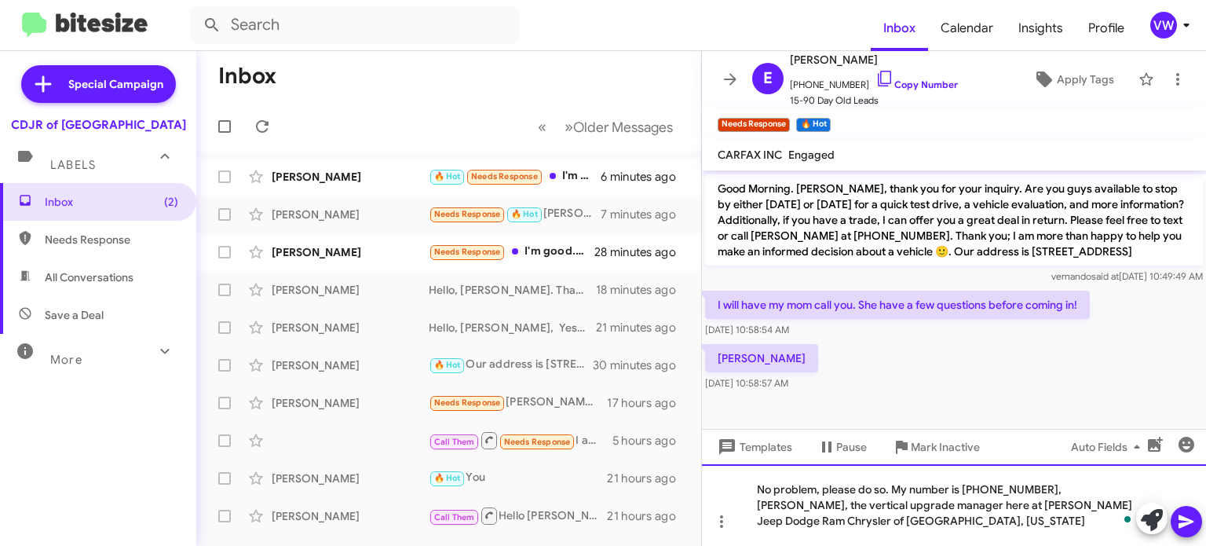
click at [1052, 485] on div "No problem, please do so. My number is 443 367-860-1, Fernando, the vertical up…" at bounding box center [954, 505] width 504 height 82
click at [796, 503] on div "No problem, please do so. My number is 443 367-860-1, Fernando, the vertical up…" at bounding box center [954, 505] width 504 height 82
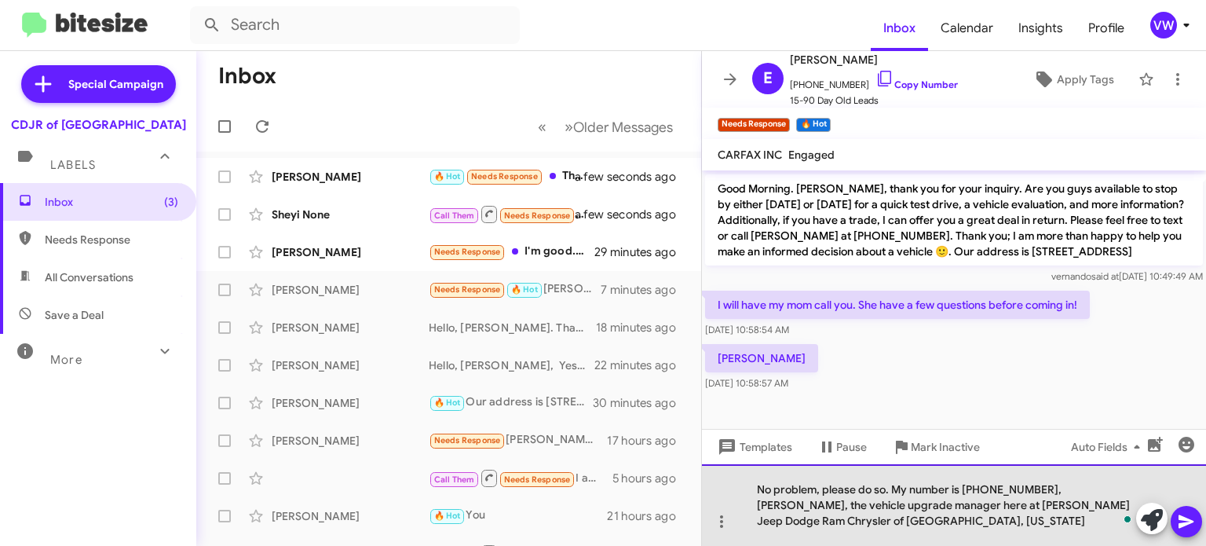
click at [975, 510] on div "No problem, please do so. My number is 443 367-860-1, Fernando, the vehicle upg…" at bounding box center [954, 505] width 504 height 82
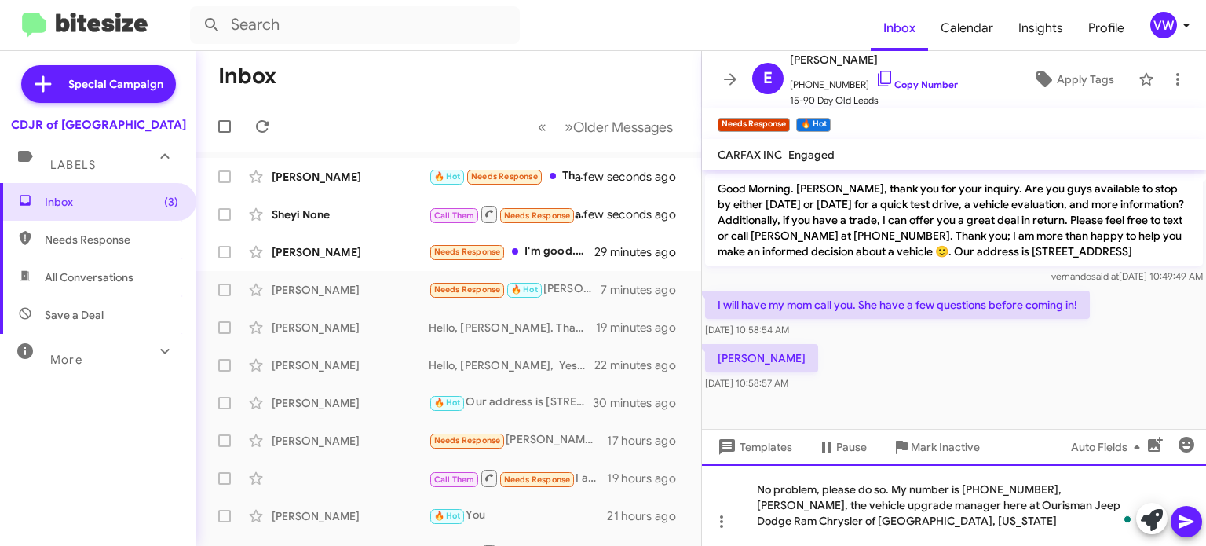
click at [884, 518] on div "No problem, please do so. My number is 443 367-860-1, Fernando, the vehicle upg…" at bounding box center [954, 505] width 504 height 82
click at [884, 529] on div "No problem, please do so. My number is 443 367-860-1, Fernando, the vehicle upg…" at bounding box center [954, 505] width 504 height 82
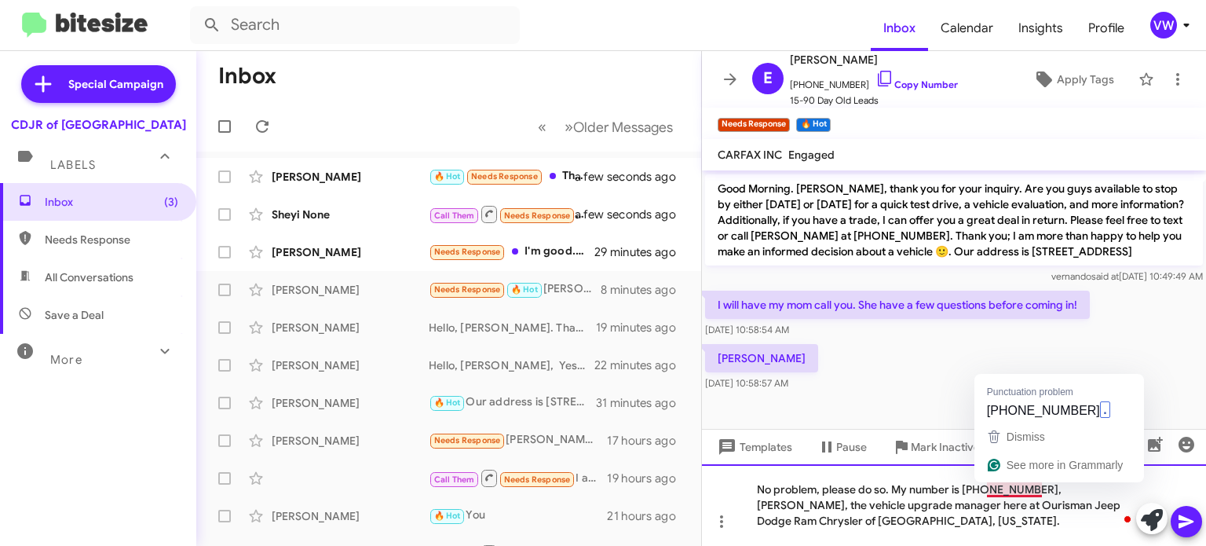
click at [1035, 488] on div "No problem, please do so. My number is 443 367-860-1, Fernando, the vehicle upg…" at bounding box center [954, 505] width 504 height 82
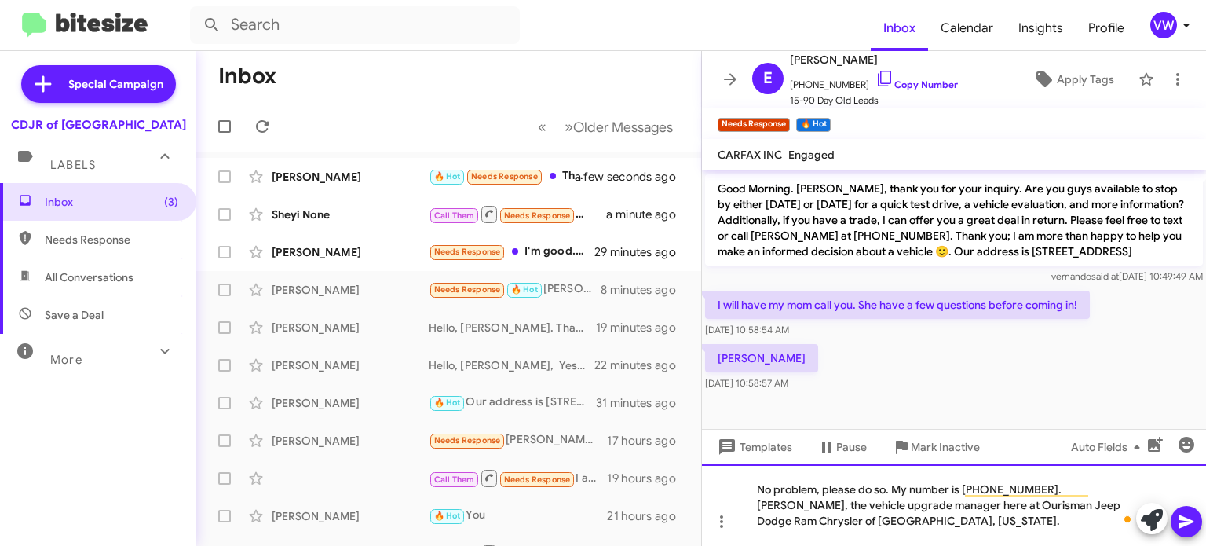
click at [877, 521] on div "No problem, please do so. My number is 443 367-8601. Fernando, the vehicle upgr…" at bounding box center [954, 505] width 504 height 82
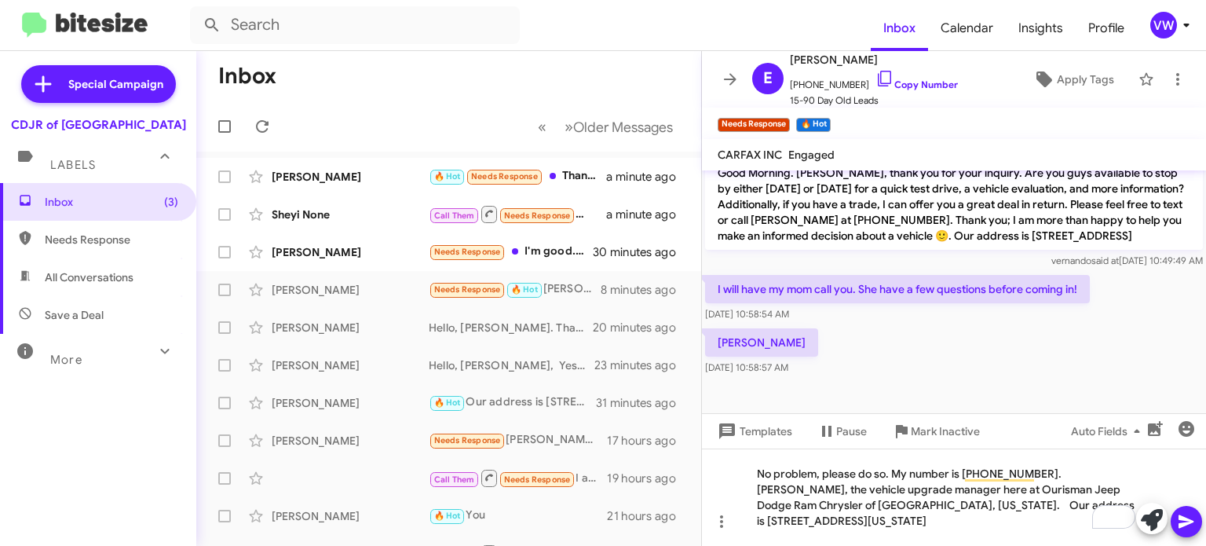
click at [1195, 518] on icon at bounding box center [1186, 521] width 19 height 19
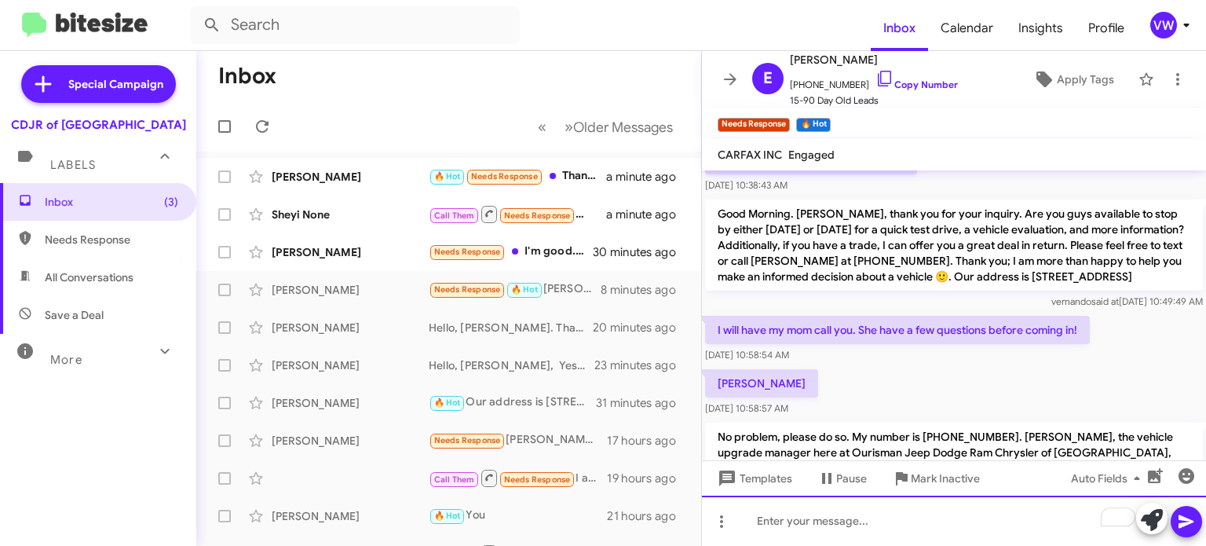
scroll to position [770, 0]
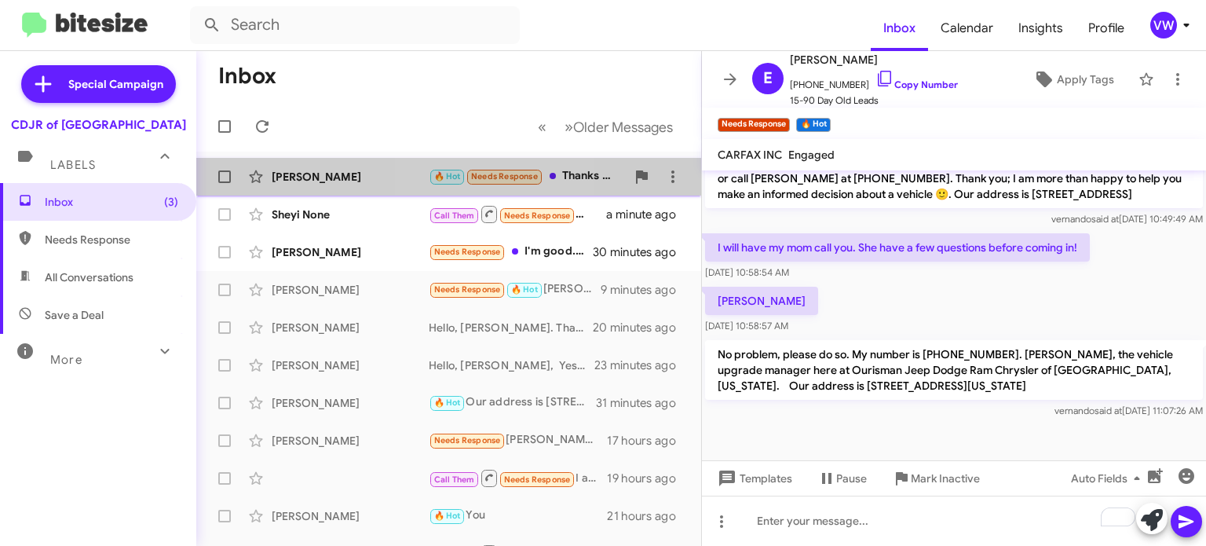
click at [499, 167] on span "🔥 Hot Needs Response" at bounding box center [486, 176] width 115 height 18
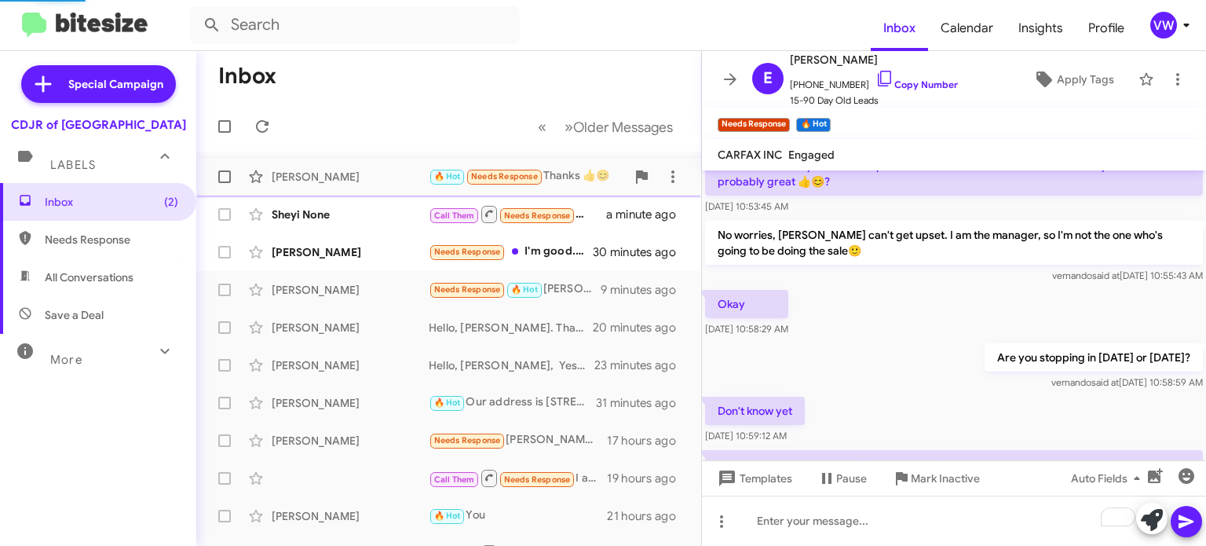
scroll to position [1014, 0]
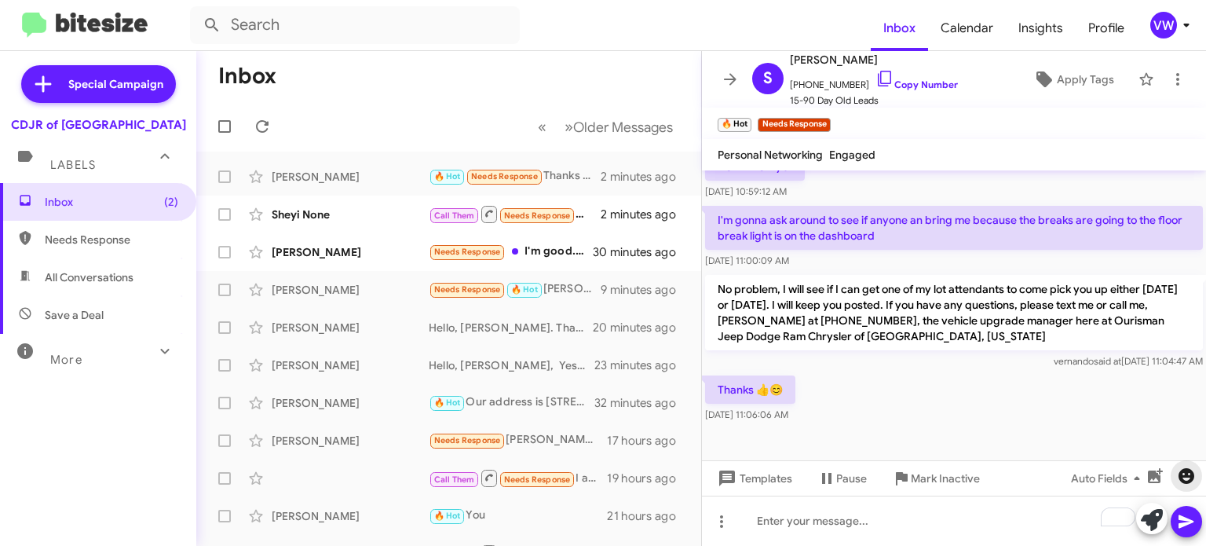
click at [1182, 476] on icon "button" at bounding box center [1187, 476] width 16 height 16
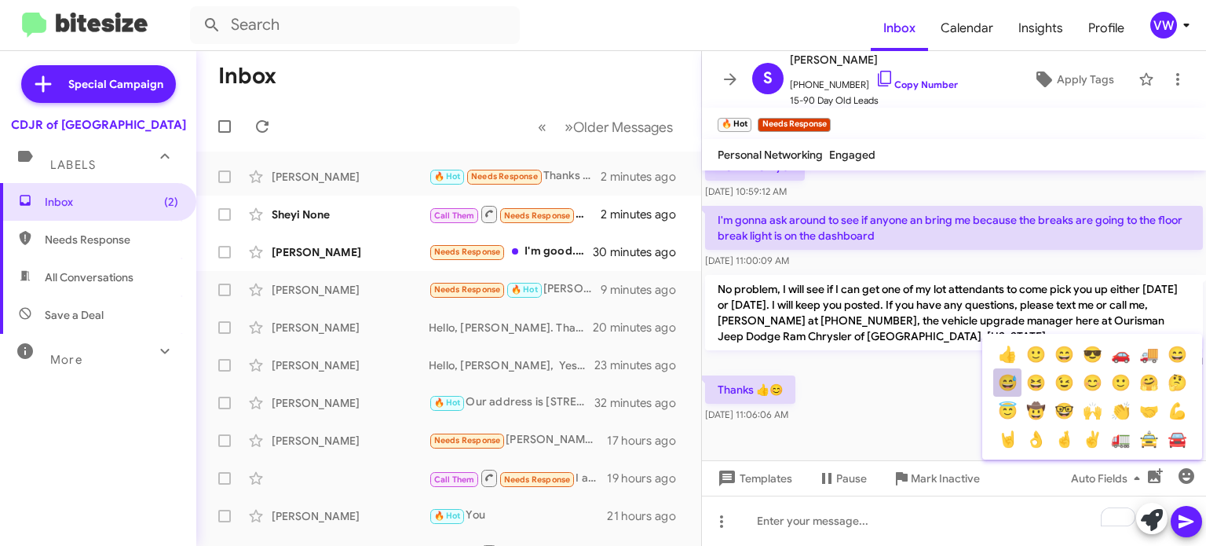
click at [1011, 379] on button "😅" at bounding box center [1007, 382] width 28 height 28
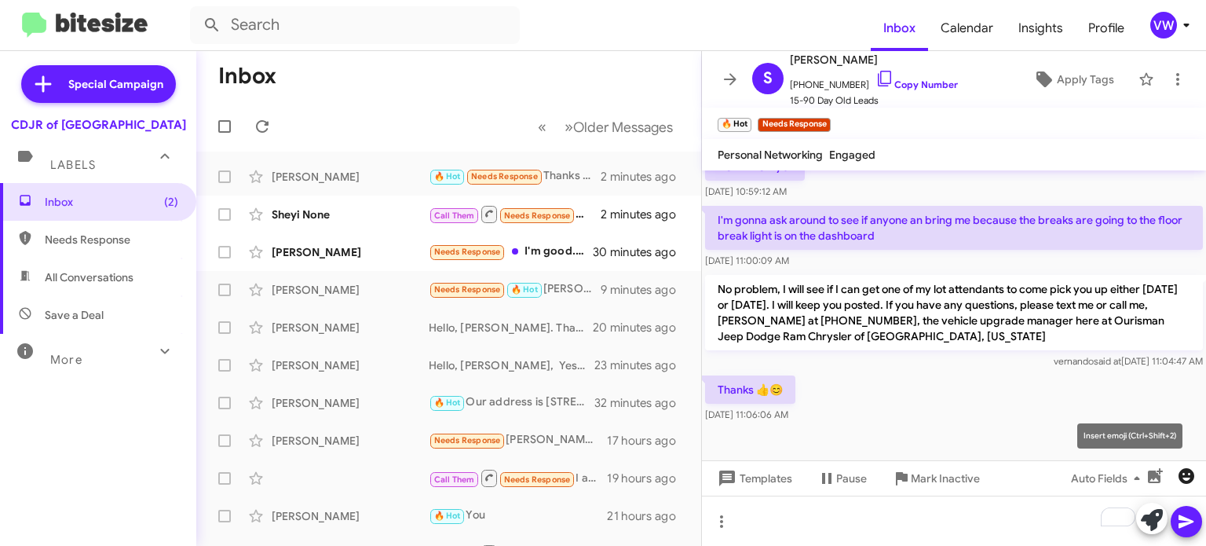
click at [1189, 468] on icon "button" at bounding box center [1187, 476] width 16 height 16
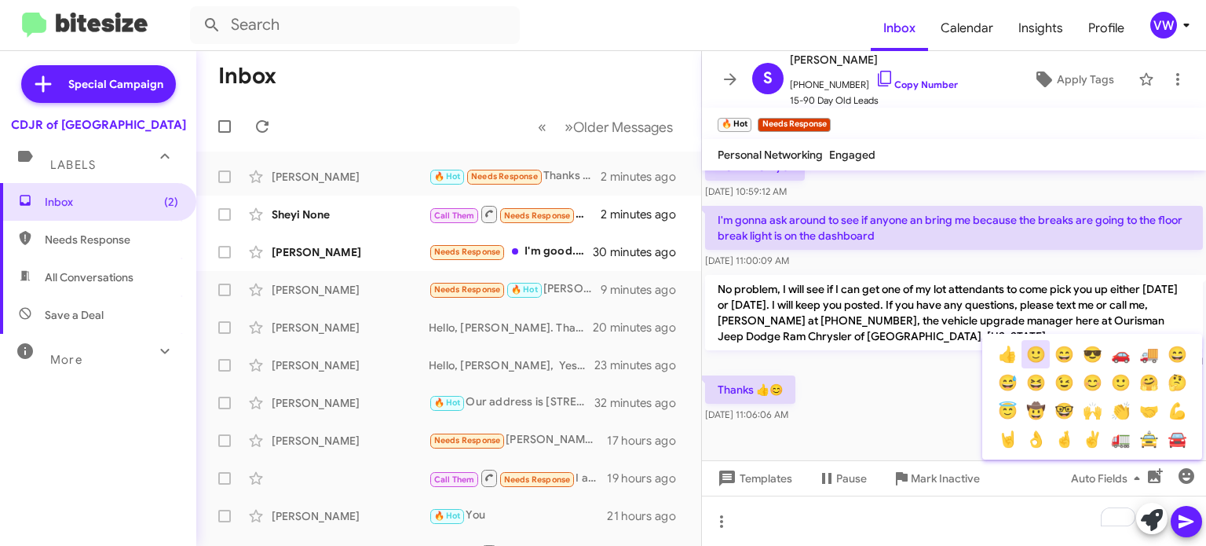
click at [1037, 352] on button "🙂" at bounding box center [1036, 354] width 28 height 28
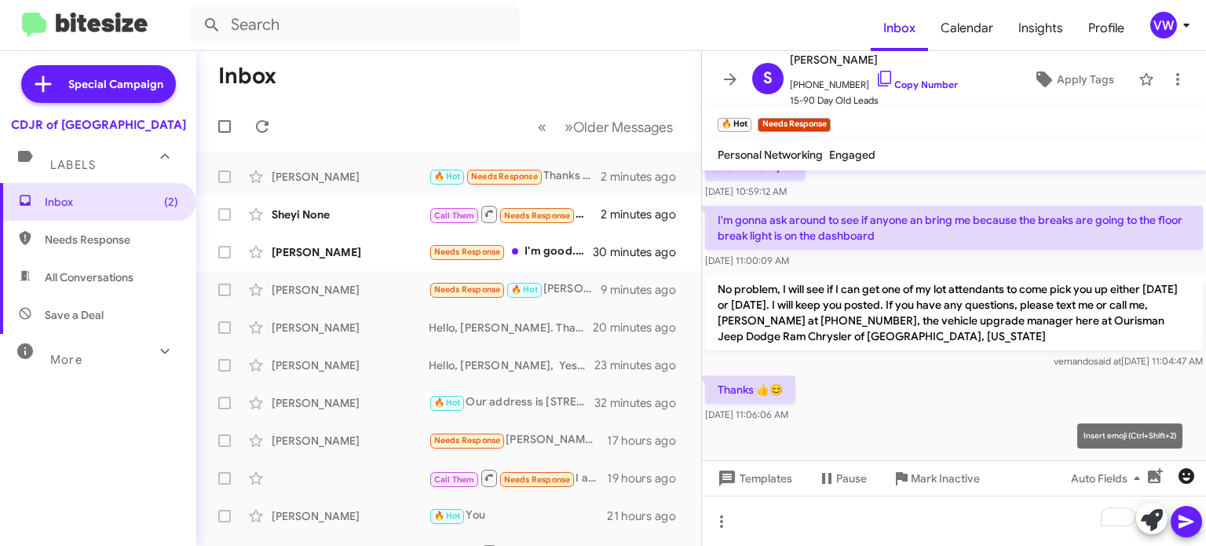
click at [1181, 468] on icon "button" at bounding box center [1186, 475] width 19 height 19
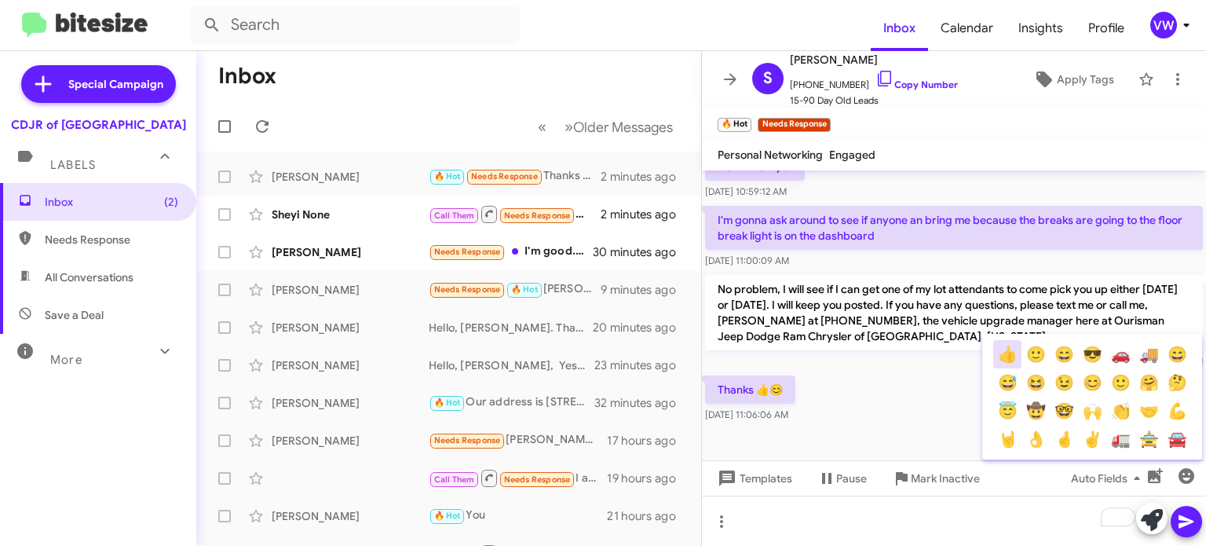
click at [1012, 357] on button "👍" at bounding box center [1007, 354] width 28 height 28
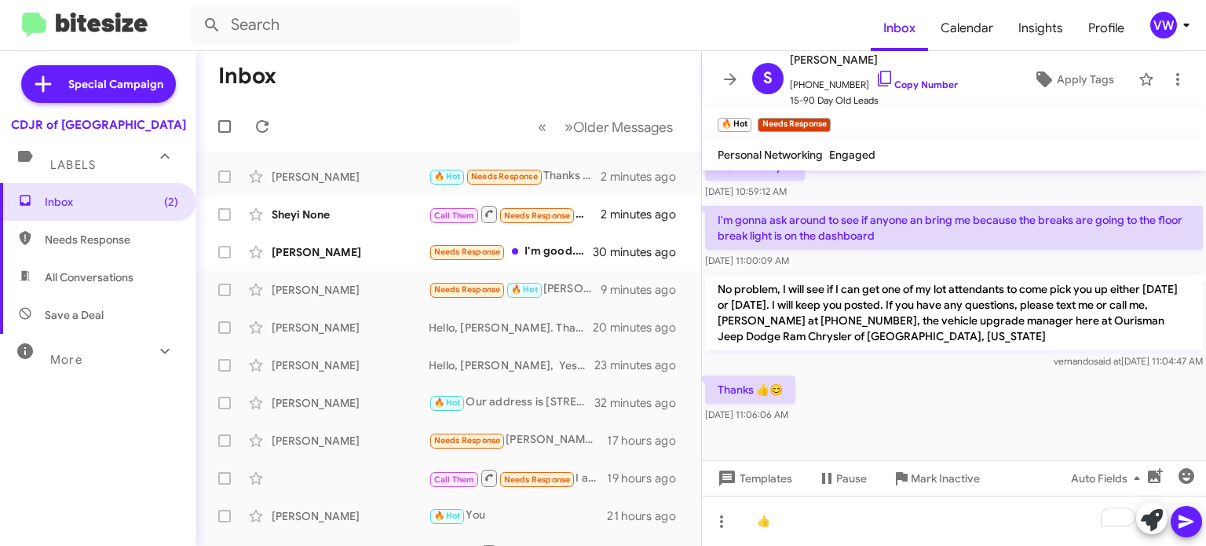
click at [1198, 514] on button at bounding box center [1186, 521] width 31 height 31
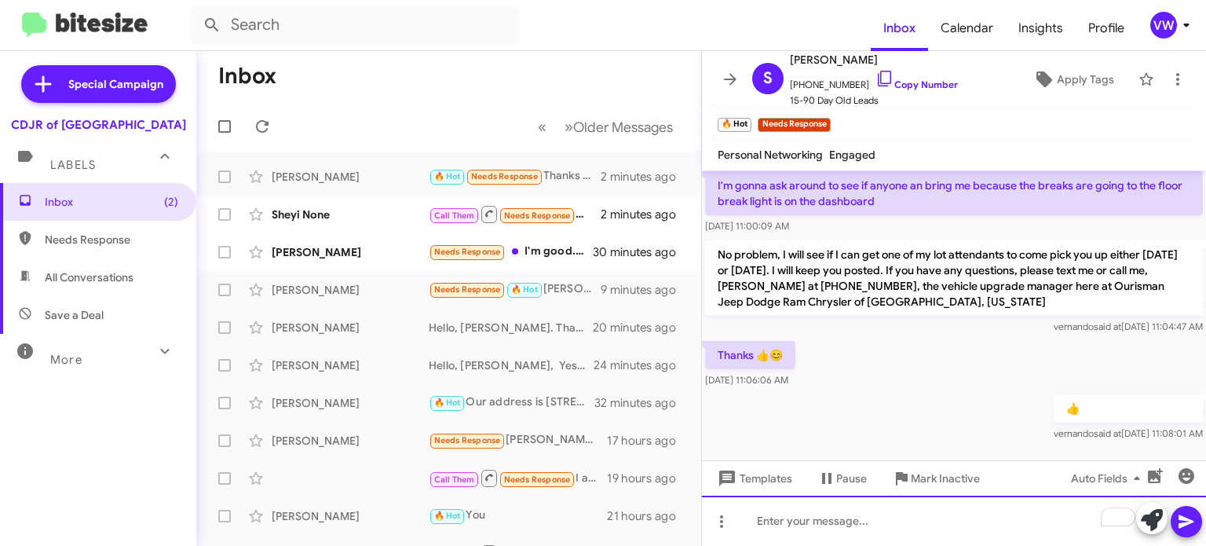
scroll to position [1071, 0]
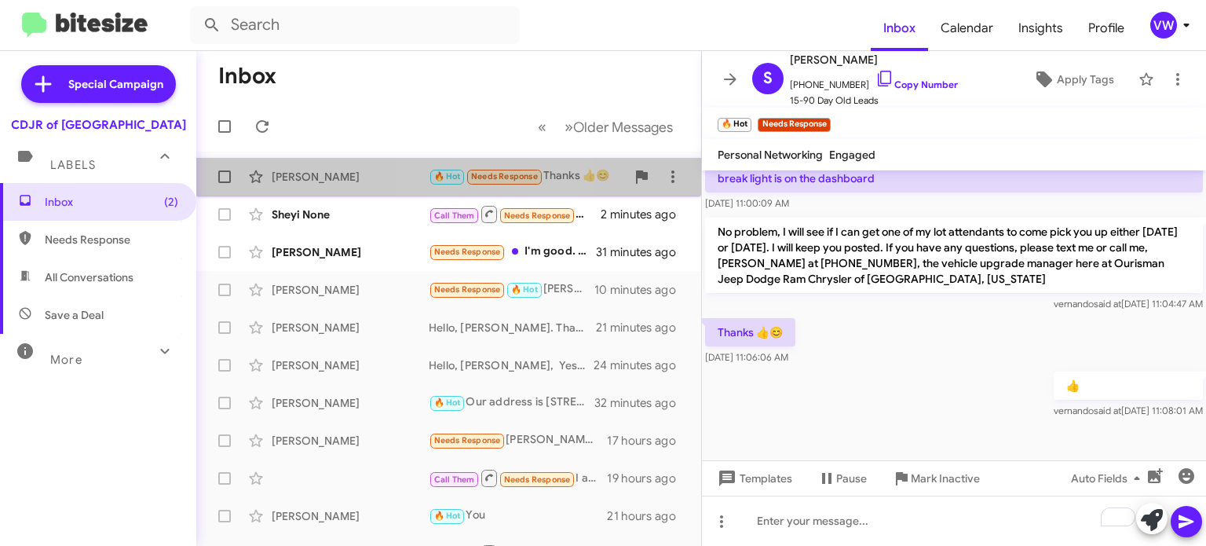
click at [499, 180] on span "Needs Response" at bounding box center [504, 176] width 67 height 10
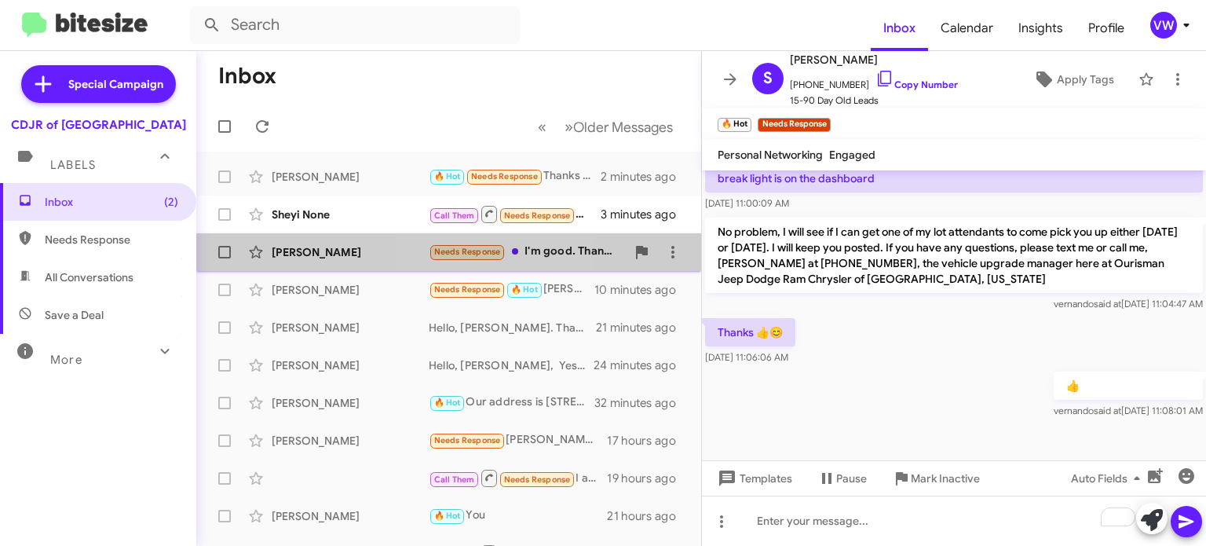
click at [496, 254] on span "Needs Response" at bounding box center [467, 252] width 67 height 10
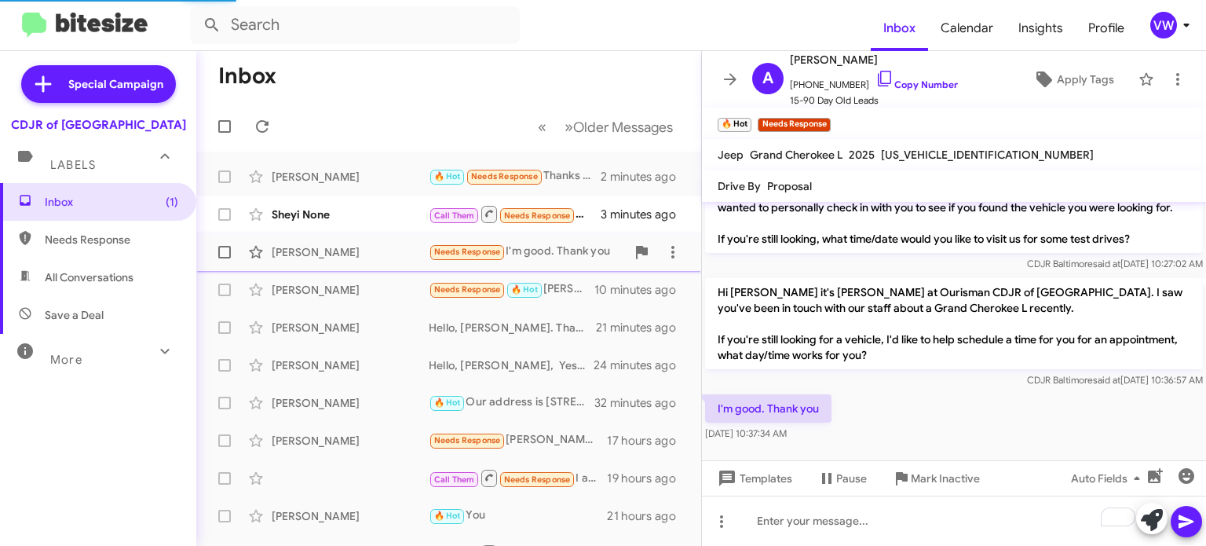
scroll to position [96, 0]
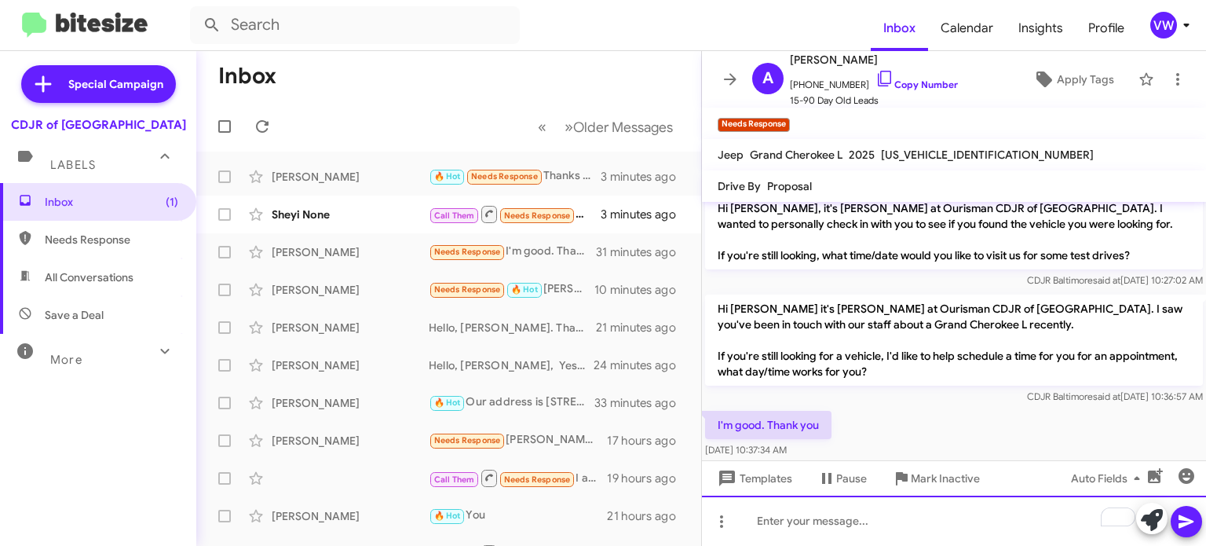
click at [880, 533] on div "To enrich screen reader interactions, please activate Accessibility in Grammarl…" at bounding box center [954, 521] width 504 height 50
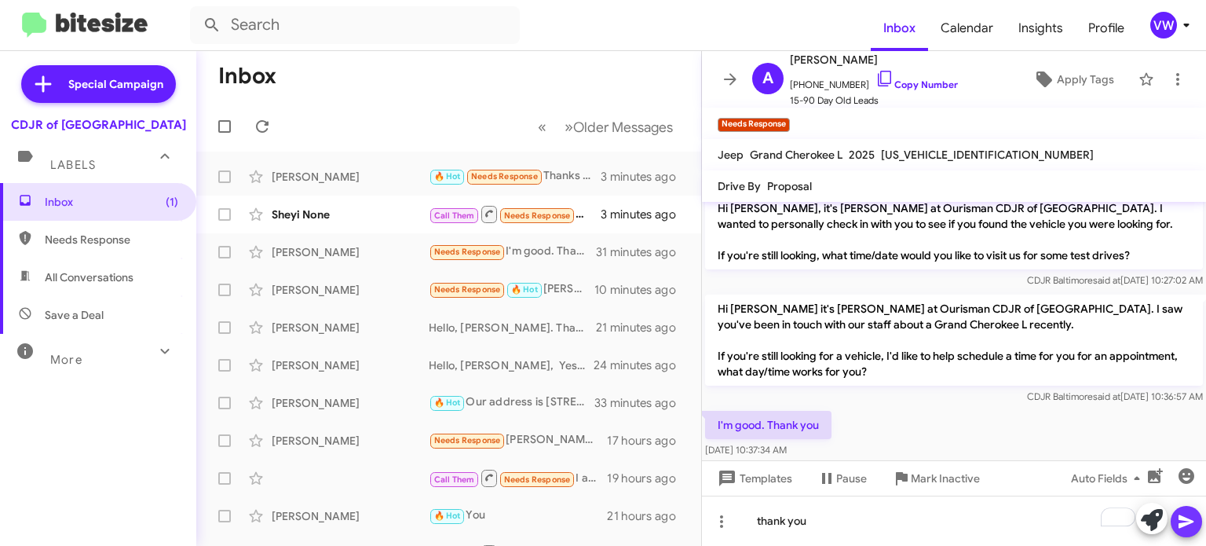
click at [1193, 525] on icon at bounding box center [1186, 521] width 19 height 19
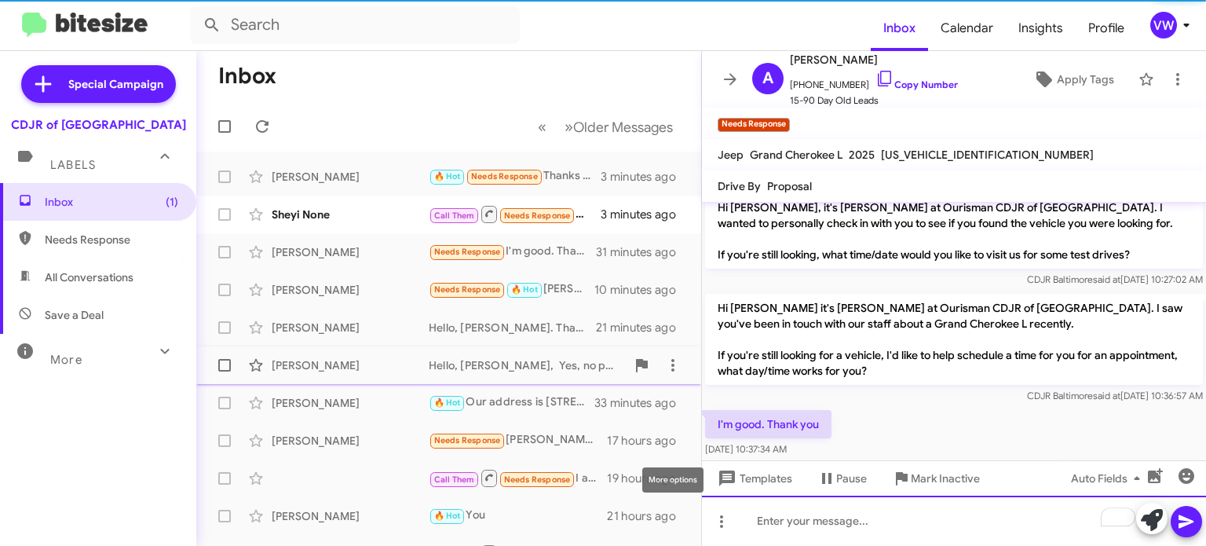
scroll to position [153, 0]
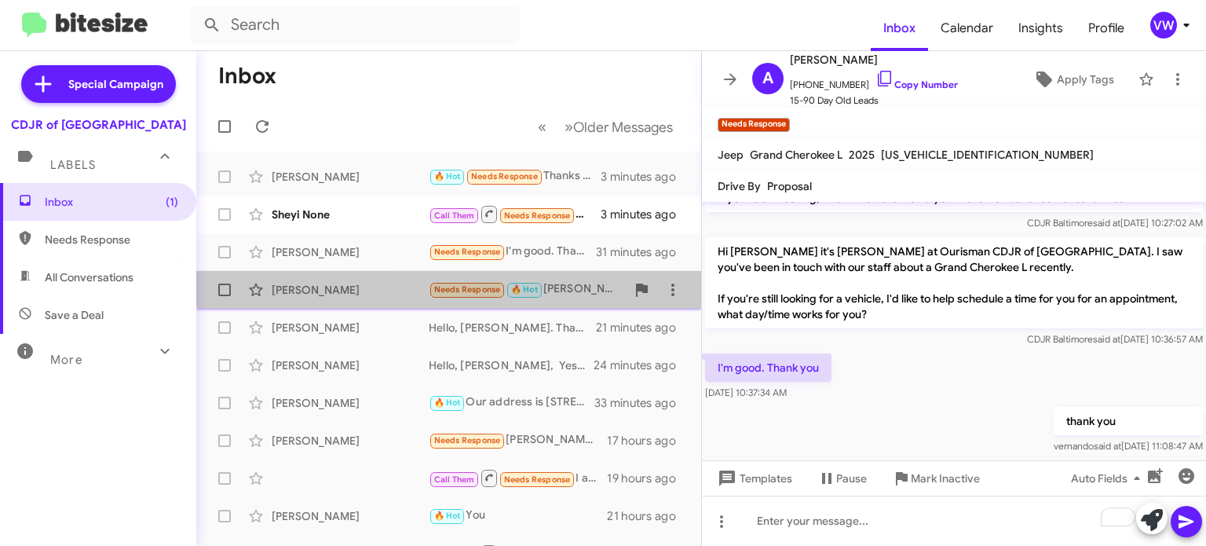
click at [466, 284] on span "Needs Response" at bounding box center [467, 289] width 67 height 10
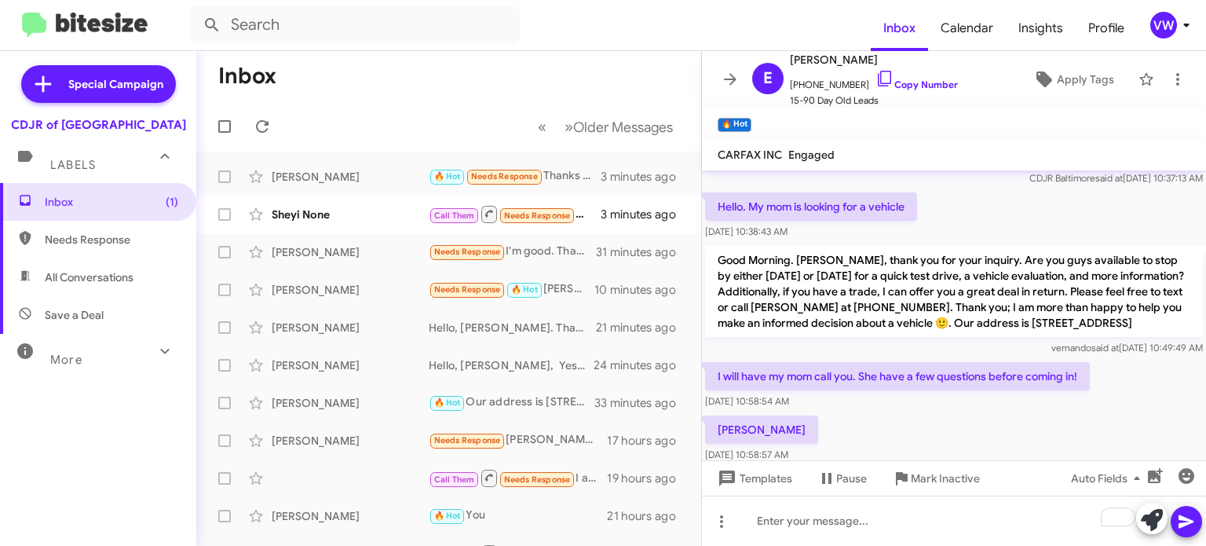
scroll to position [770, 0]
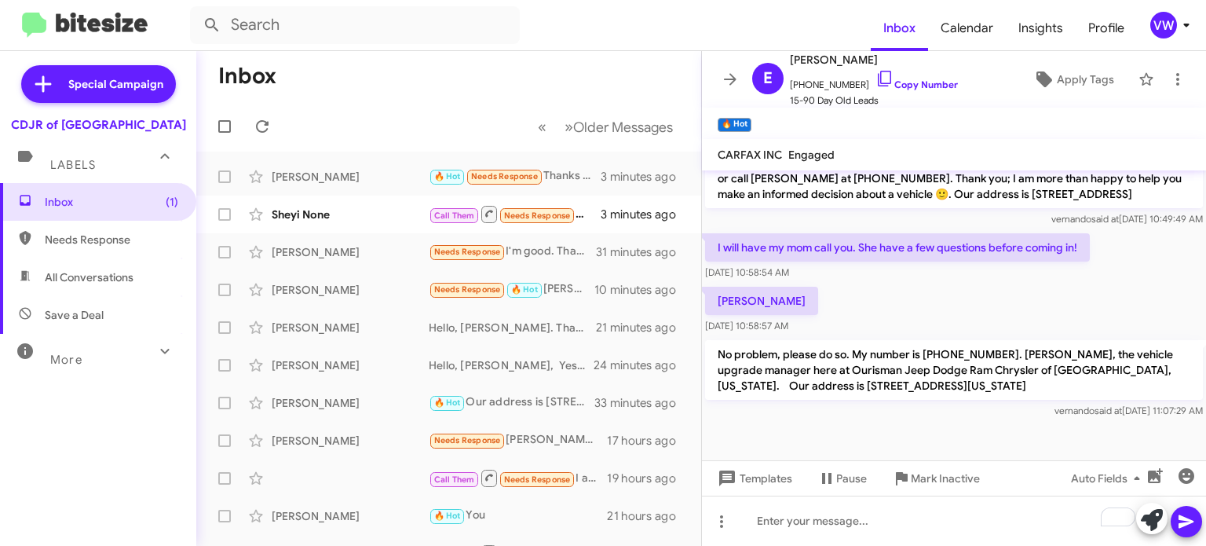
drag, startPoint x: 968, startPoint y: 373, endPoint x: 956, endPoint y: 377, distance: 12.4
click at [264, 123] on icon at bounding box center [262, 126] width 19 height 19
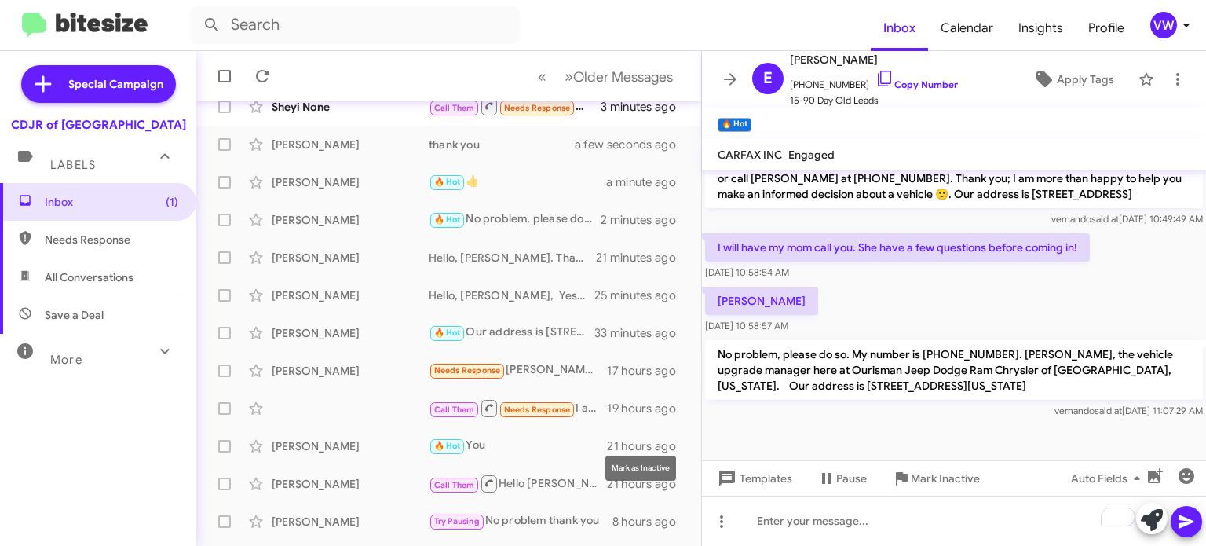
scroll to position [72, 0]
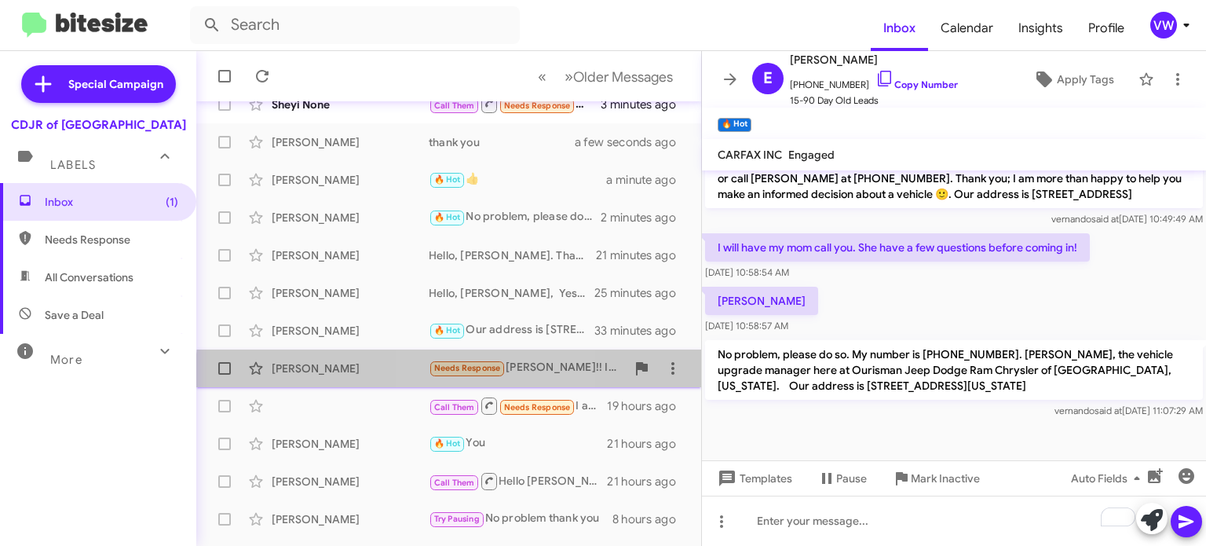
click at [496, 373] on small "Needs Response" at bounding box center [467, 368] width 74 height 15
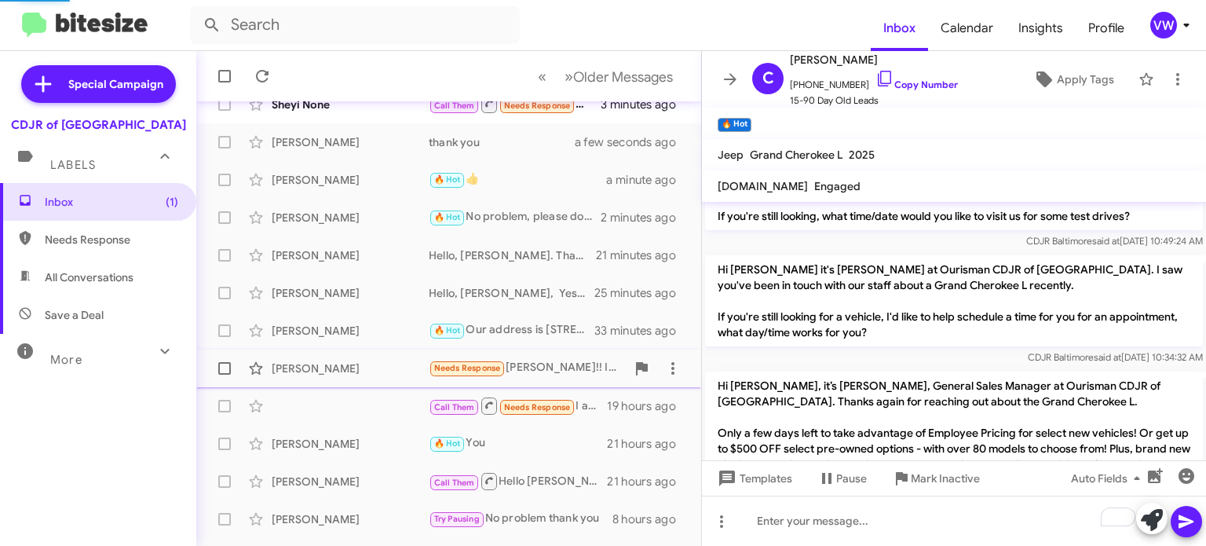
scroll to position [1418, 0]
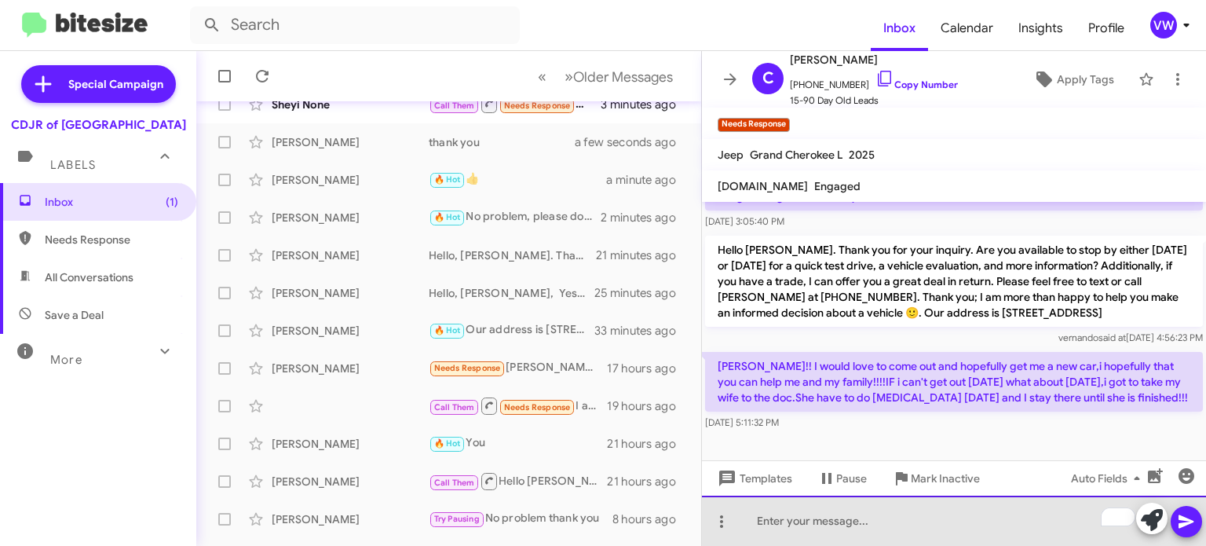
click at [795, 521] on div "To enrich screen reader interactions, please activate Accessibility in Grammarl…" at bounding box center [954, 521] width 504 height 50
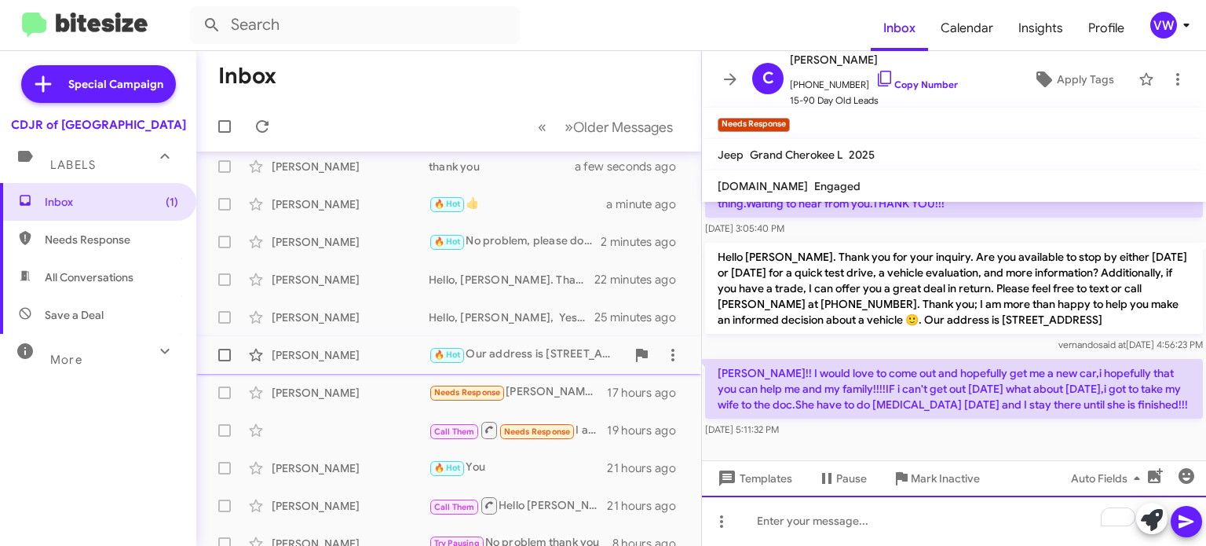
scroll to position [0, 0]
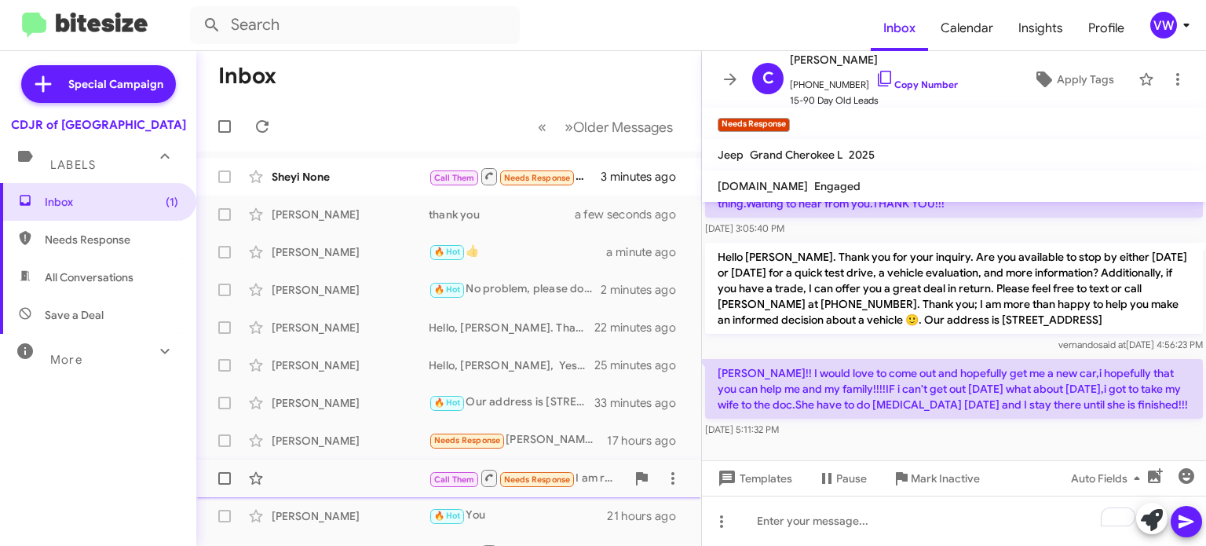
click at [522, 481] on span "Needs Response" at bounding box center [537, 479] width 67 height 10
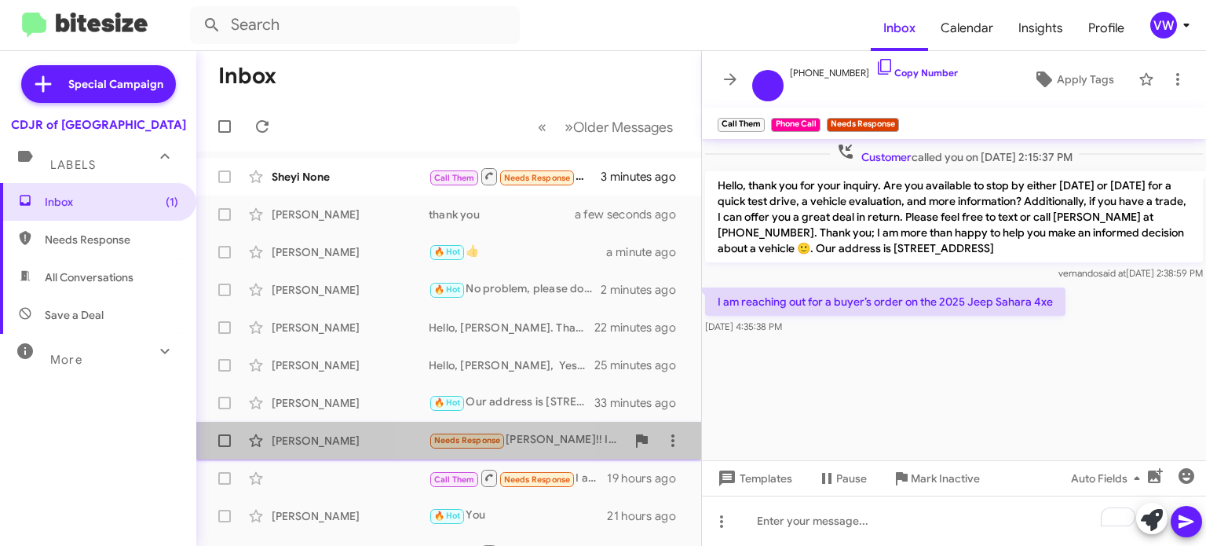
click at [479, 440] on span "Needs Response" at bounding box center [467, 440] width 67 height 10
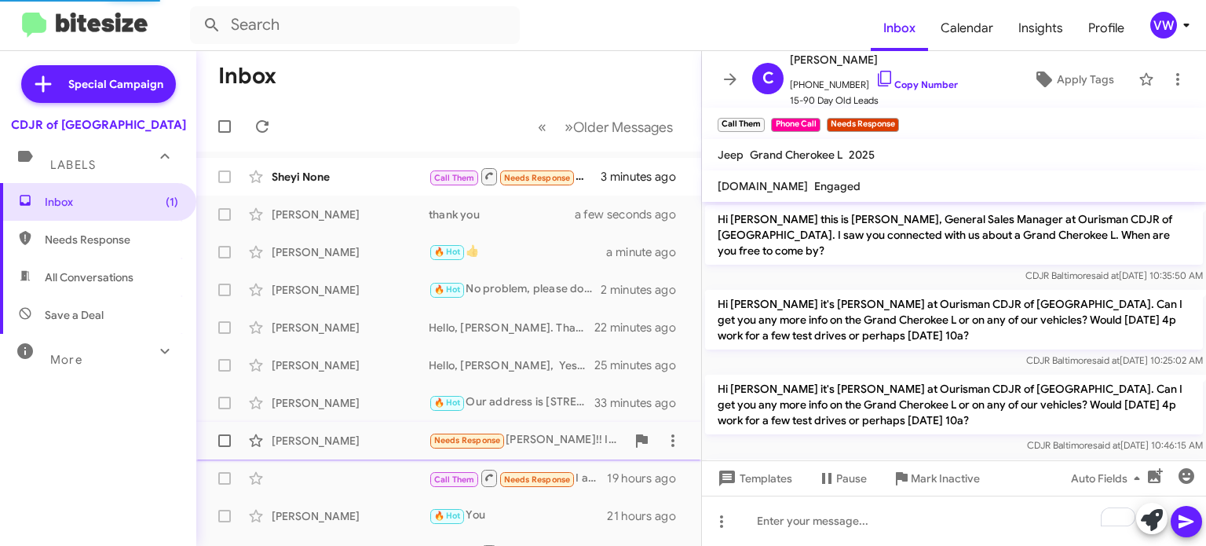
scroll to position [1418, 0]
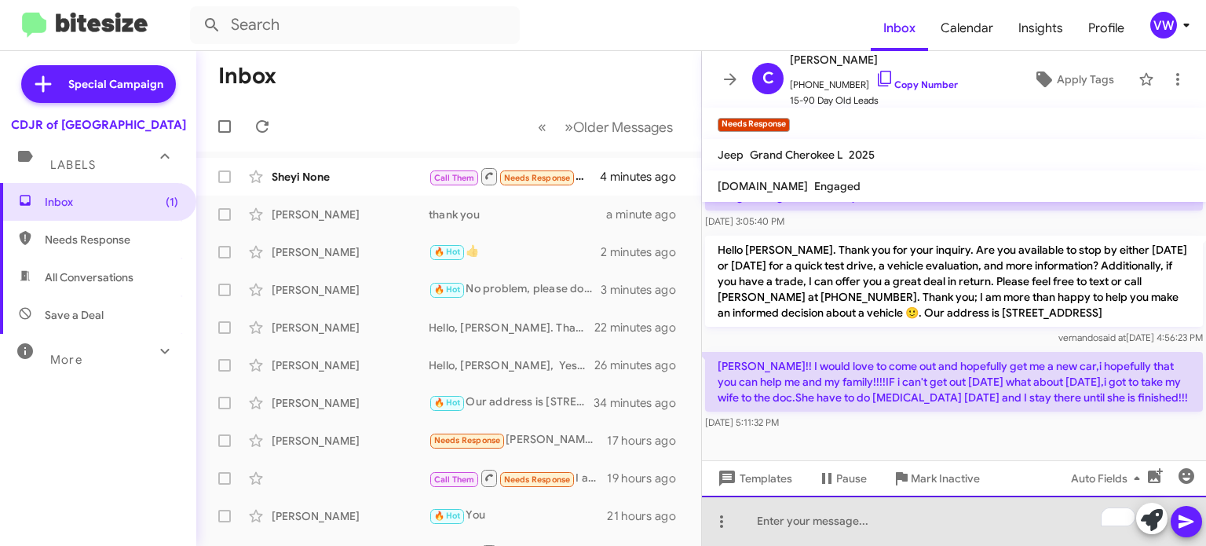
click at [779, 532] on div "To enrich screen reader interactions, please activate Accessibility in Grammarl…" at bounding box center [954, 521] width 504 height 50
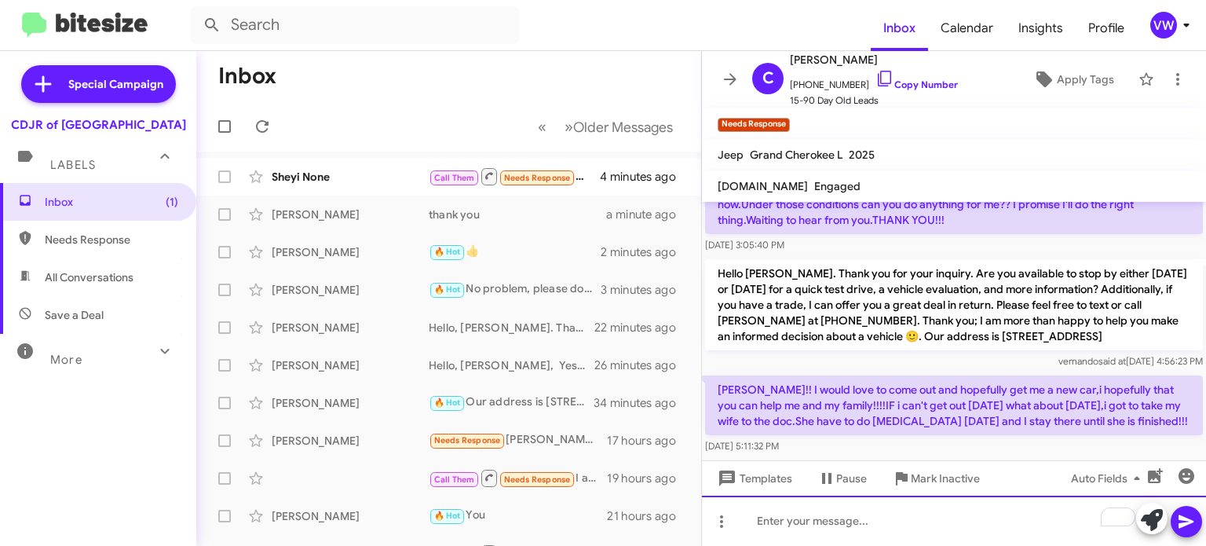
scroll to position [1393, 0]
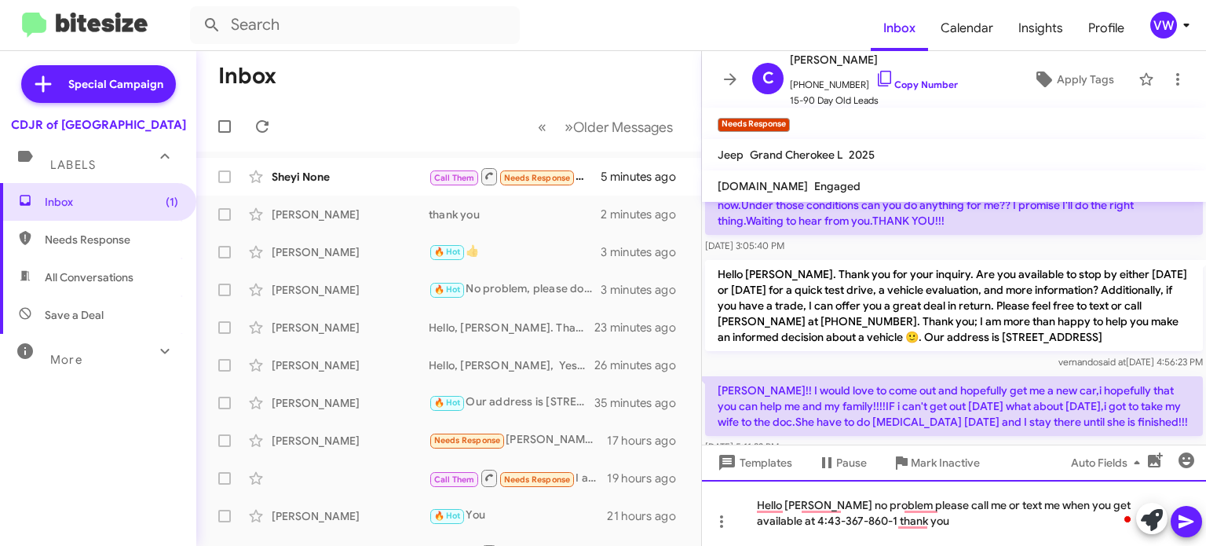
click at [894, 518] on div "Hello Mr Charles no problem please call me or text me when you get available at…" at bounding box center [954, 513] width 504 height 66
click at [894, 520] on div "Hello Mr Charles no problem please call me or text me when you get available at…" at bounding box center [954, 513] width 504 height 66
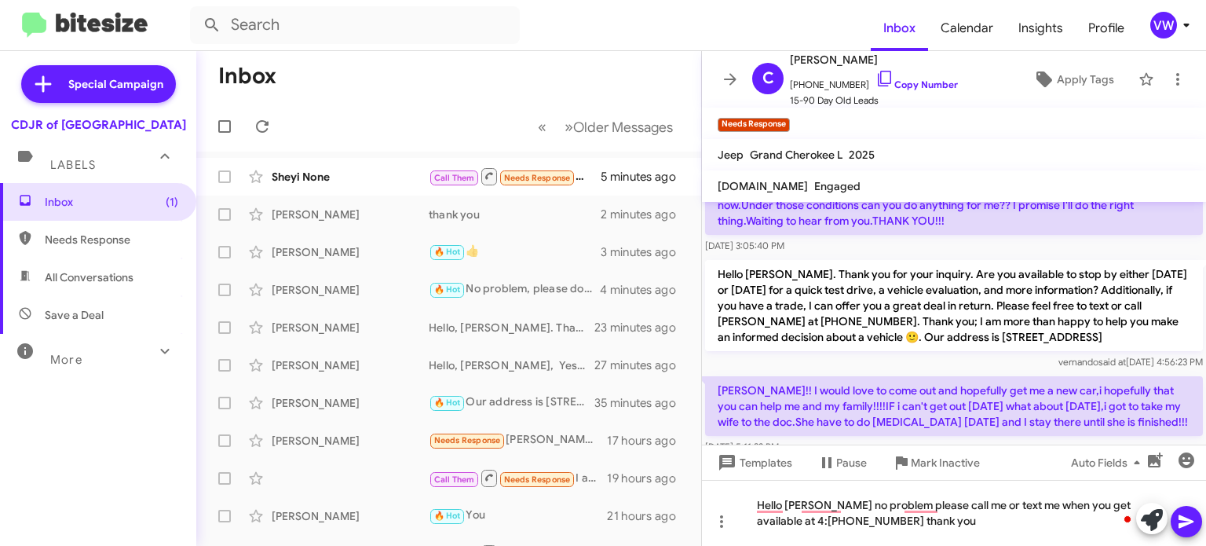
click at [1022, 444] on div "Templates Pause Mark Inactive Auto Fields" at bounding box center [954, 461] width 504 height 35
click at [845, 458] on div at bounding box center [954, 487] width 504 height 59
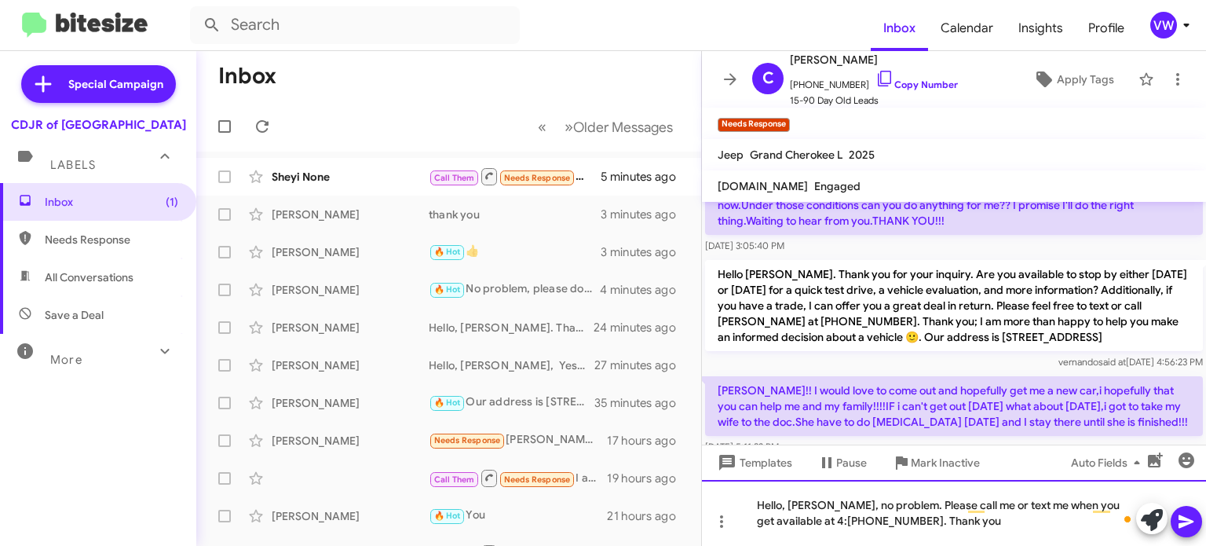
click at [955, 525] on div "Hello, Mr Charles, no problem. Please call me or text me when you get available…" at bounding box center [954, 513] width 504 height 66
click at [909, 506] on div "Hello, Mr Charles, no problem. Please call me or text me when you get available…" at bounding box center [954, 513] width 504 height 66
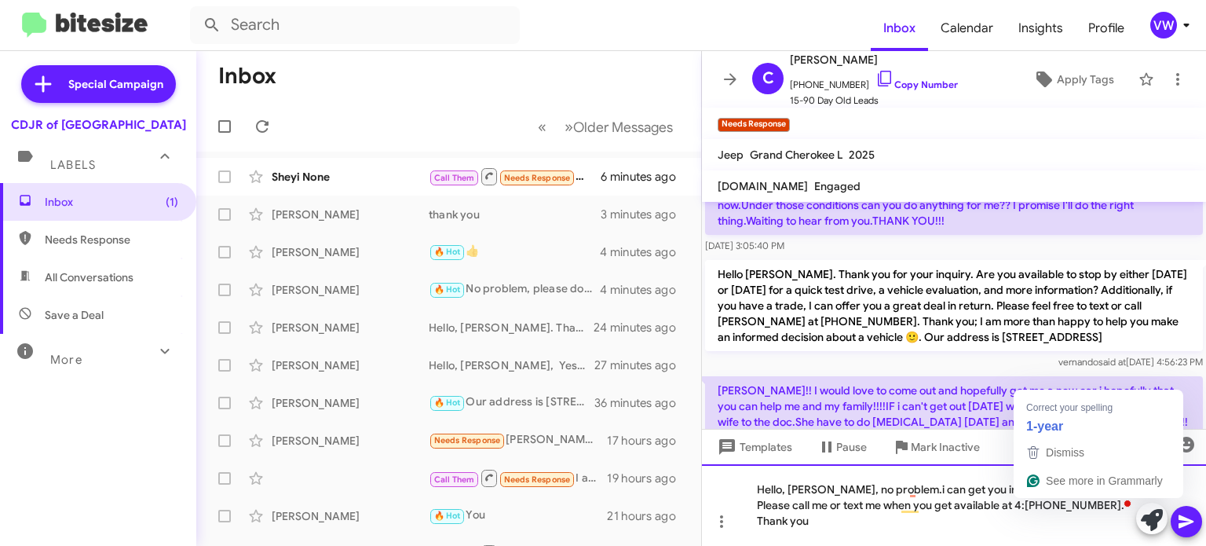
click at [1059, 508] on div "Hello, Mr Charles, no problem.i can get you in a mute 1 years vehicle Please ca…" at bounding box center [954, 505] width 504 height 82
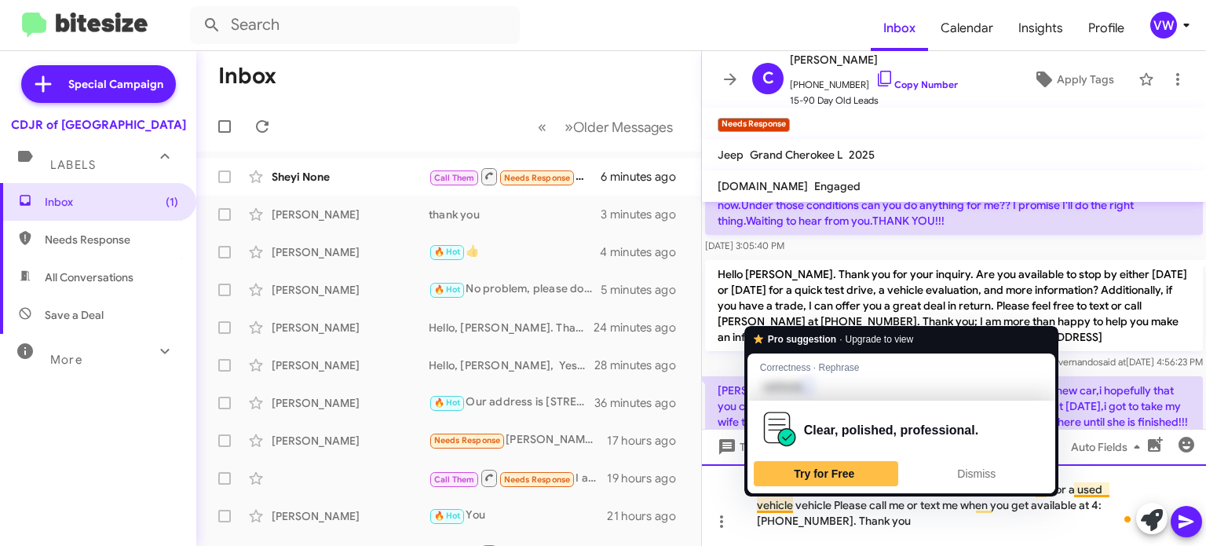
click at [792, 504] on div "Hello, Mr Charles, no problem. I can get you in a new or a used vehicle vehicle…" at bounding box center [954, 505] width 504 height 82
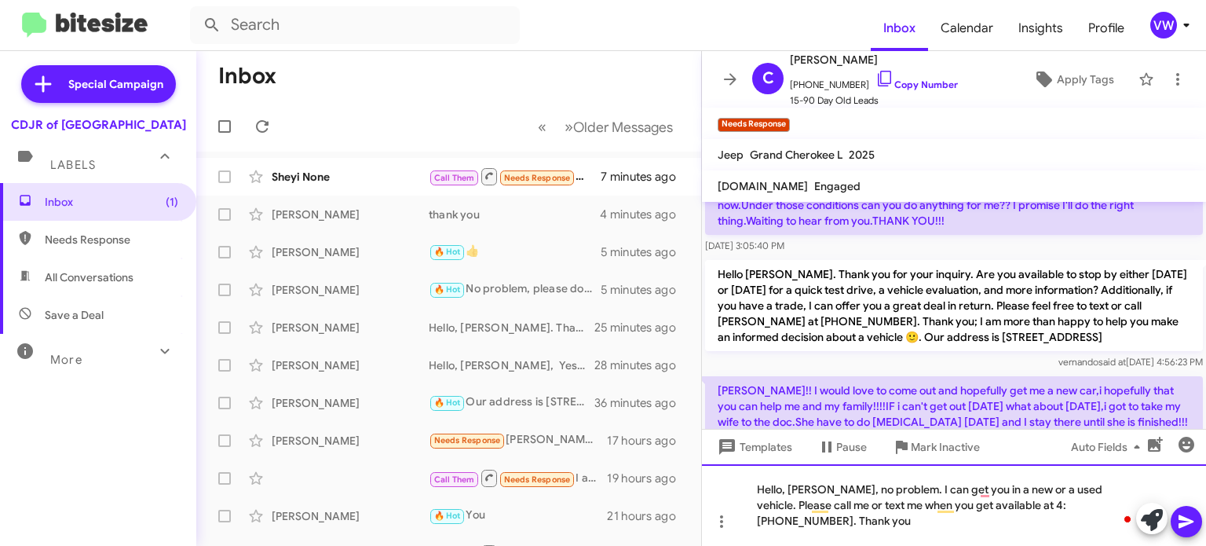
click at [1027, 498] on div "Hello, Mr Charles, no problem. I can get you in a new or a used vehicle. Please…" at bounding box center [954, 505] width 504 height 82
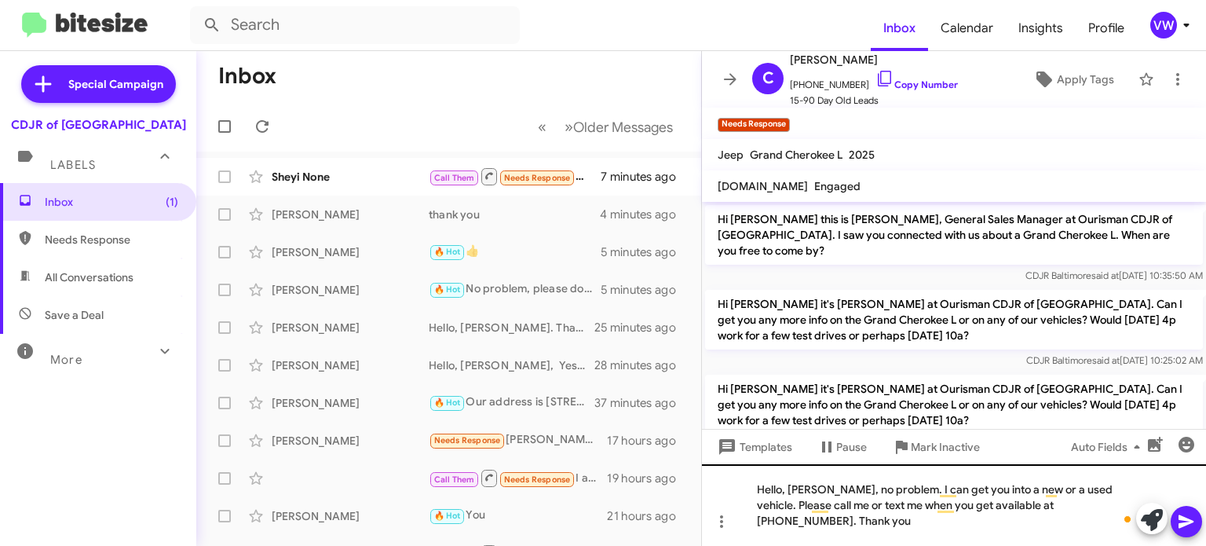
scroll to position [1393, 0]
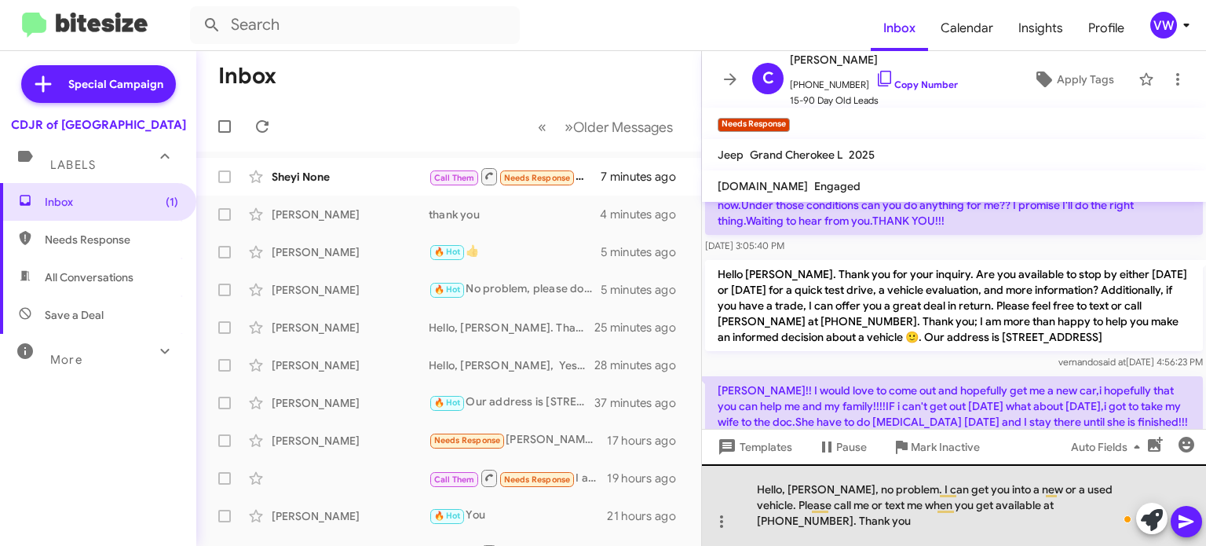
click at [1003, 505] on div "Hello, [PERSON_NAME], no problem. I can get you into a new or a used vehicle. P…" at bounding box center [954, 505] width 504 height 82
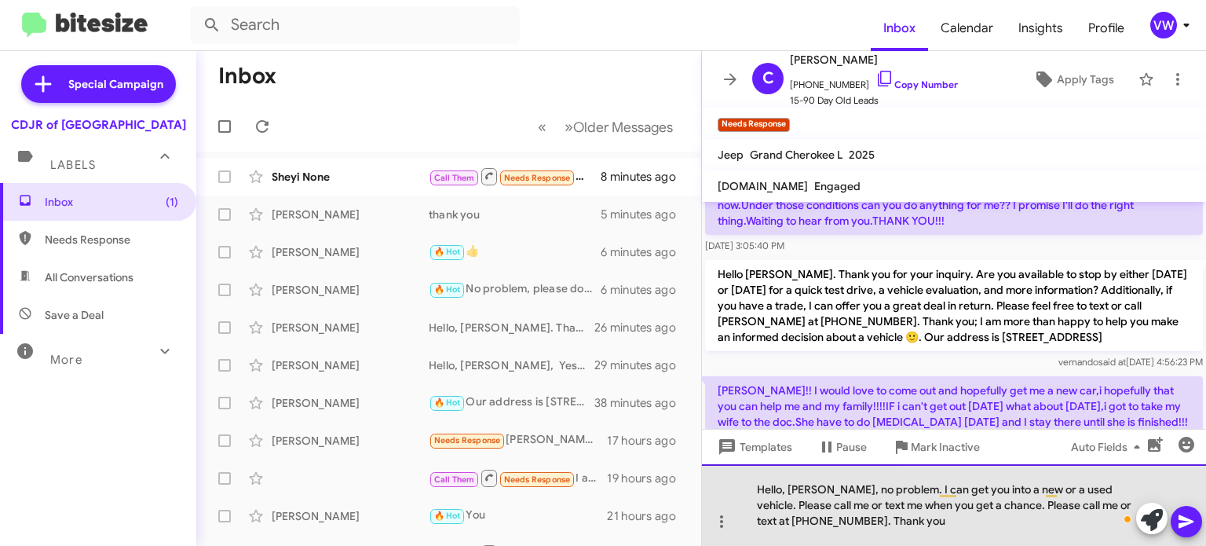
click at [1115, 507] on div "Hello, [PERSON_NAME], no problem. I can get you into a new or a used vehicle. P…" at bounding box center [954, 505] width 504 height 82
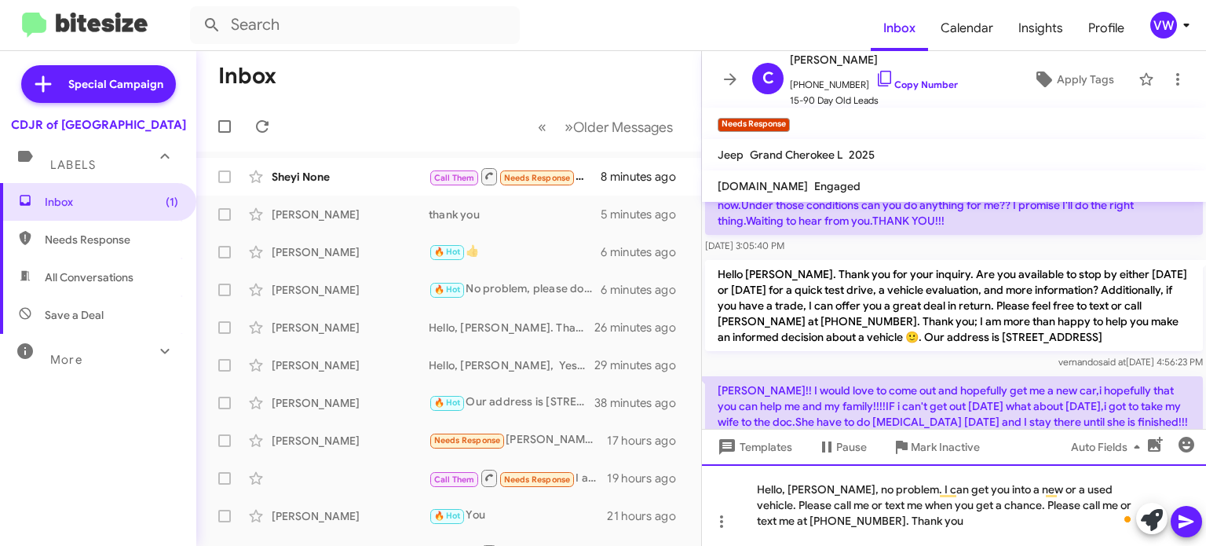
click at [916, 515] on div "Hello, Mr Charles, no problem. I can get you into a new or a used vehicle. Plea…" at bounding box center [954, 505] width 504 height 82
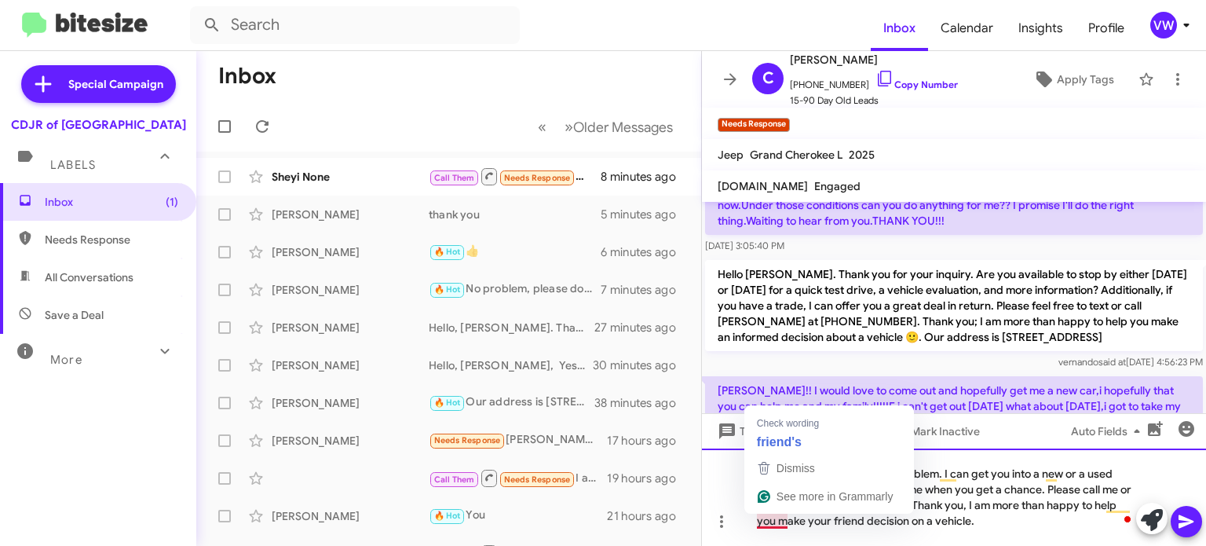
click at [788, 520] on div "Hello, Mr Charles, no problem. I can get you into a new or a used vehicle. Plea…" at bounding box center [954, 496] width 504 height 97
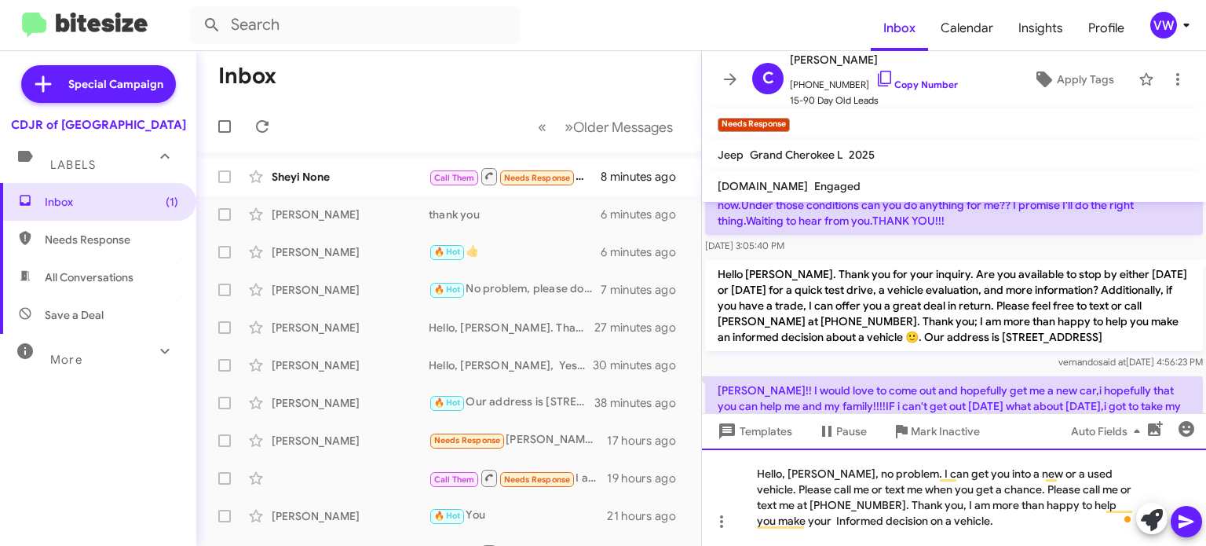
click at [963, 522] on div "Hello, Mr Charles, no problem. I can get you into a new or a used vehicle. Plea…" at bounding box center [954, 496] width 504 height 97
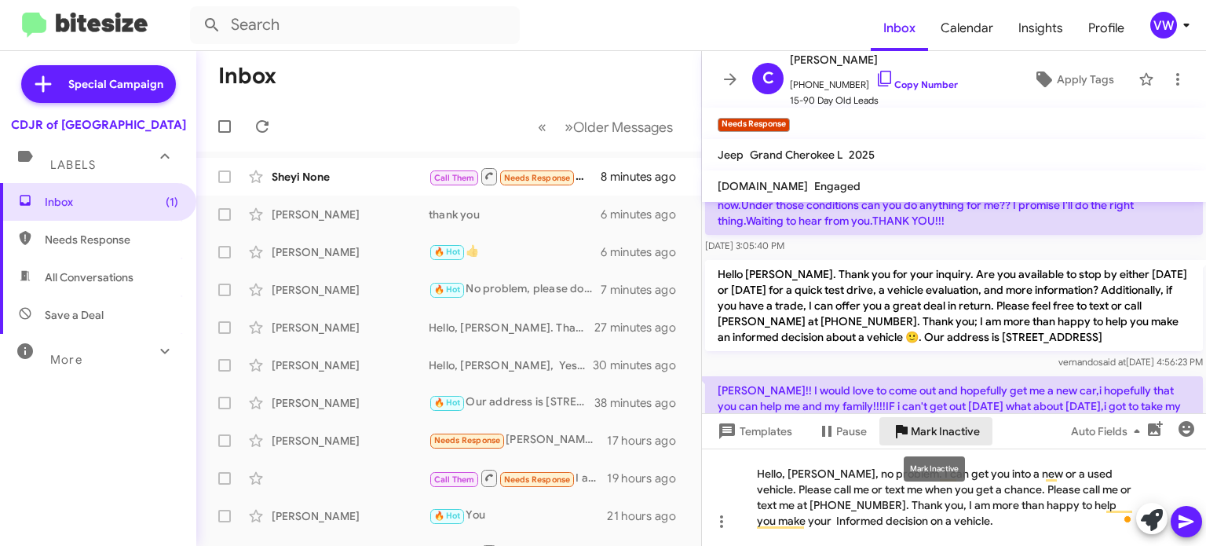
click at [887, 436] on button "Mark Inactive" at bounding box center [936, 431] width 113 height 28
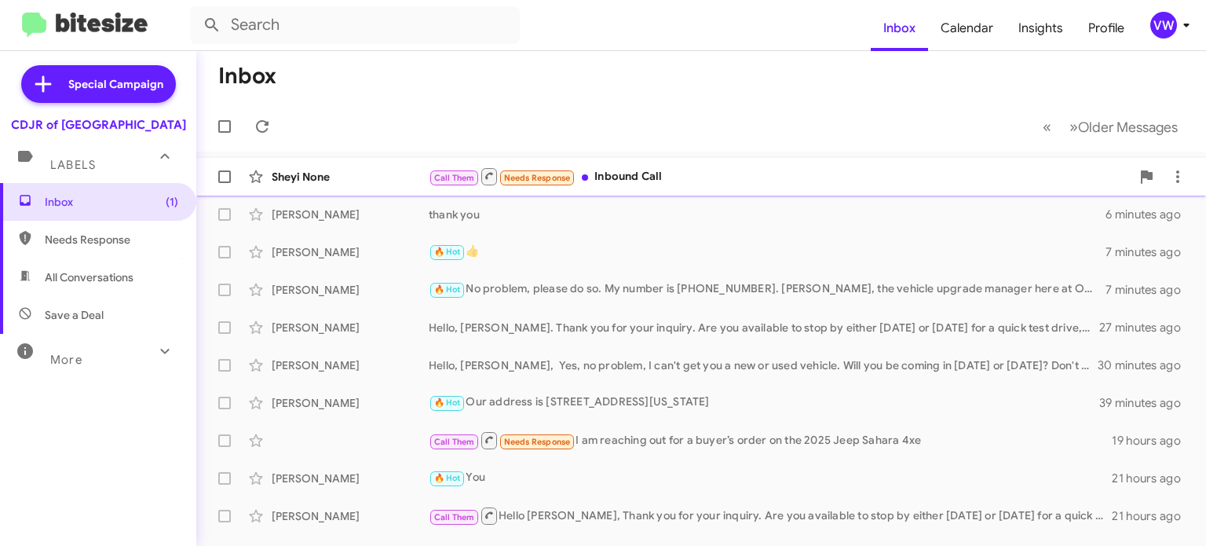
click at [547, 175] on span "Needs Response" at bounding box center [537, 178] width 67 height 10
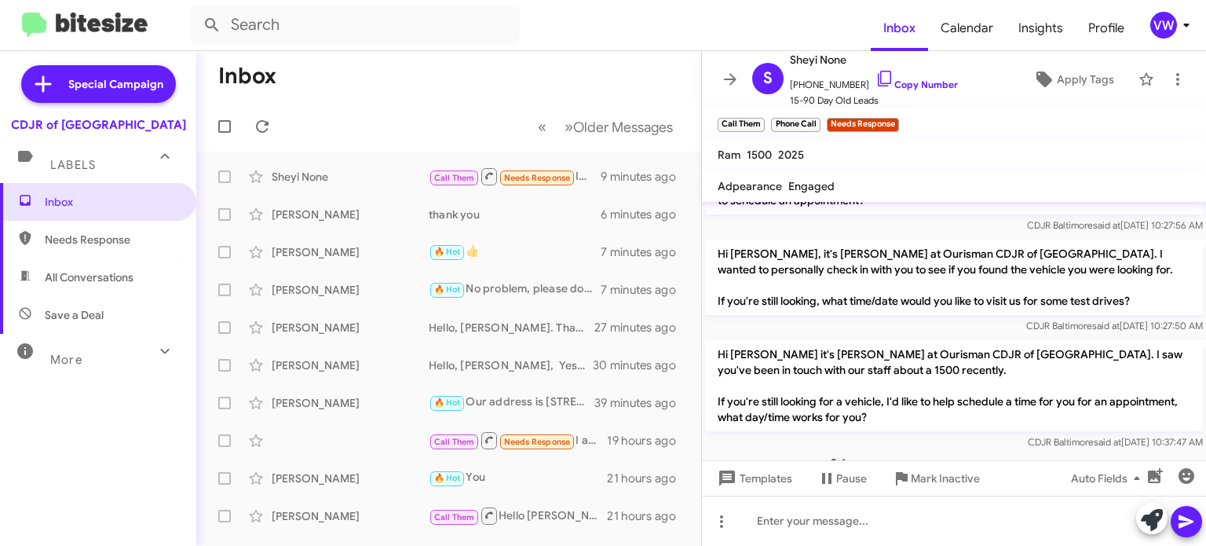
scroll to position [986, 0]
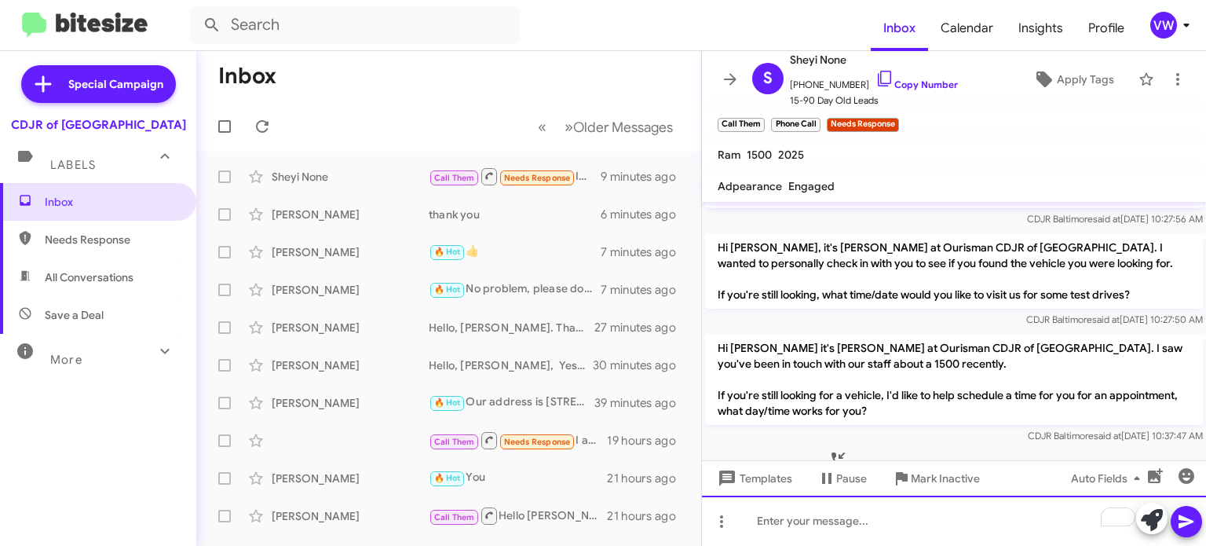
paste div "To enrich screen reader interactions, please activate Accessibility in Grammarl…"
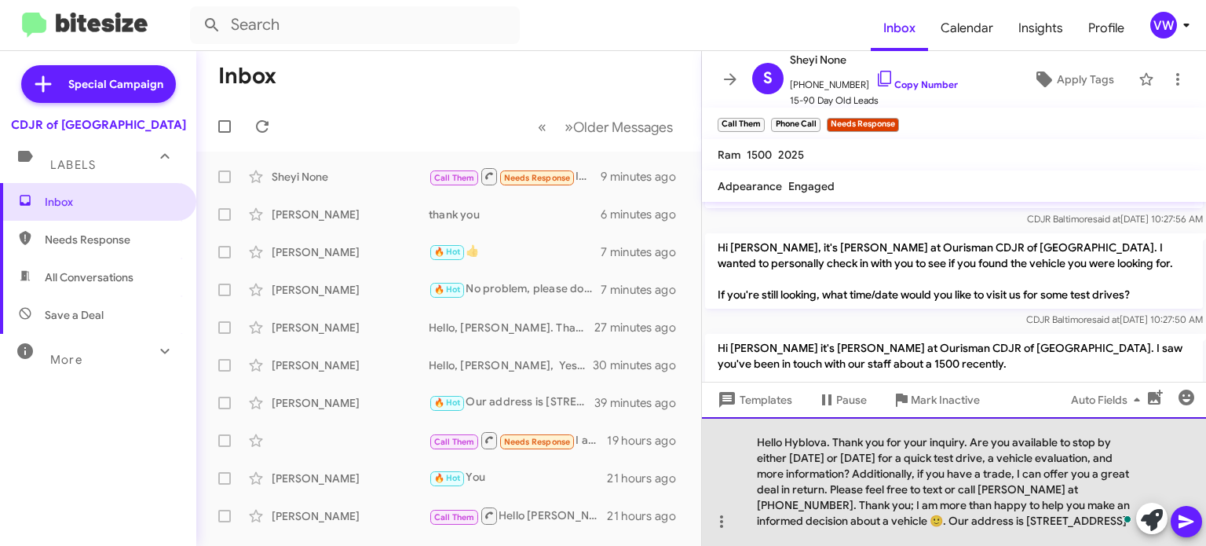
click at [825, 438] on div "Hello Hyblova. Thank you for your inquiry. Are you available to stop by either …" at bounding box center [954, 481] width 504 height 129
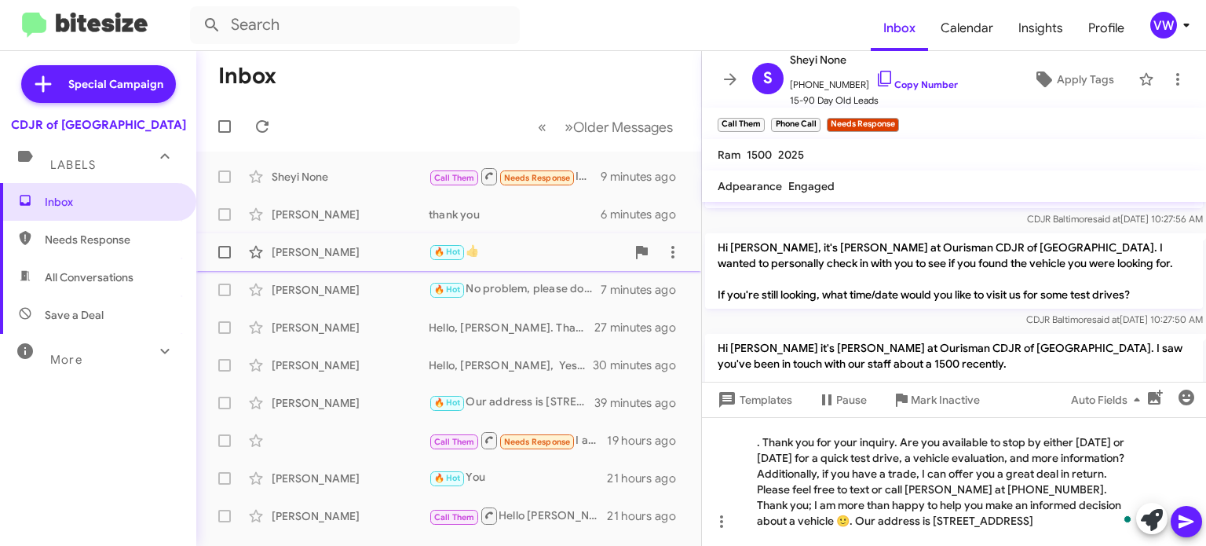
click at [585, 248] on div "🔥 Hot 👍" at bounding box center [527, 252] width 197 height 18
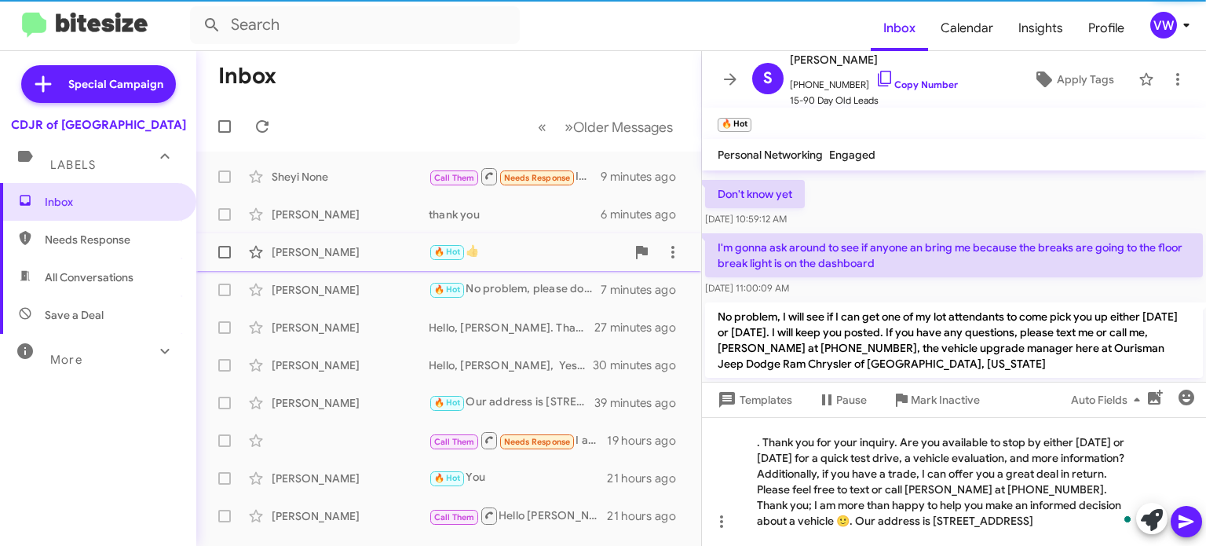
scroll to position [1150, 0]
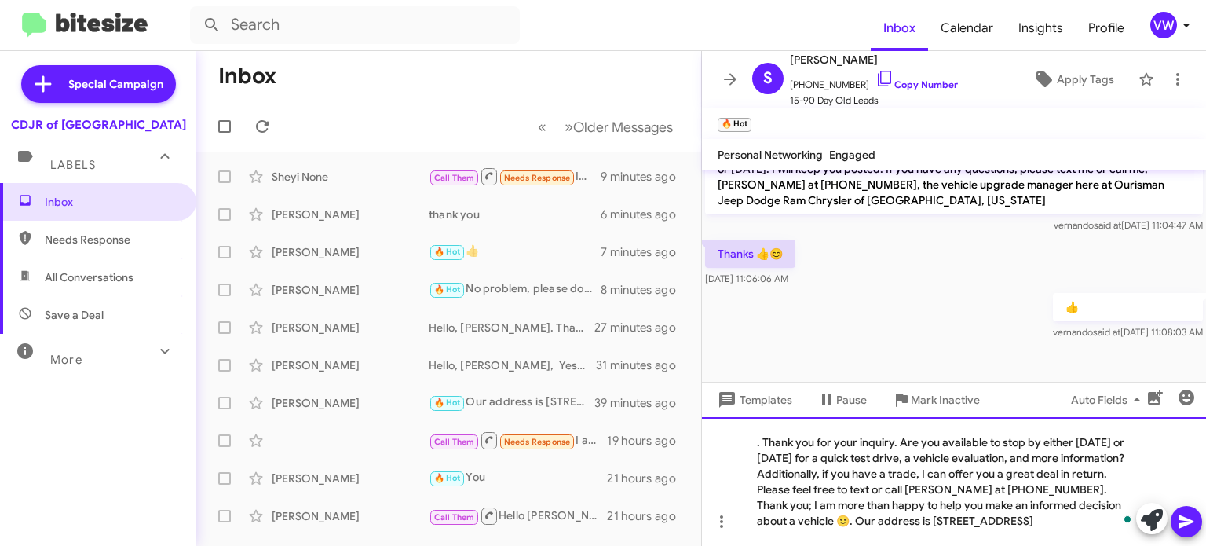
click at [755, 439] on div ". Thank you for your inquiry. Are you available to stop by either today or tomo…" at bounding box center [954, 481] width 504 height 129
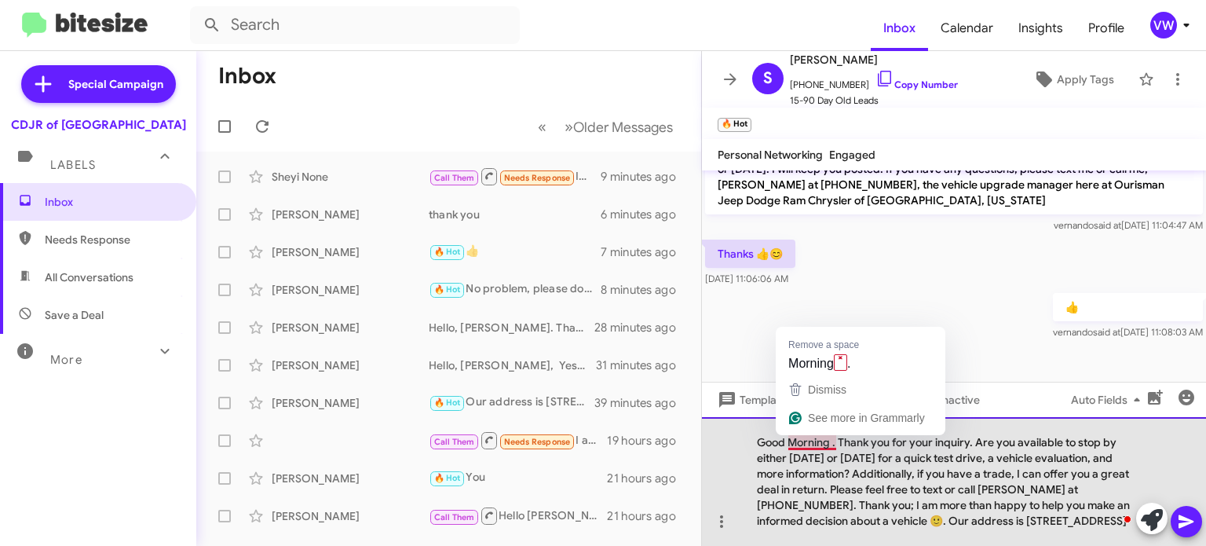
click at [797, 444] on div "Good Morning . Thank you for your inquiry. Are you available to stop by either …" at bounding box center [954, 481] width 504 height 129
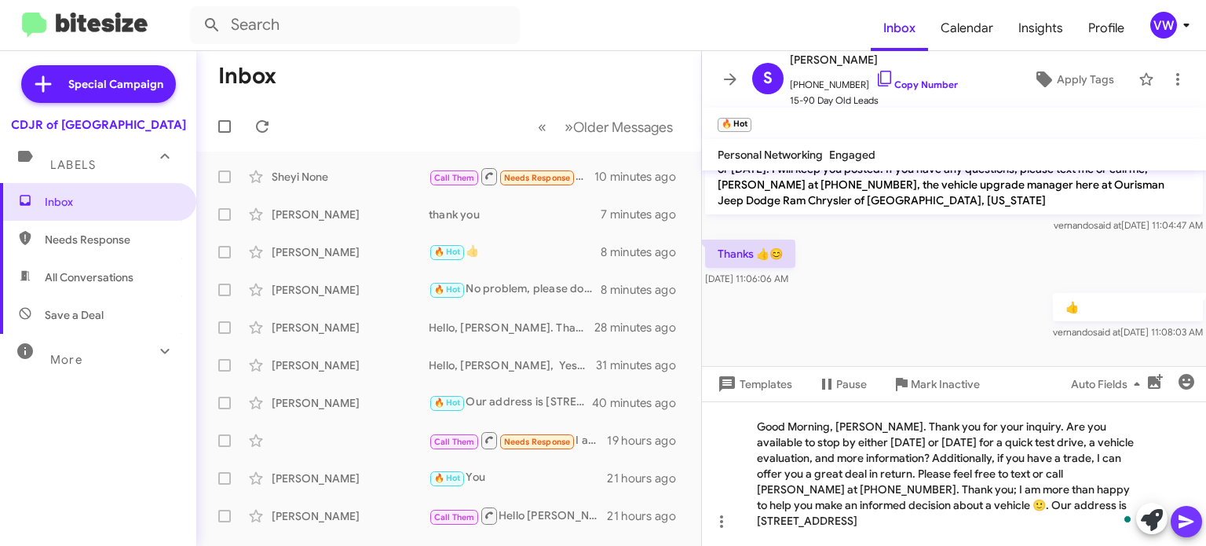
click at [1176, 529] on button at bounding box center [1186, 521] width 31 height 31
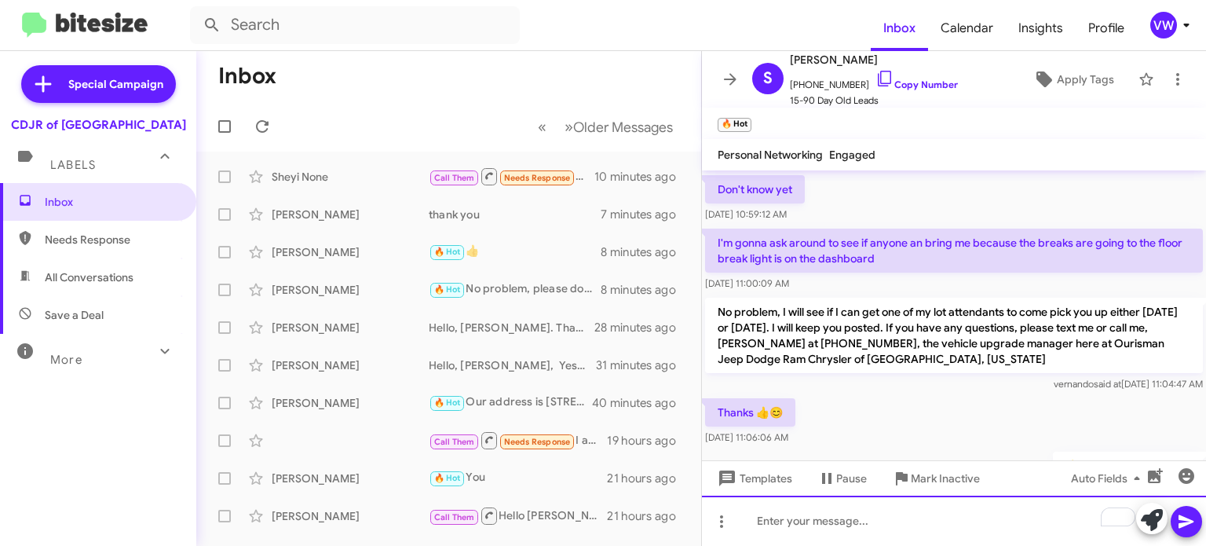
scroll to position [990, 0]
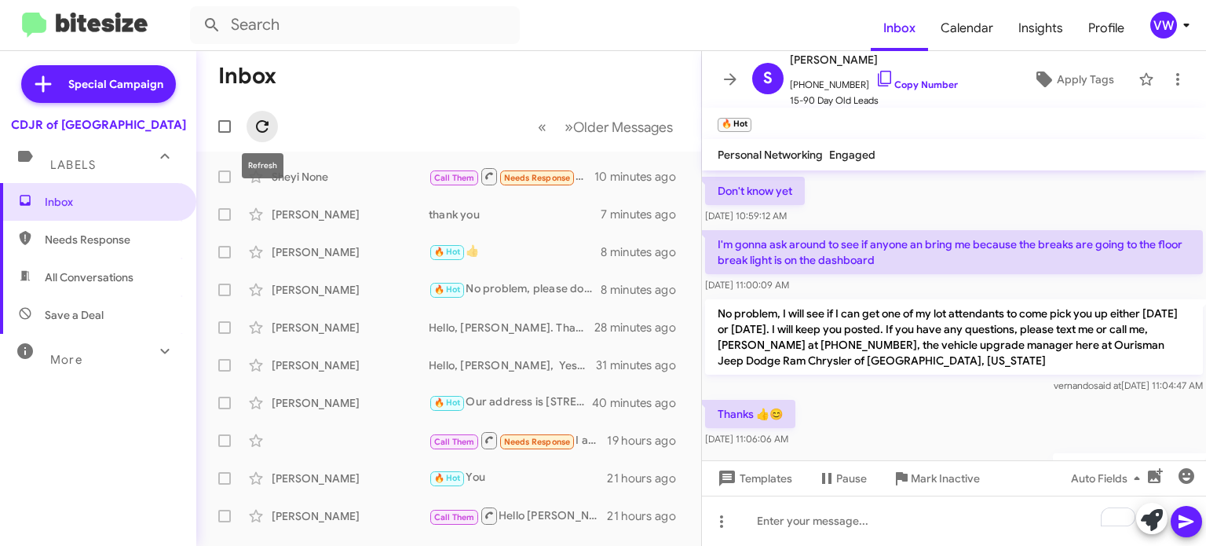
click at [251, 122] on span at bounding box center [262, 126] width 31 height 19
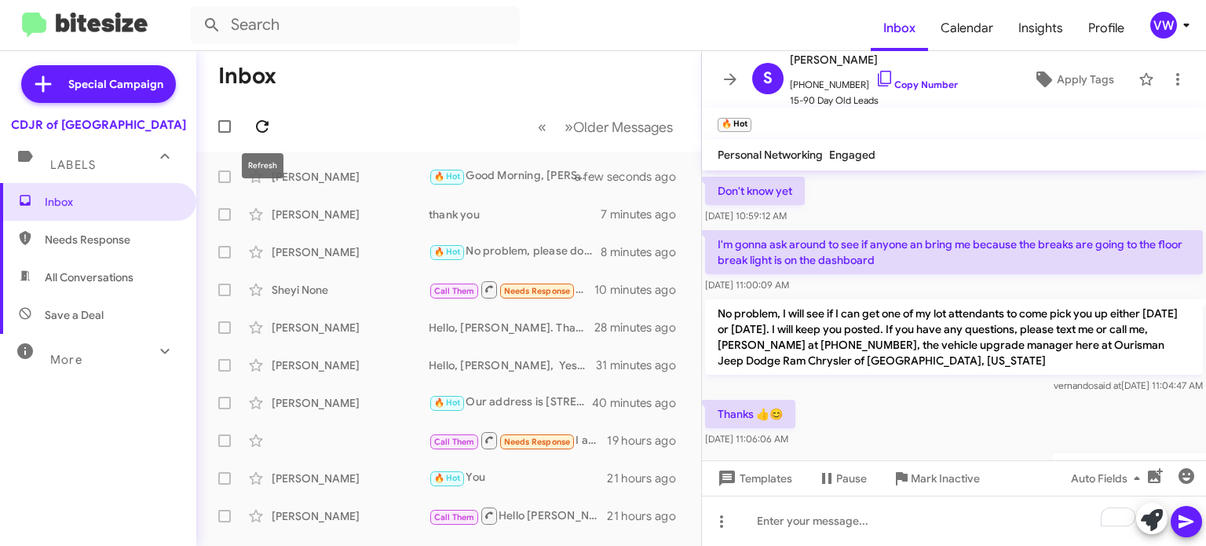
click at [247, 127] on mat-toolbar-row "« Previous » Next Older Messages" at bounding box center [448, 126] width 505 height 50
click at [263, 123] on icon at bounding box center [262, 126] width 19 height 19
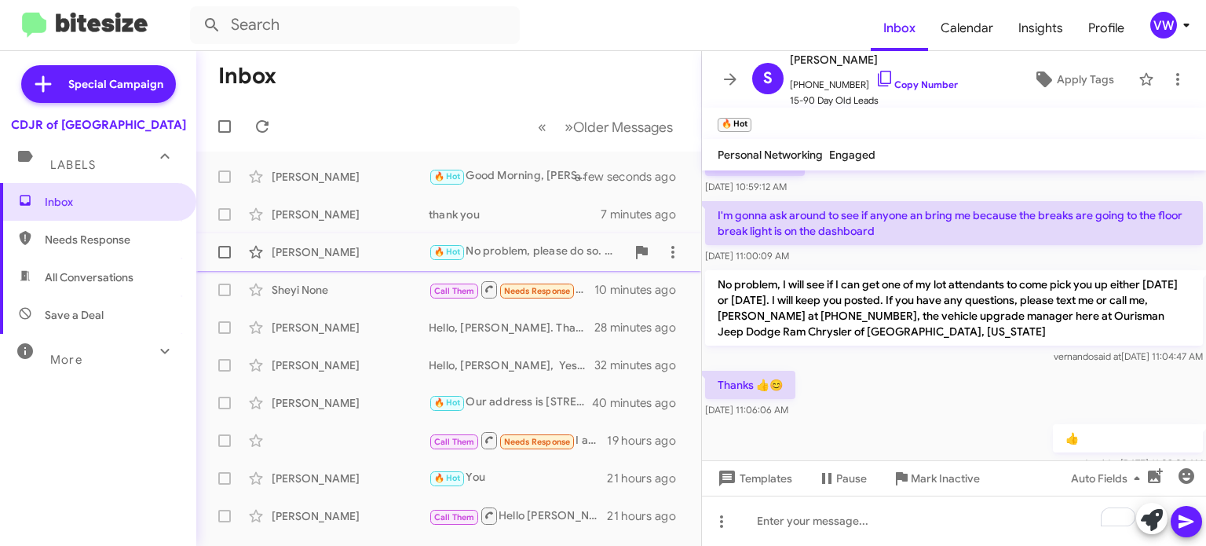
scroll to position [1032, 0]
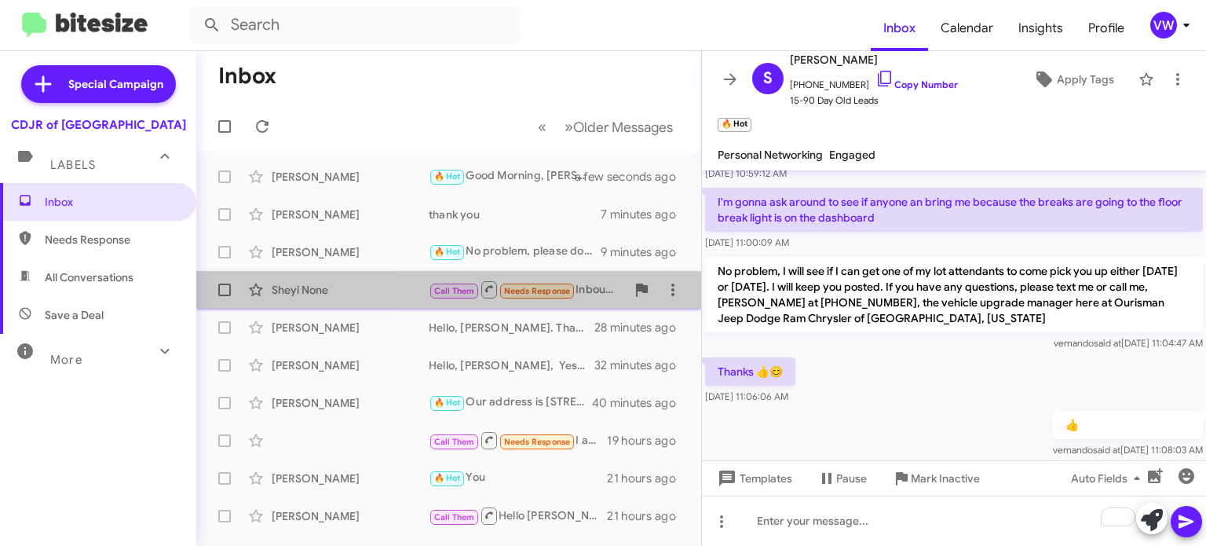
click at [562, 293] on span "Needs Response" at bounding box center [537, 291] width 67 height 10
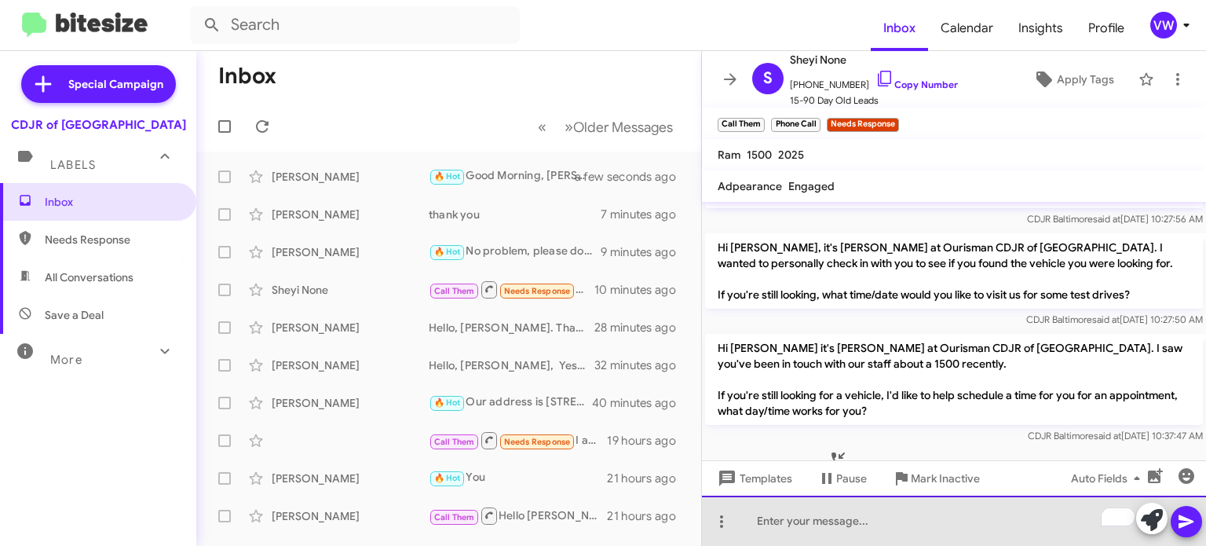
scroll to position [1032, 0]
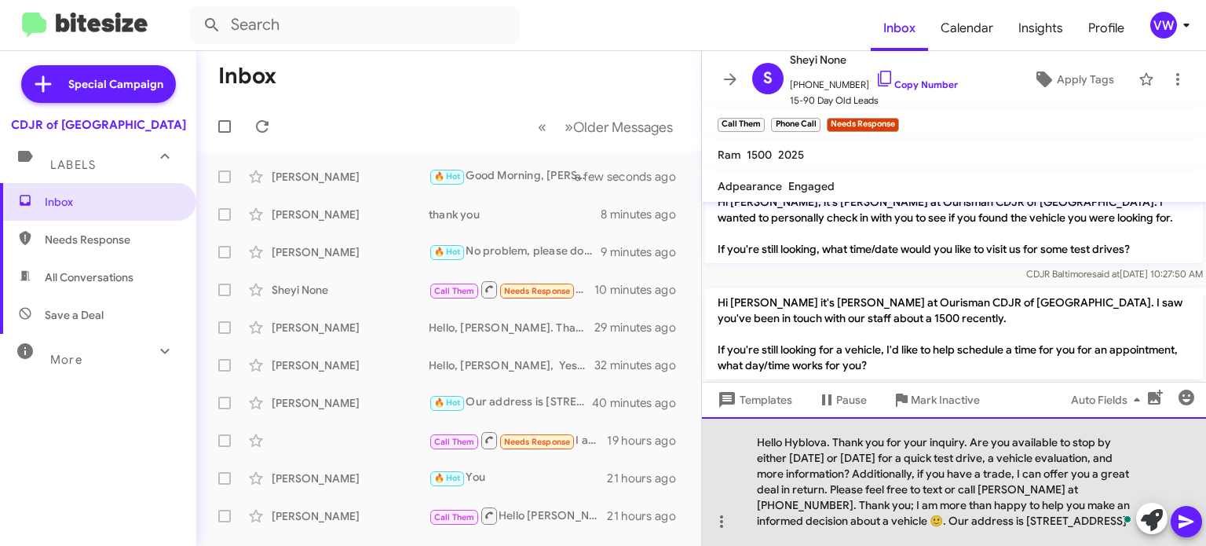
click at [829, 442] on div "Hello Hyblova. Thank you for your inquiry. Are you available to stop by either …" at bounding box center [954, 481] width 504 height 129
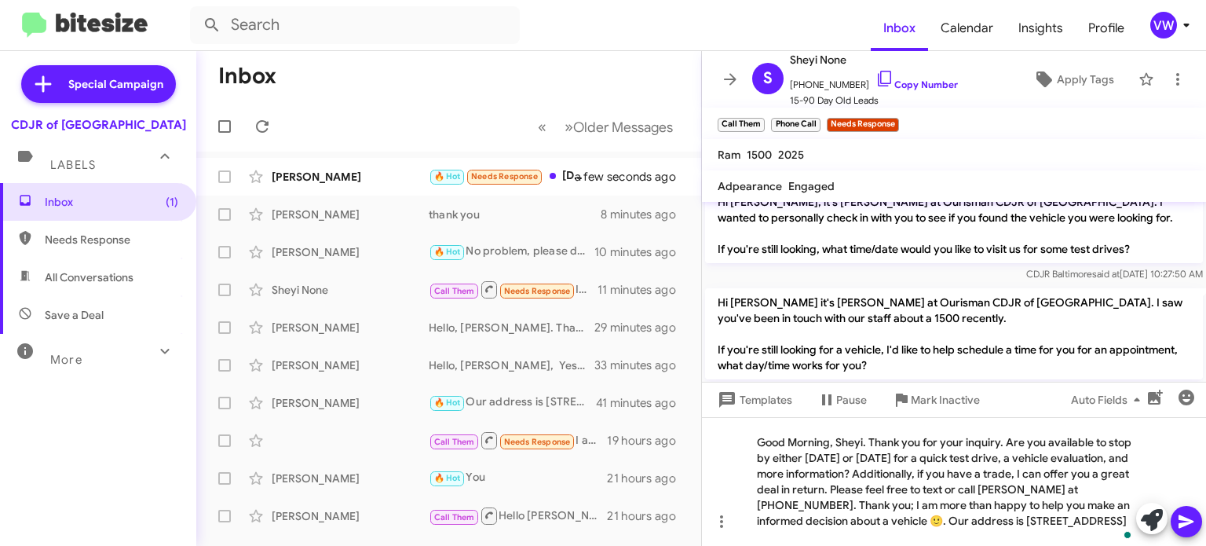
click at [1188, 512] on icon at bounding box center [1186, 521] width 19 height 19
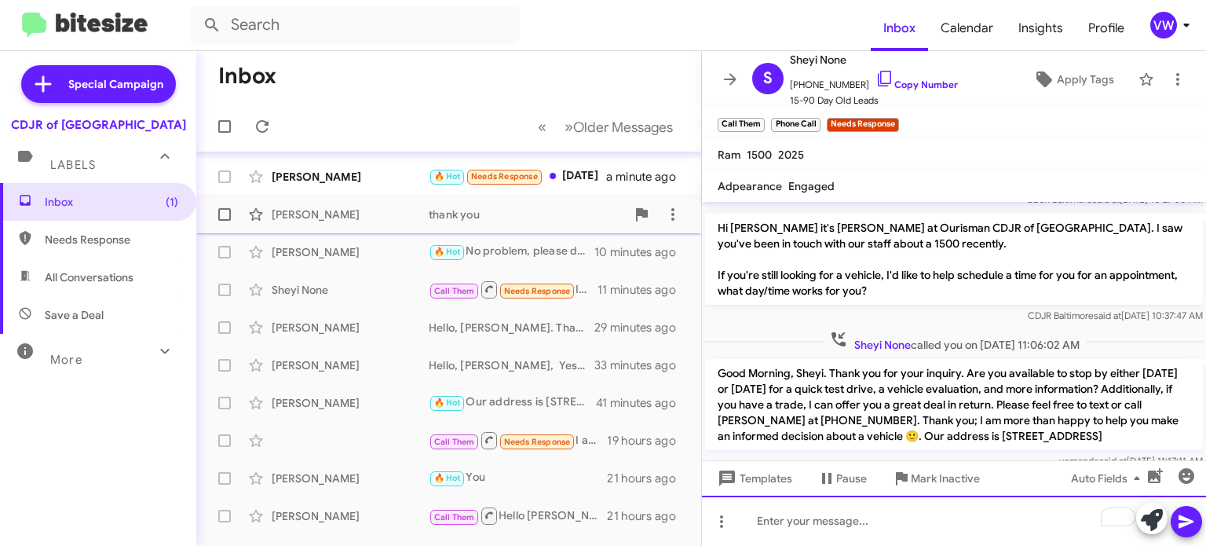
scroll to position [0, 0]
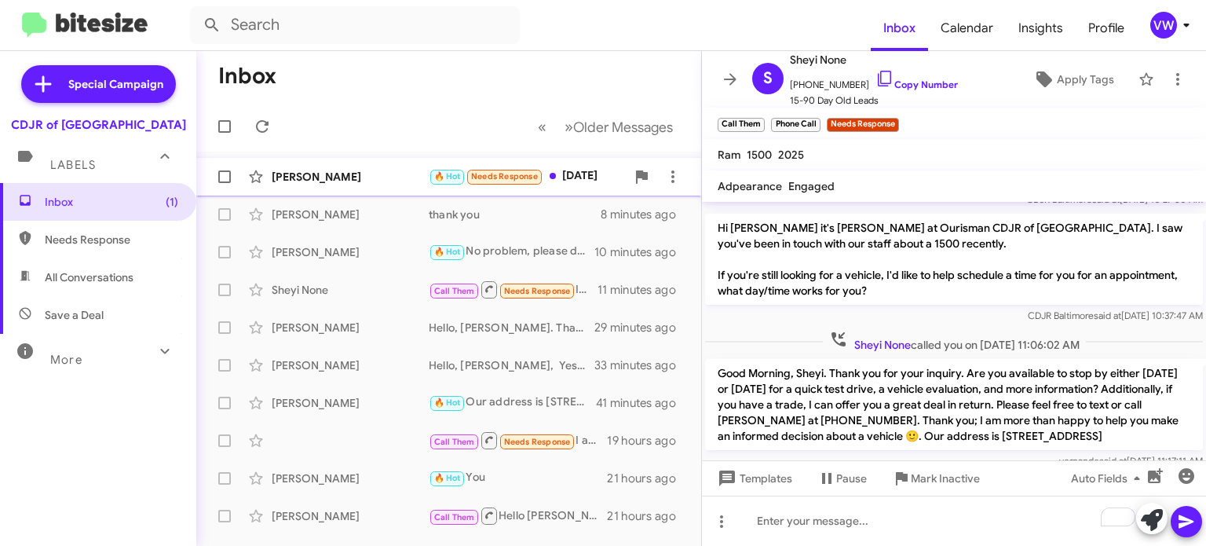
click at [507, 176] on span "Needs Response" at bounding box center [504, 176] width 67 height 10
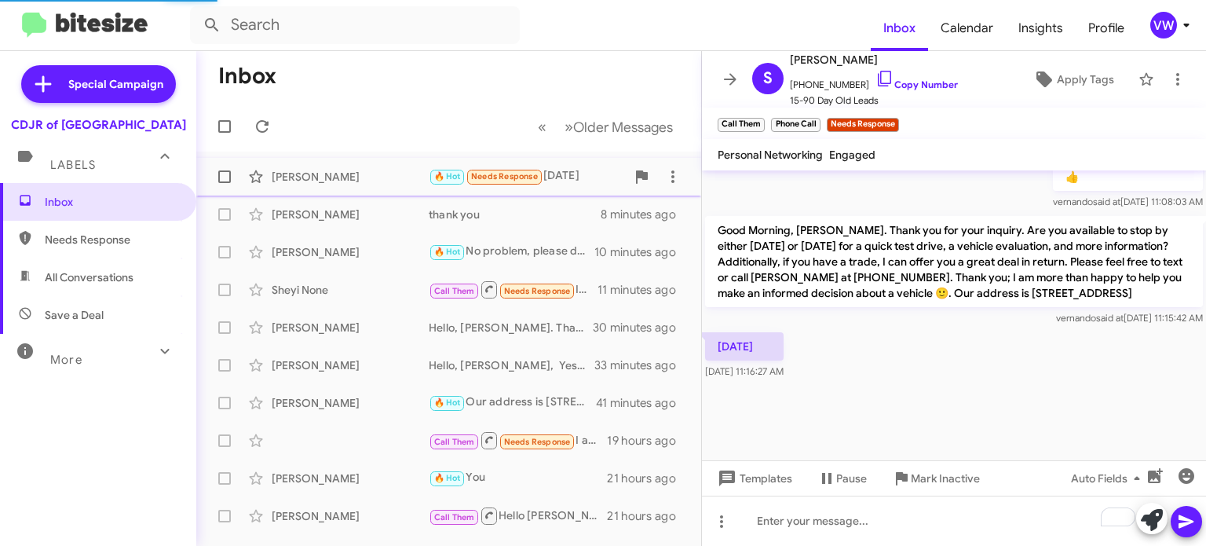
scroll to position [1249, 0]
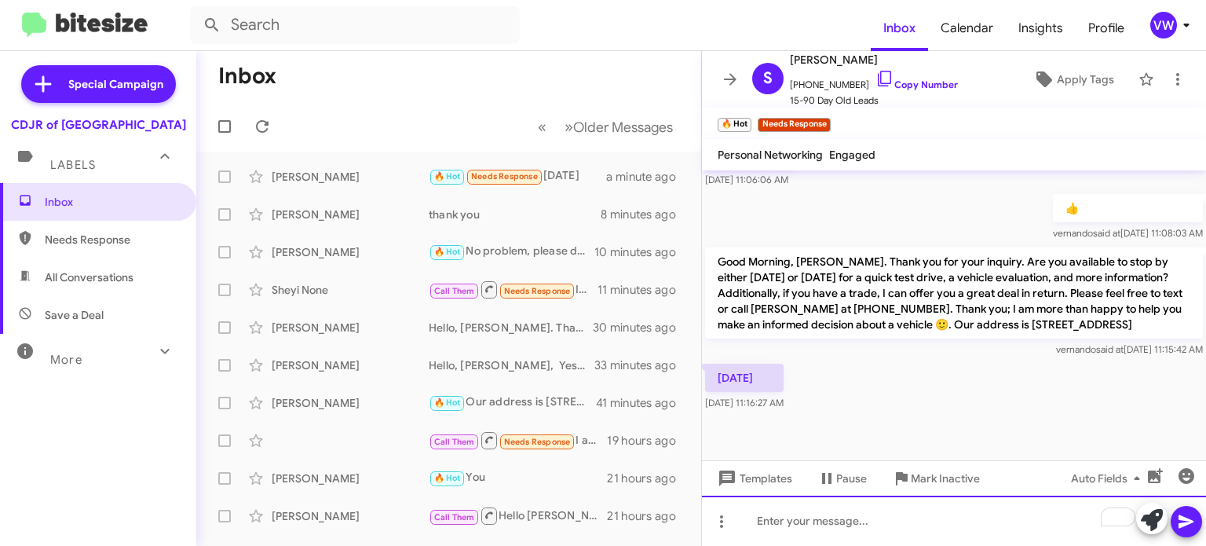
click at [778, 529] on div "To enrich screen reader interactions, please activate Accessibility in Grammarl…" at bounding box center [954, 521] width 504 height 50
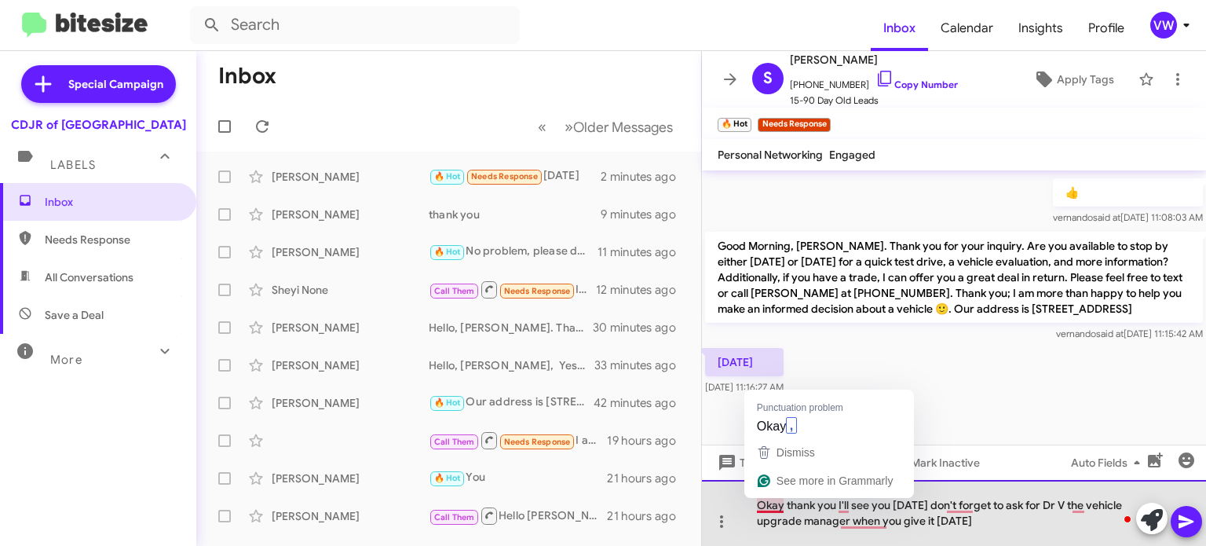
click at [767, 502] on div "Okay thank you I'll see you tomorrow don't forget to ask for Dr V the vehicle u…" at bounding box center [954, 513] width 504 height 66
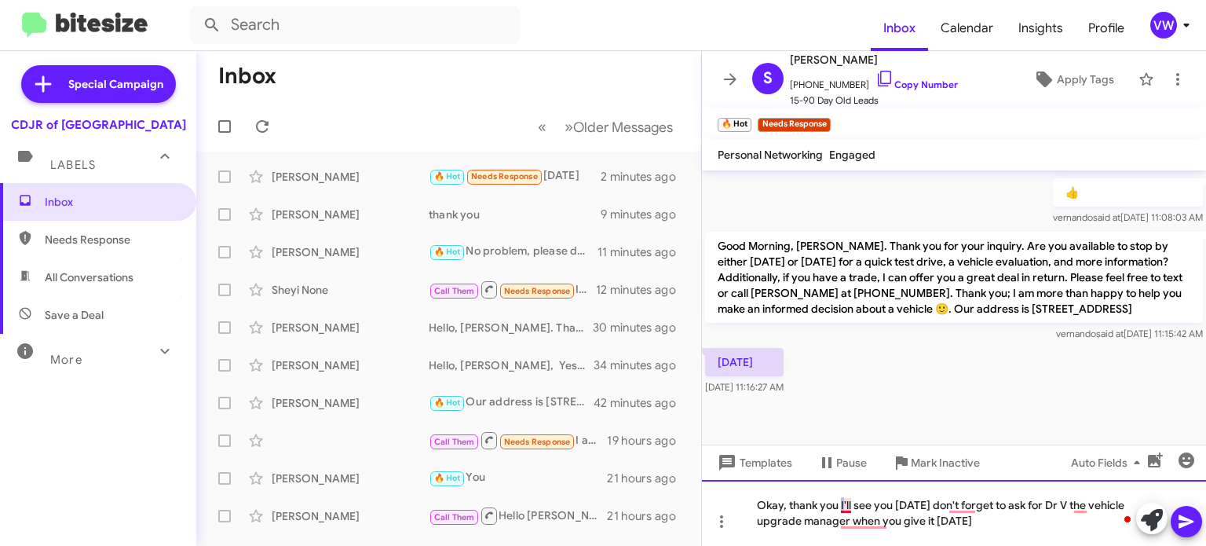
click at [842, 507] on div "Okay, thank you I'll see you tomorrow don't forget to ask for Dr V the vehicle …" at bounding box center [954, 513] width 504 height 66
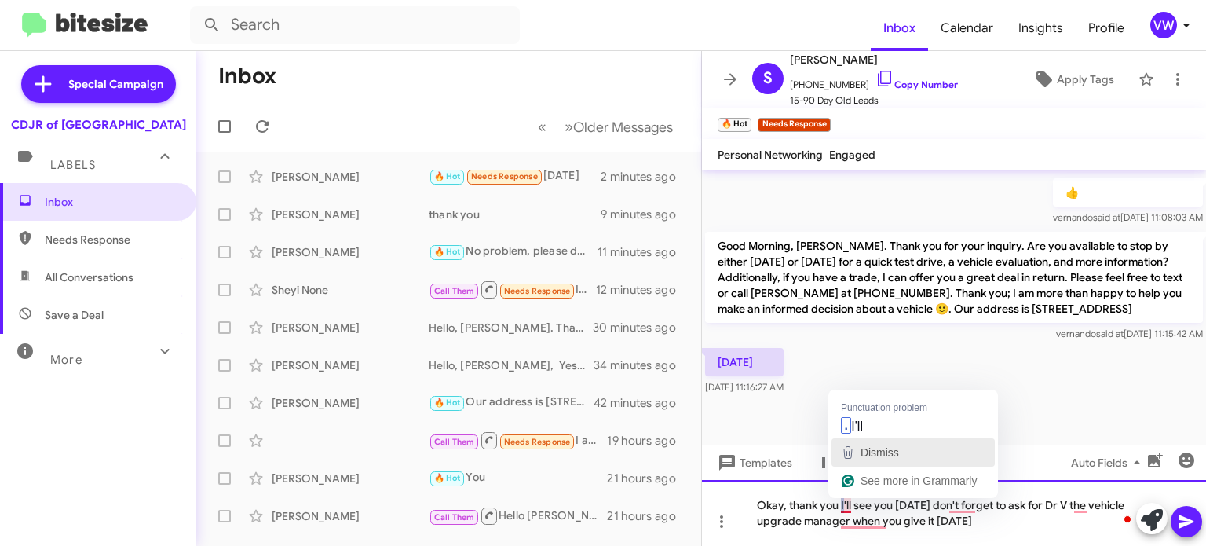
click at [879, 439] on button "Dismiss" at bounding box center [913, 452] width 163 height 28
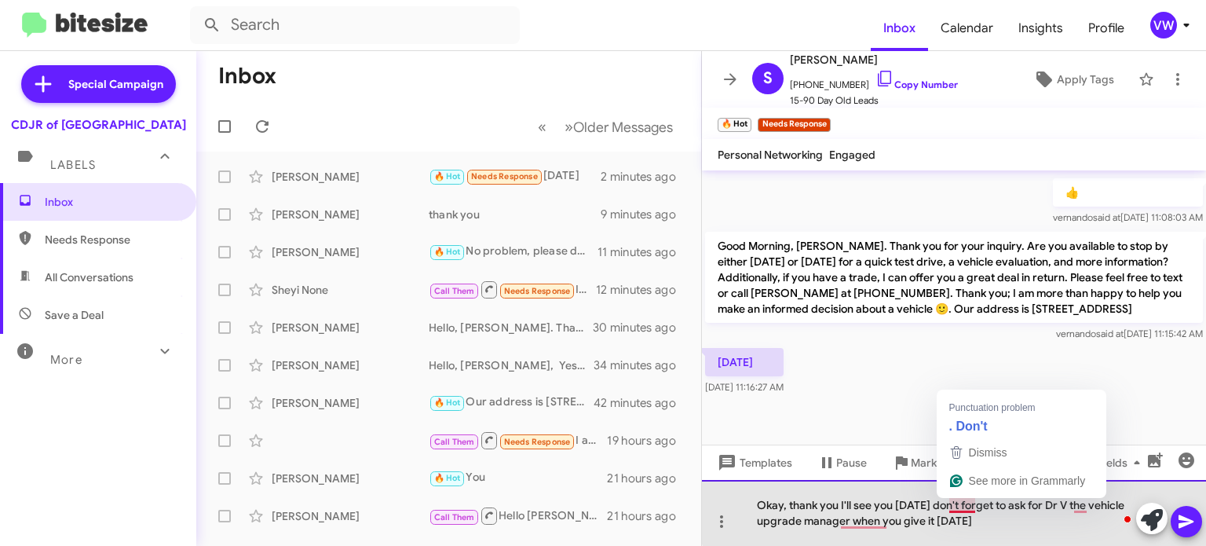
click at [964, 503] on div "Okay, thank you I'll see you tomorrow don't forget to ask for Dr V the vehicle …" at bounding box center [954, 513] width 504 height 66
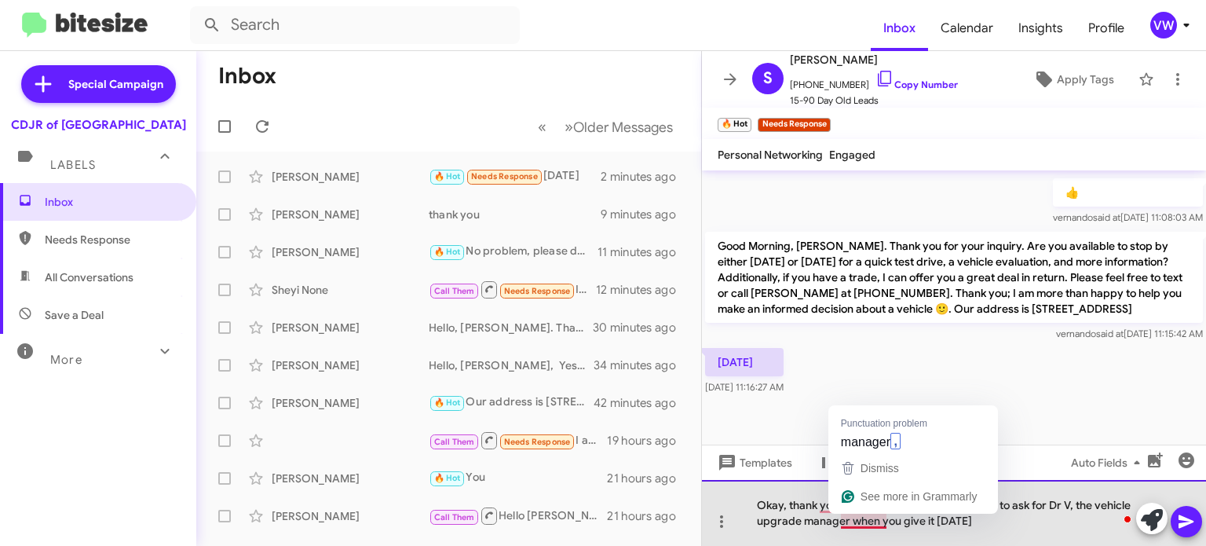
click at [870, 518] on div "Okay, thank you I'll see you tomorrow. Don't forget to ask for Dr V, the vehicl…" at bounding box center [954, 513] width 504 height 66
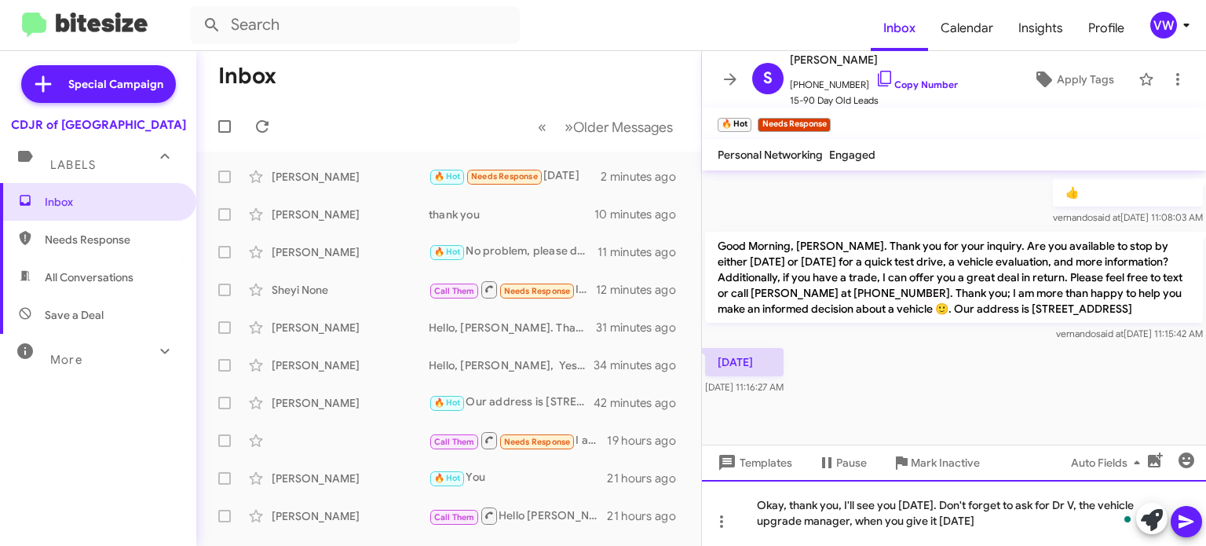
click at [1028, 520] on div "Okay, thank you, I'll see you tomorrow. Don't forget to ask for Dr V, the vehic…" at bounding box center [954, 513] width 504 height 66
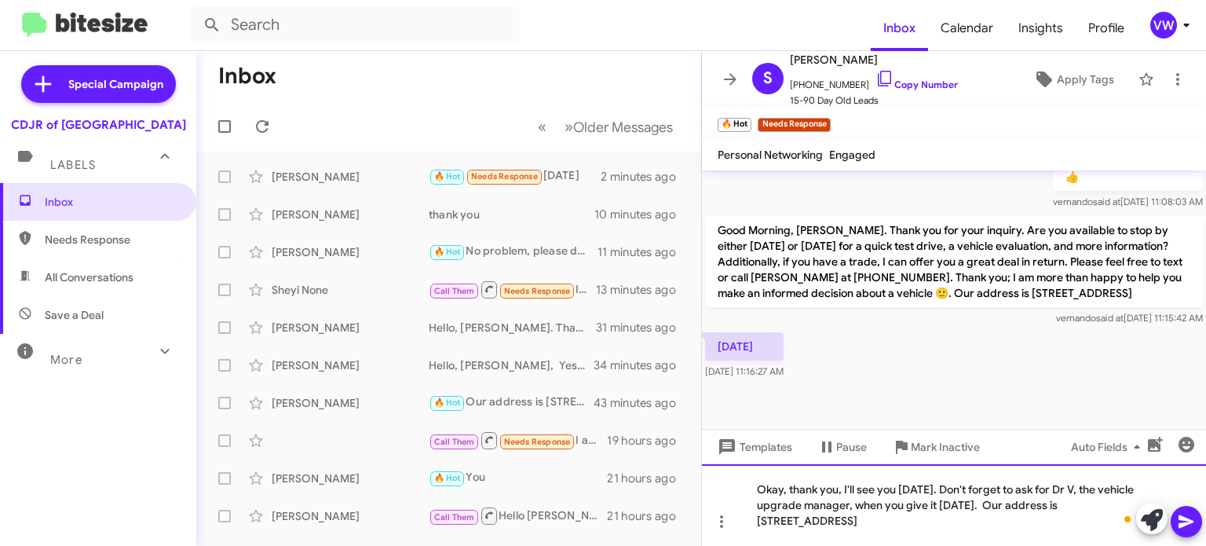
click at [784, 520] on div "Okay, thank you, I'll see you tomorrow. Don't forget to ask for Dr V, the vehic…" at bounding box center [954, 505] width 504 height 82
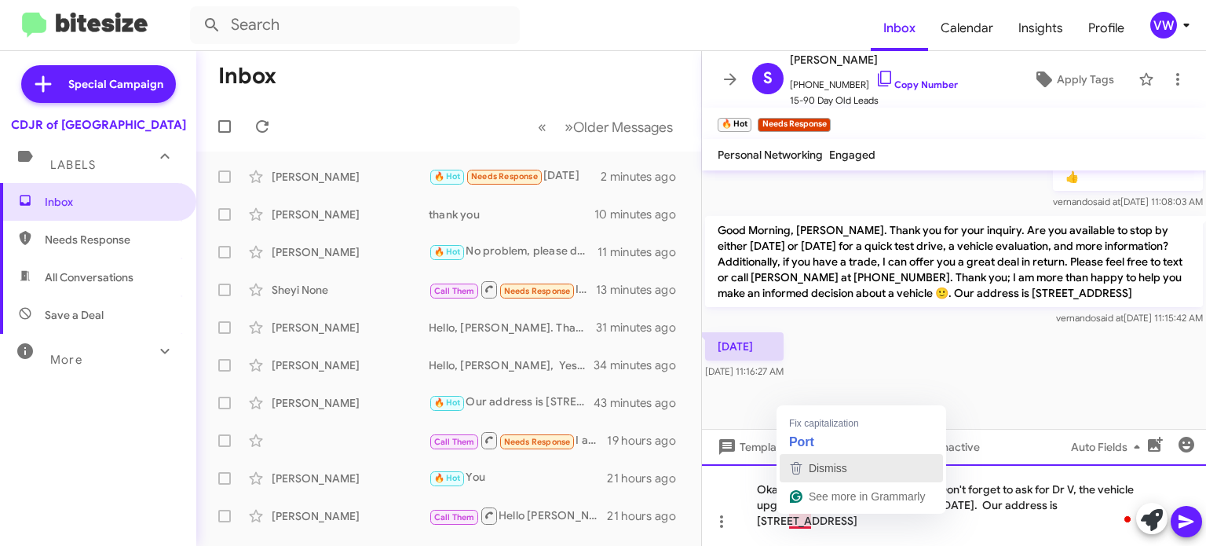
click at [864, 455] on button "Dismiss" at bounding box center [861, 468] width 163 height 28
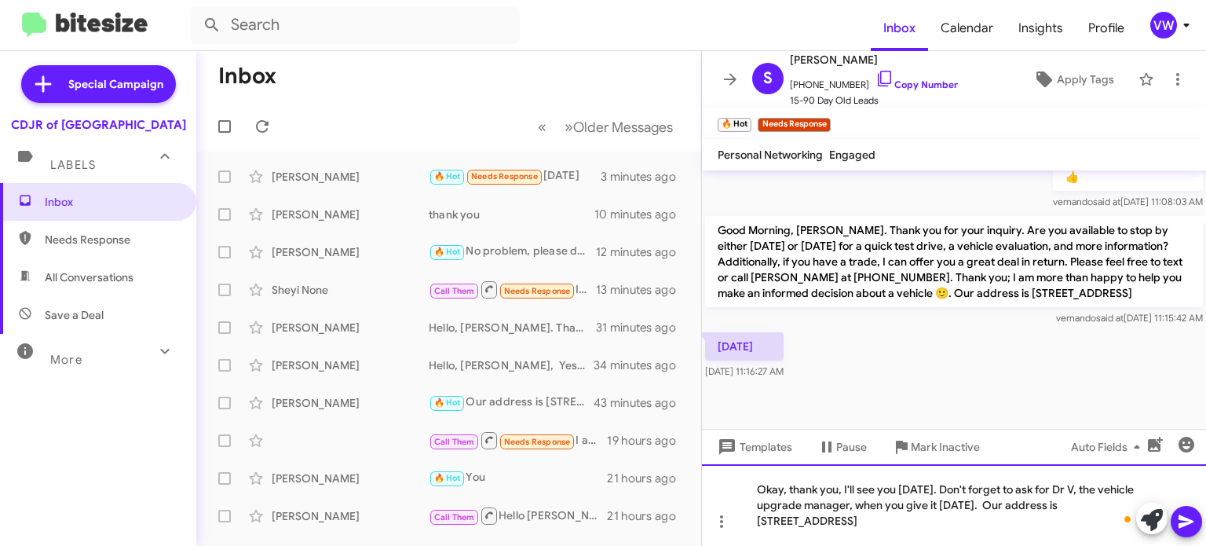
click at [811, 522] on div "Okay, thank you, I'll see you tomorrow. Don't forget to ask for Dr V, the vehic…" at bounding box center [954, 505] width 504 height 82
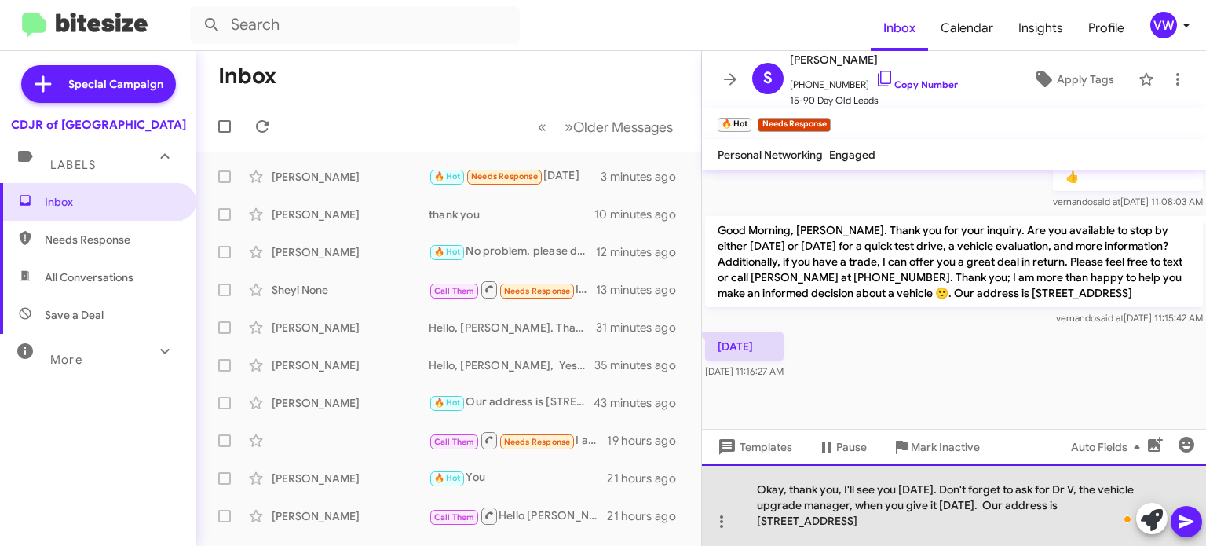
click at [872, 518] on div "Okay, thank you, I'll see you tomorrow. Don't forget to ask for Dr V, the vehic…" at bounding box center [954, 505] width 504 height 82
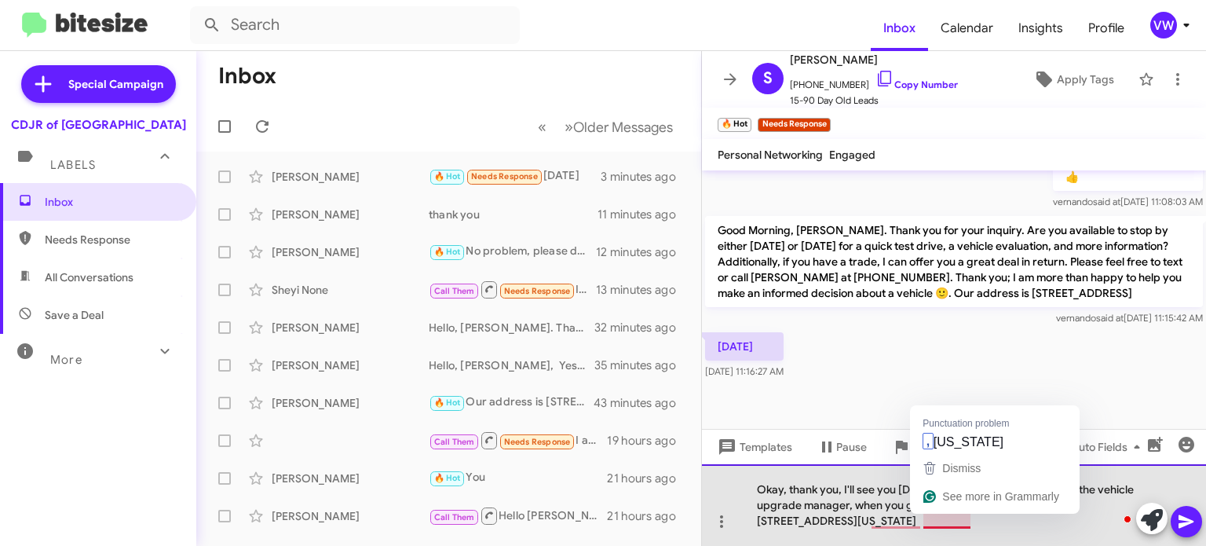
click at [958, 519] on div "Okay, thank you, I'll see you tomorrow. Don't forget to ask for Dr V, the vehic…" at bounding box center [954, 505] width 504 height 82
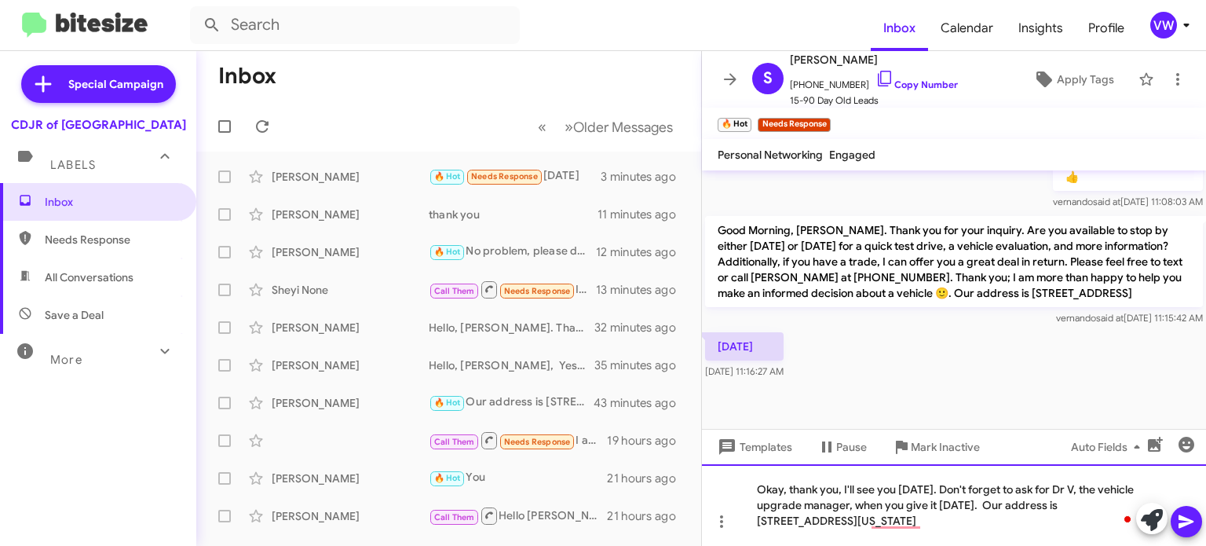
click at [1034, 527] on div "Okay, thank you, I'll see you tomorrow. Don't forget to ask for Dr V, the vehic…" at bounding box center [954, 505] width 504 height 82
click at [1008, 514] on div "Okay, thank you, I'll see you [DATE]. Don't forget to ask for Dr V, the vehicle…" at bounding box center [954, 505] width 504 height 82
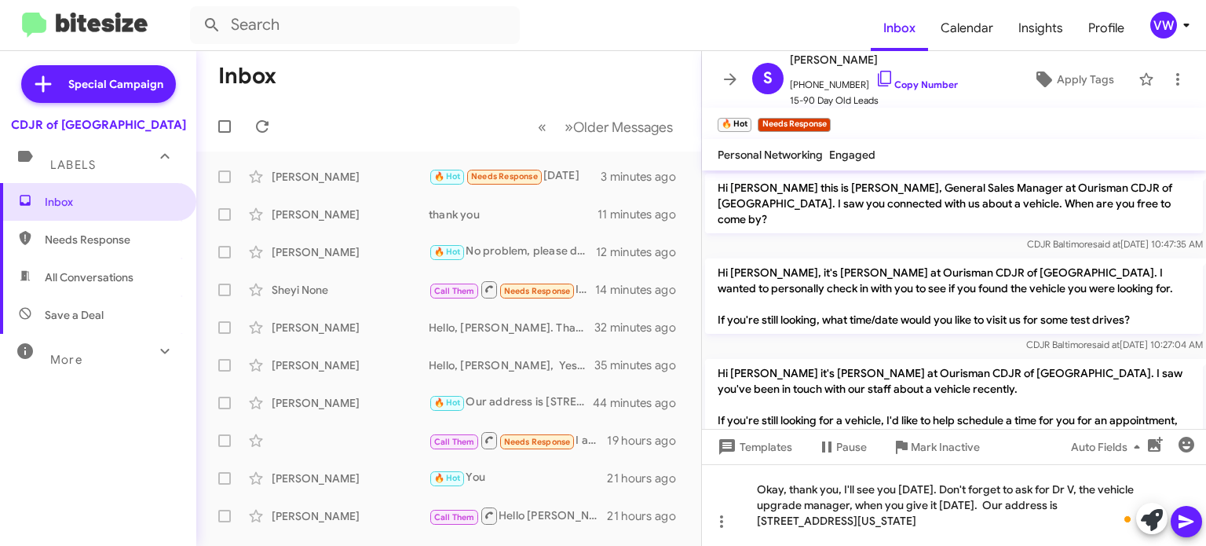
scroll to position [1280, 0]
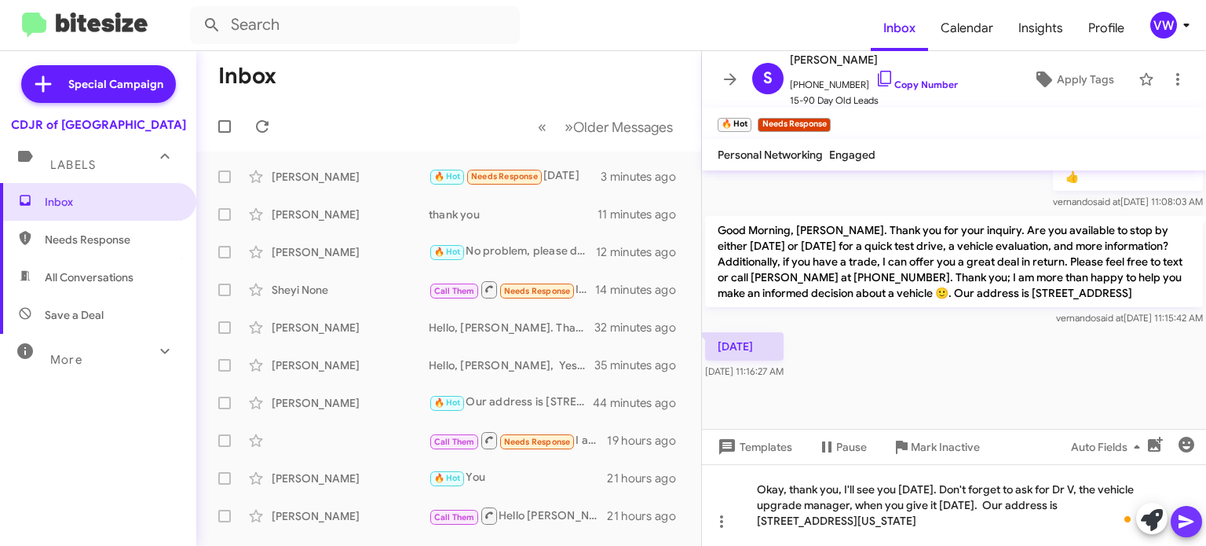
click at [1175, 513] on button at bounding box center [1186, 521] width 31 height 31
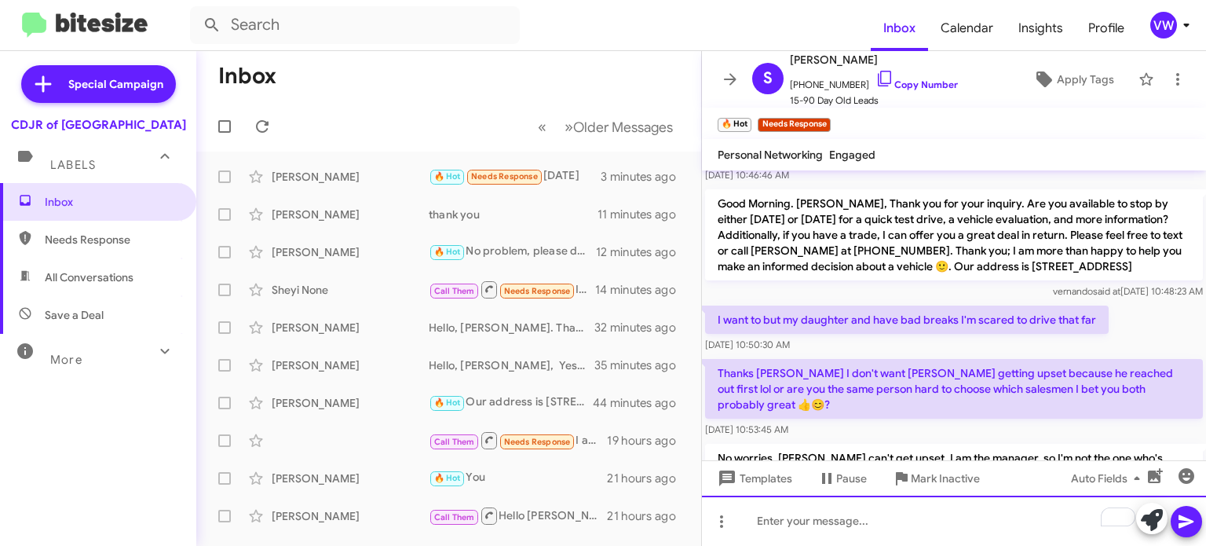
scroll to position [400, 0]
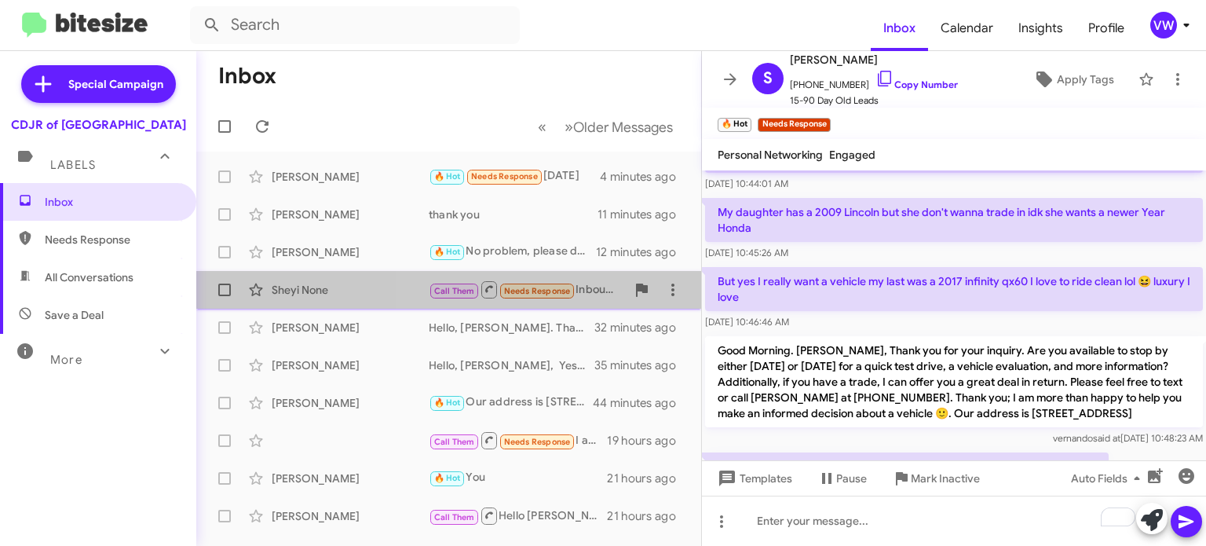
click at [570, 291] on small "Needs Response" at bounding box center [537, 291] width 74 height 15
